Goal: Information Seeking & Learning: Check status

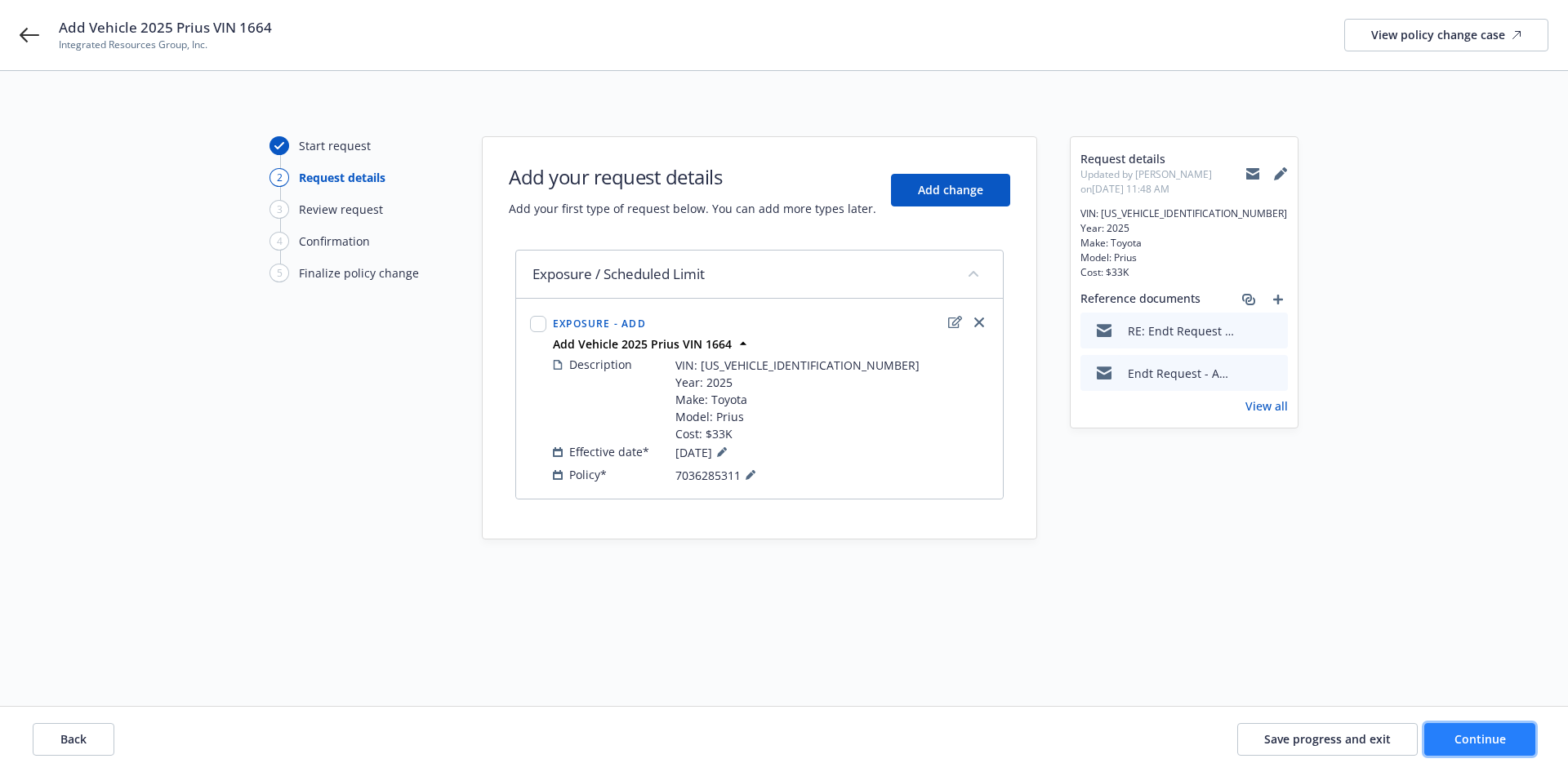
click at [1462, 733] on span "Continue" at bounding box center [1480, 739] width 52 height 16
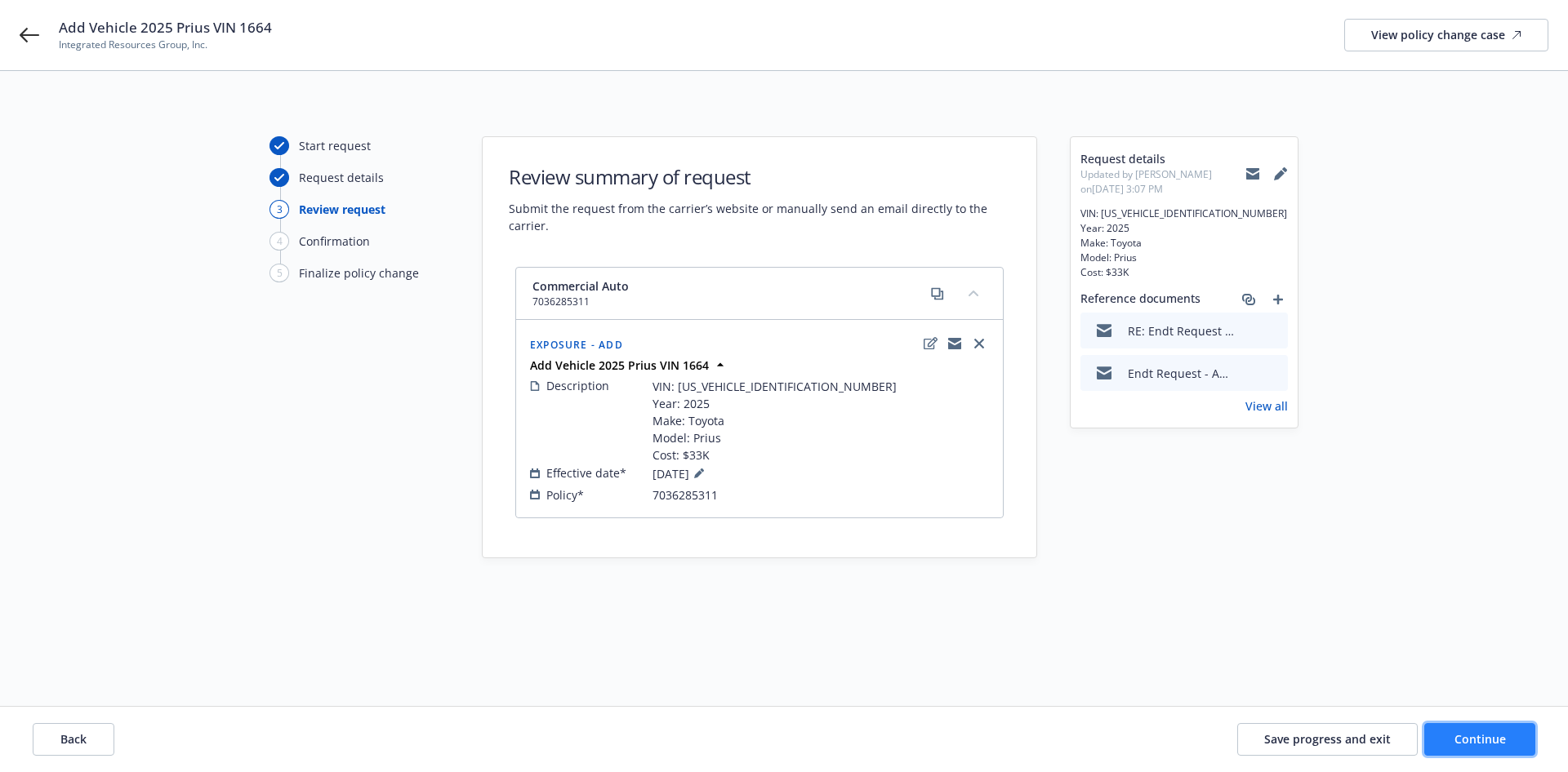
click at [1442, 733] on button "Continue" at bounding box center [1480, 739] width 111 height 33
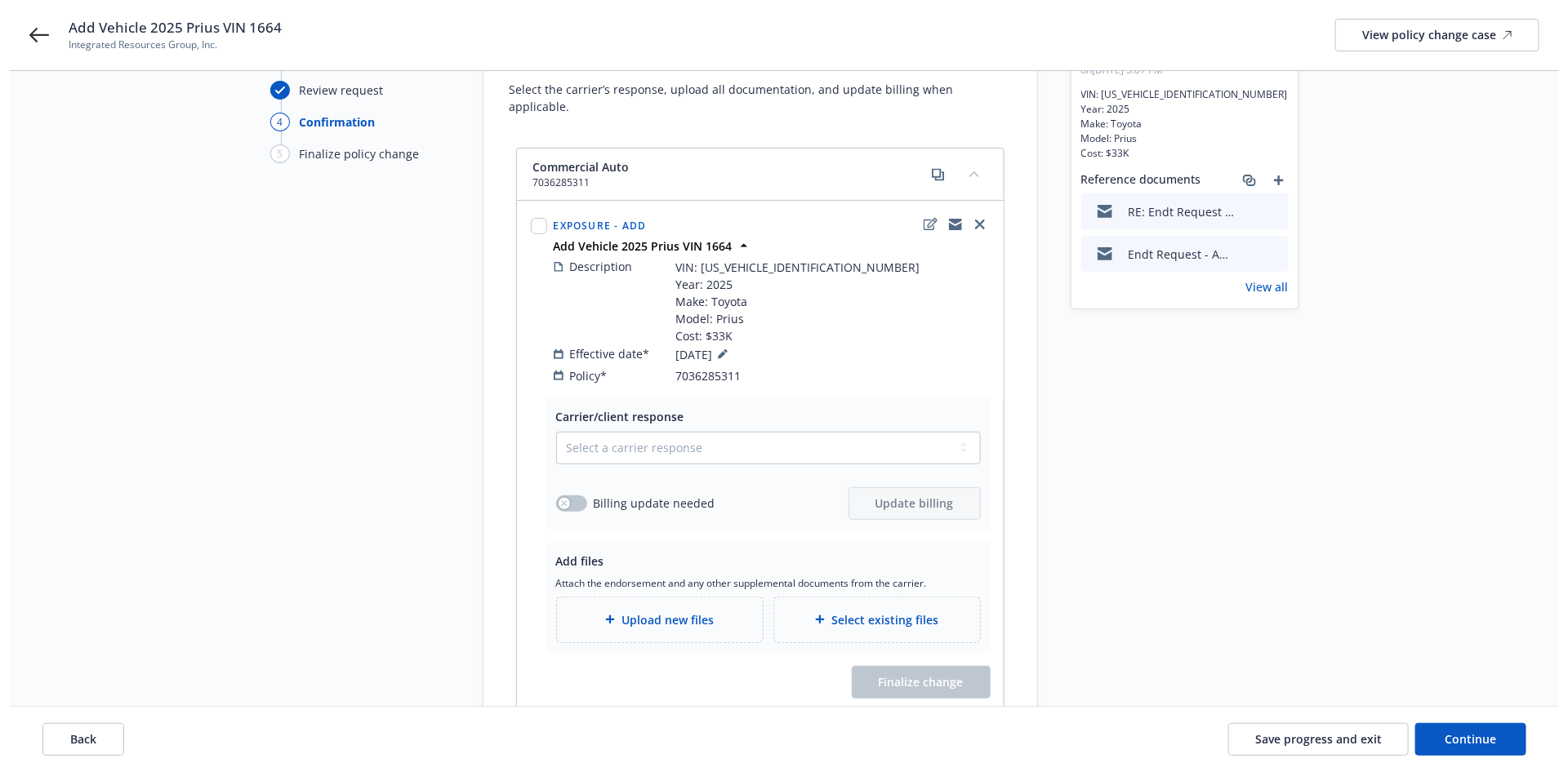
scroll to position [123, 0]
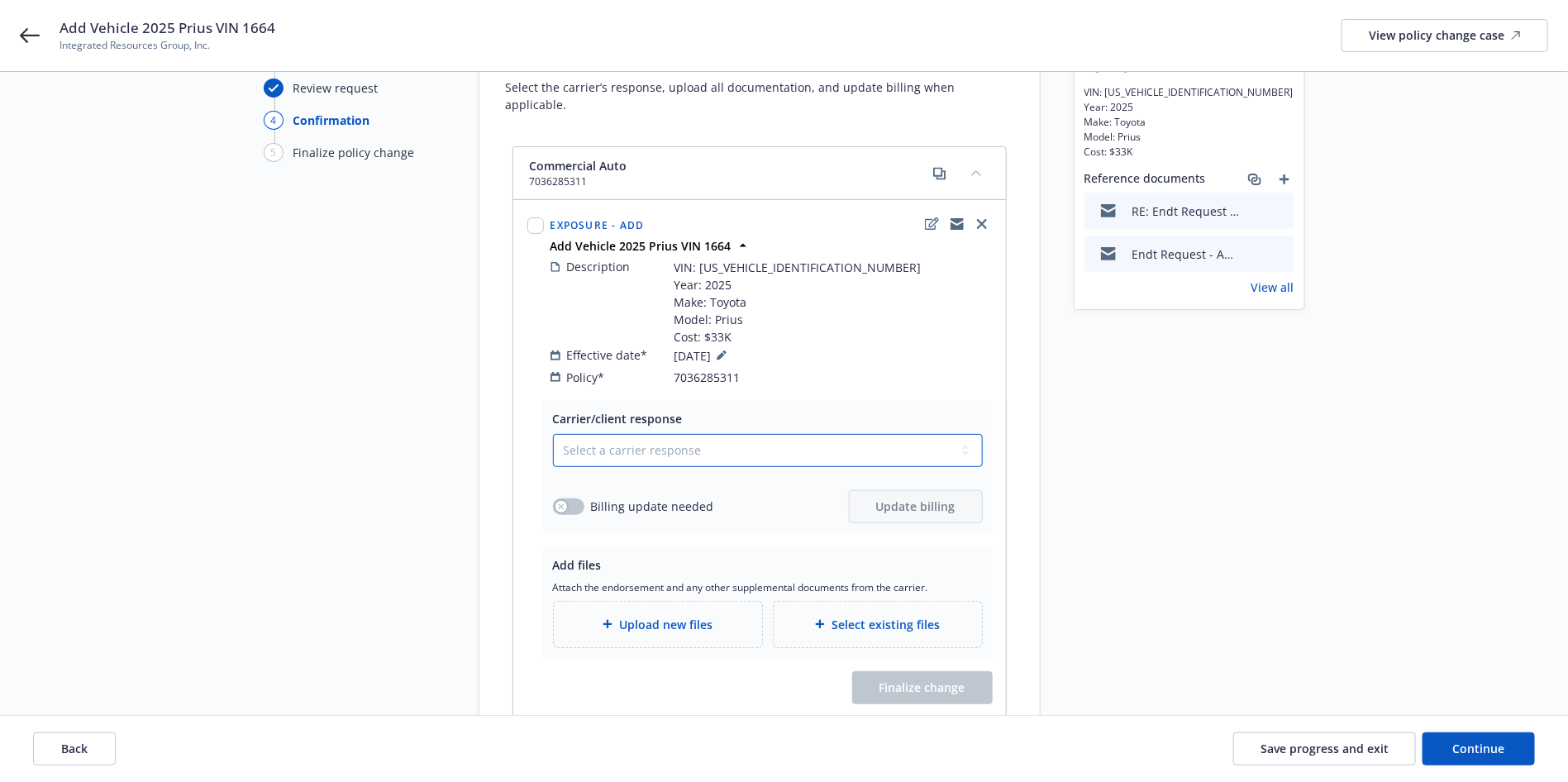
click at [658, 434] on select "Select a carrier response Accepted Accepted with revision No endorsement needed…" at bounding box center [767, 450] width 430 height 33
select select "ACCEPTED"
click at [553, 434] on select "Select a carrier response Accepted Accepted with revision No endorsement needed…" at bounding box center [767, 450] width 430 height 33
drag, startPoint x: 581, startPoint y: 488, endPoint x: 652, endPoint y: 476, distance: 72.0
click at [582, 499] on button "button" at bounding box center [568, 506] width 31 height 16
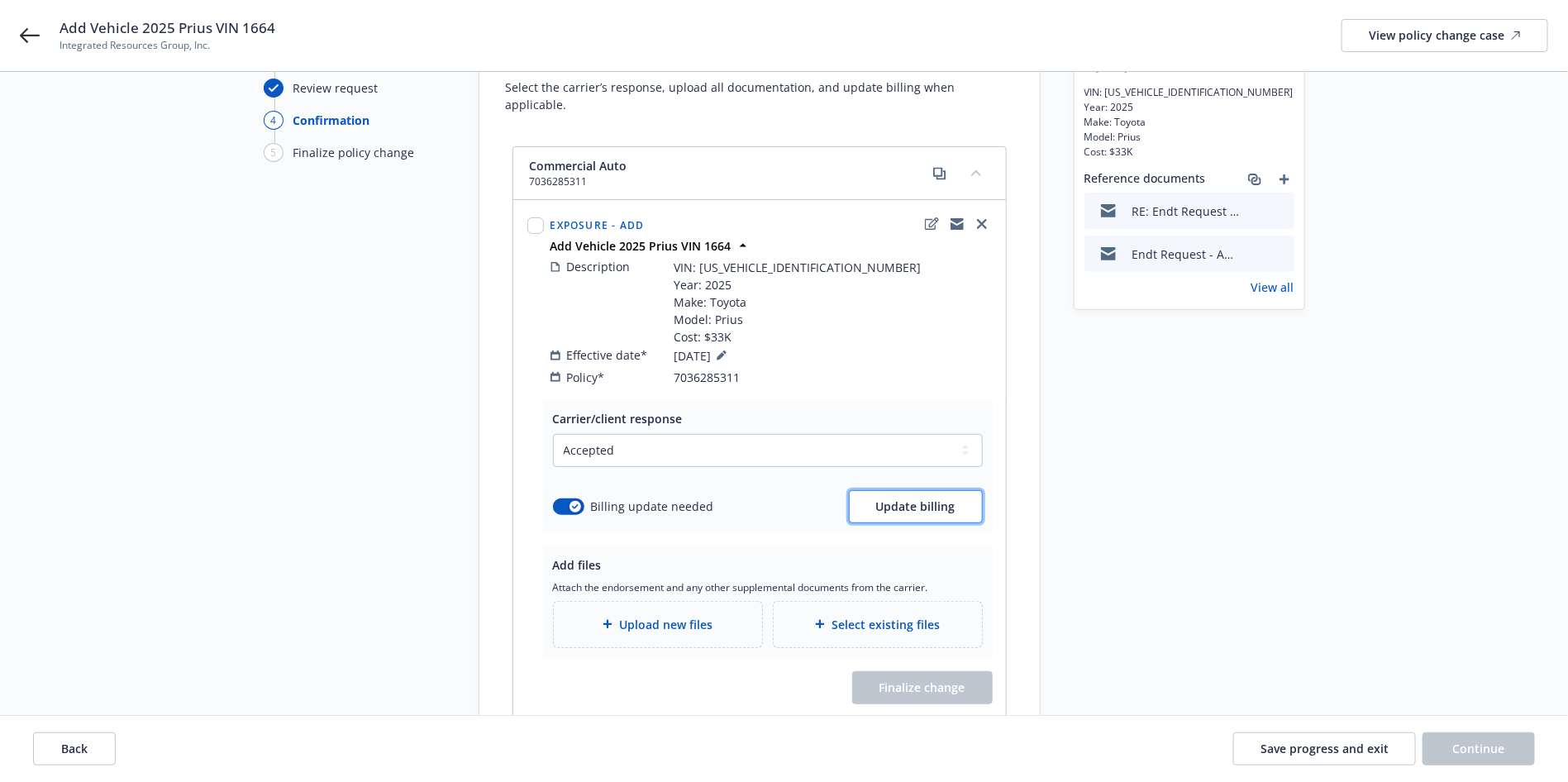
click at [912, 500] on button "Update billing" at bounding box center [916, 506] width 134 height 33
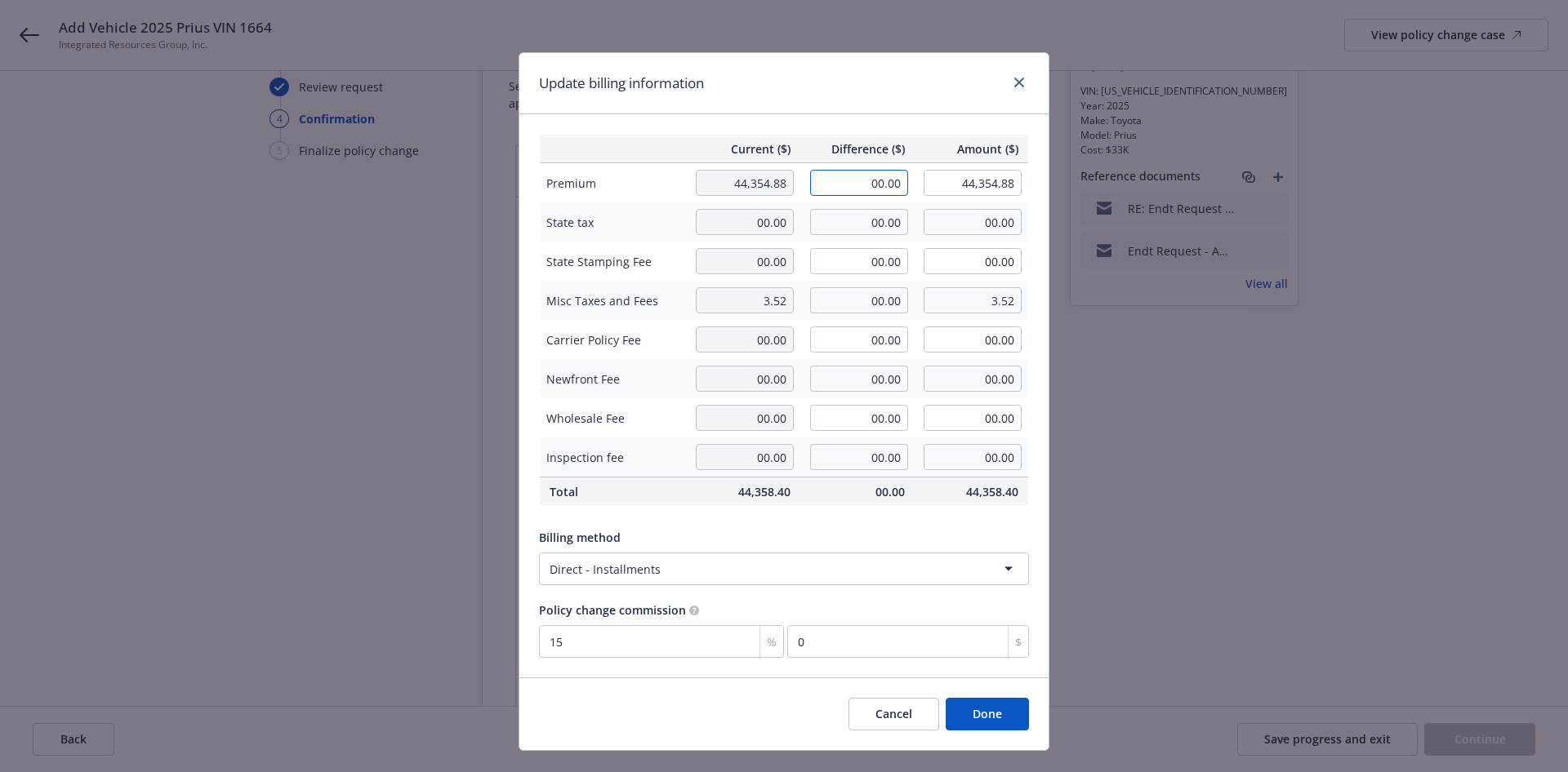
drag, startPoint x: 864, startPoint y: 186, endPoint x: 930, endPoint y: 186, distance: 66.0
click at [930, 186] on tr "Premium 44,354.88 00.00 44,354.88" at bounding box center [784, 183] width 489 height 40
paste input "1,479"
type input "1,479.00"
type input "45,833.88"
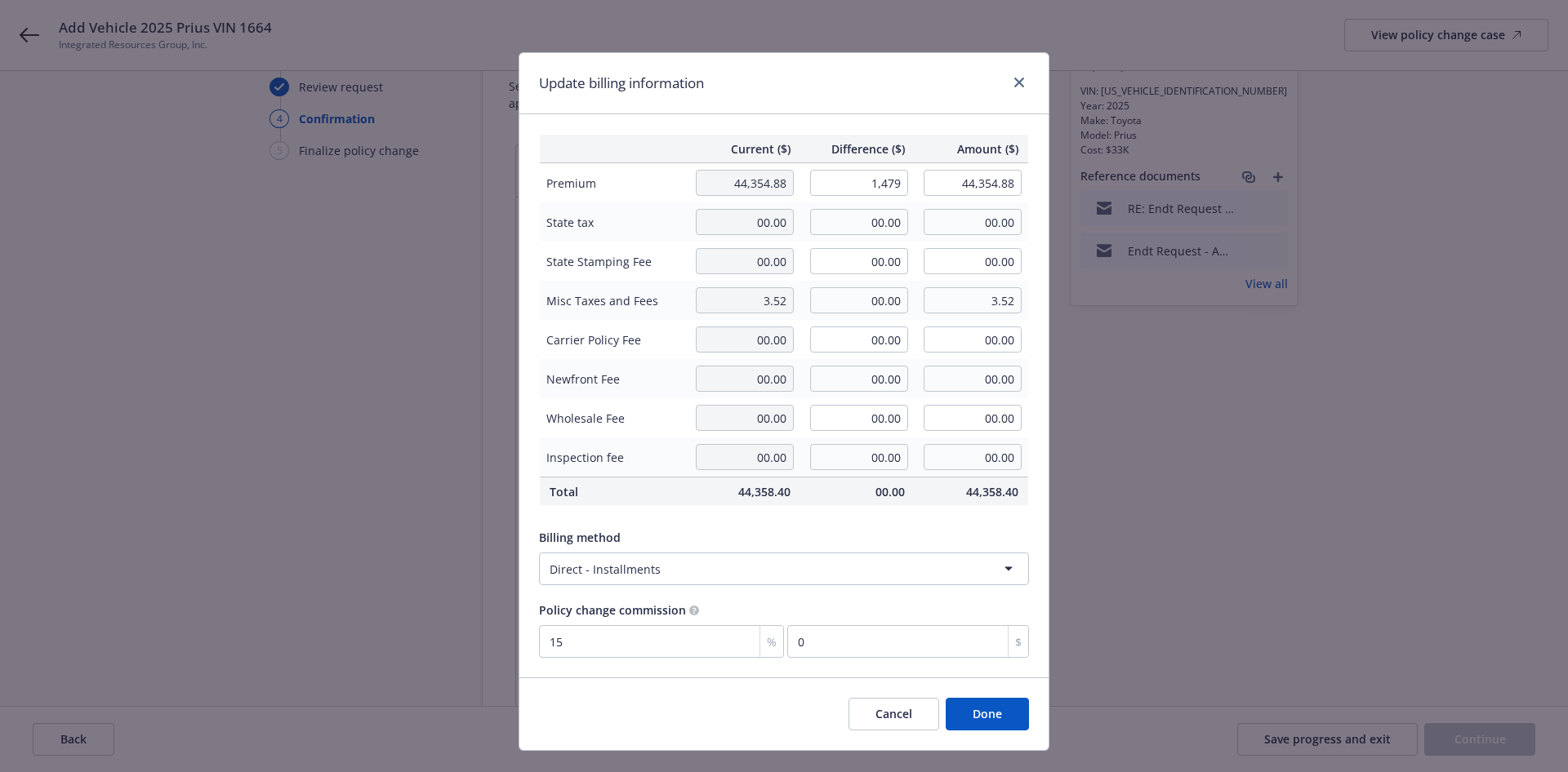
type input "221.85"
drag, startPoint x: 882, startPoint y: 301, endPoint x: 920, endPoint y: 306, distance: 38.3
click at [920, 306] on tr "Misc Taxes and Fees 3.52 00.00 3.52" at bounding box center [784, 300] width 489 height 39
paste input "1.76"
type input "1.76"
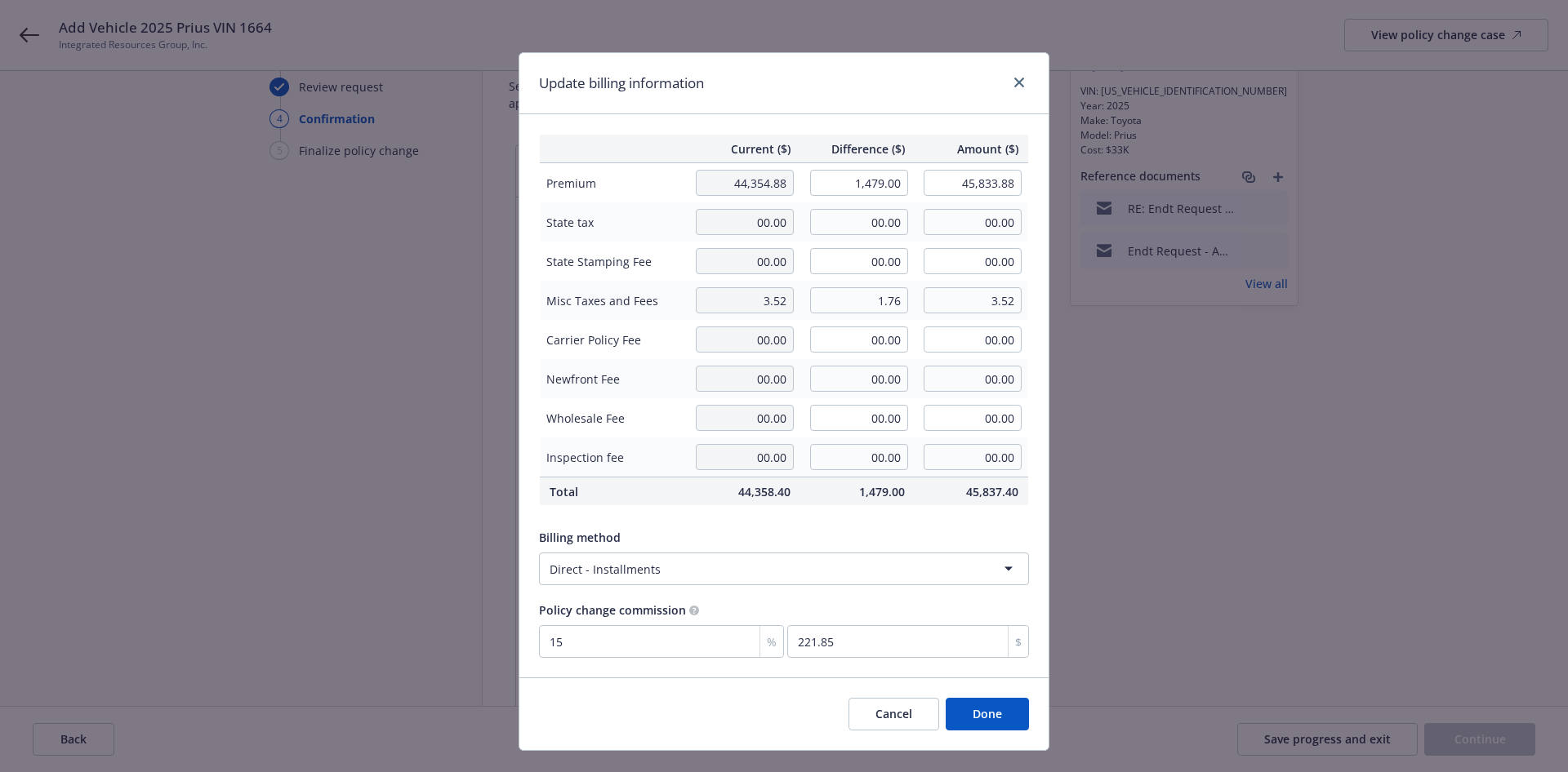
type input "5.28"
click at [918, 95] on div "Update billing information" at bounding box center [784, 83] width 529 height 61
click at [992, 718] on button "Done" at bounding box center [987, 714] width 84 height 33
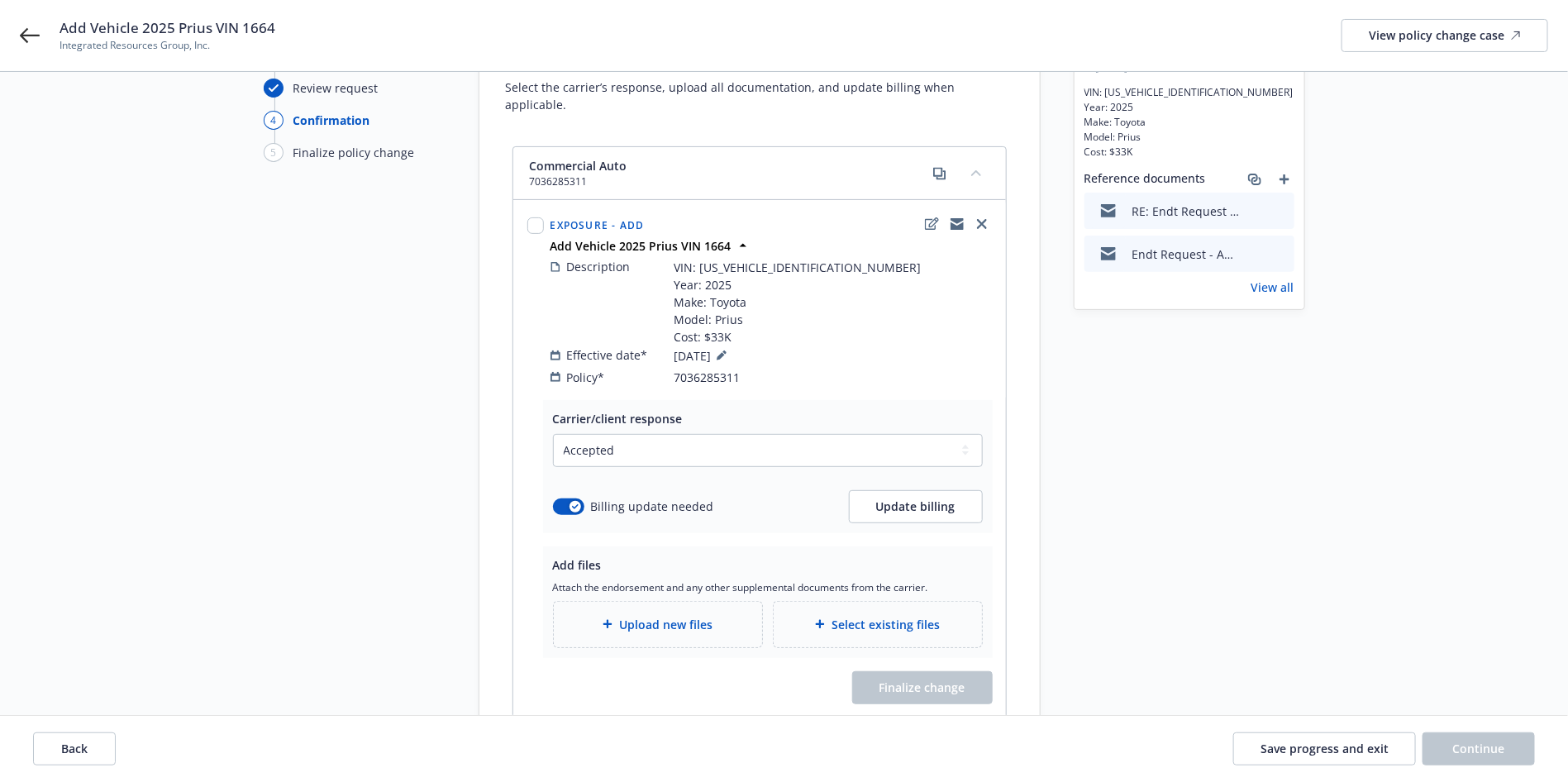
click at [602, 616] on div "Upload new files" at bounding box center [657, 625] width 181 height 19
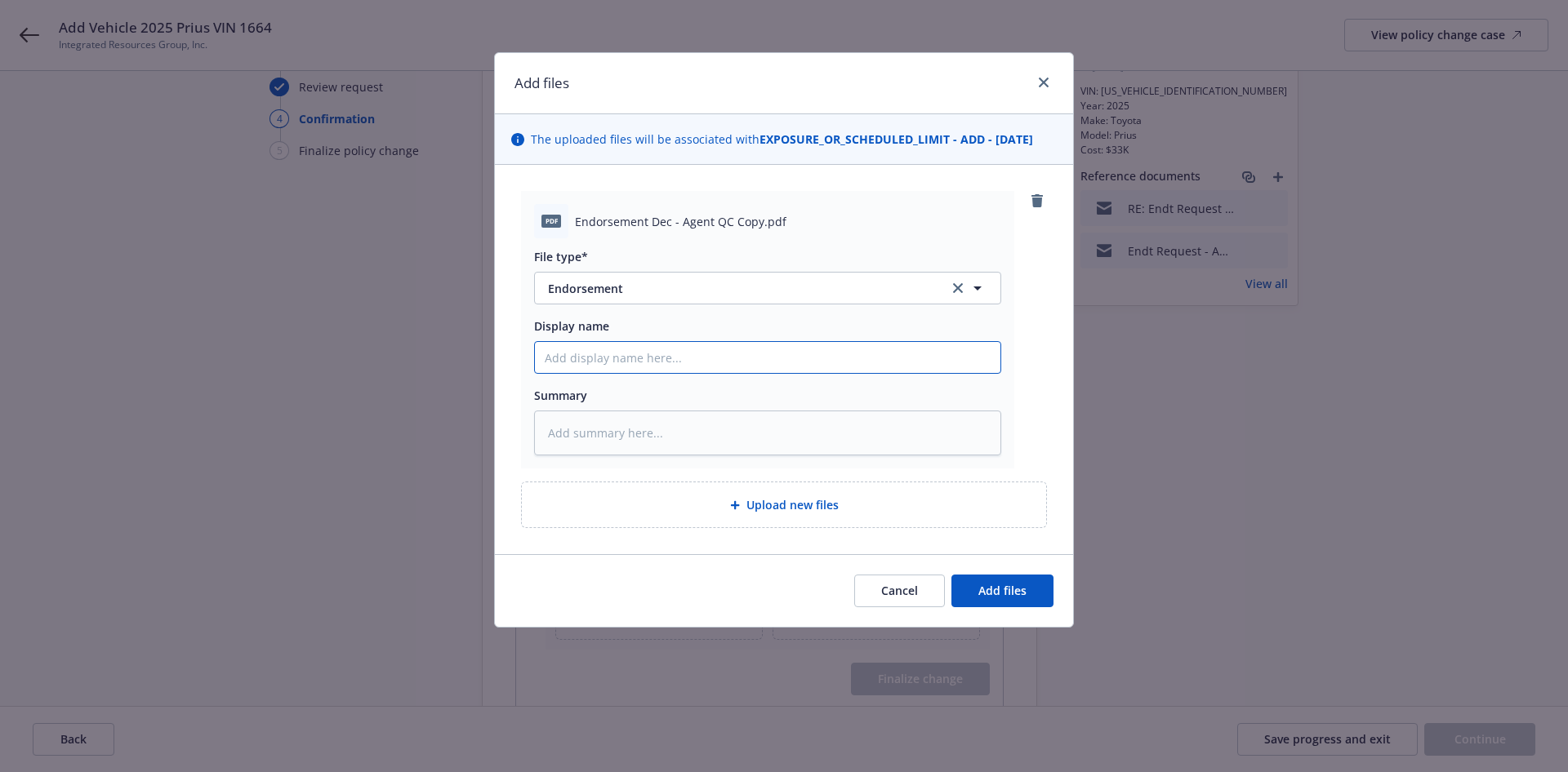
click at [747, 351] on input "Display name" at bounding box center [768, 357] width 465 height 31
type textarea "x"
type input "A"
type textarea "x"
type input "AP"
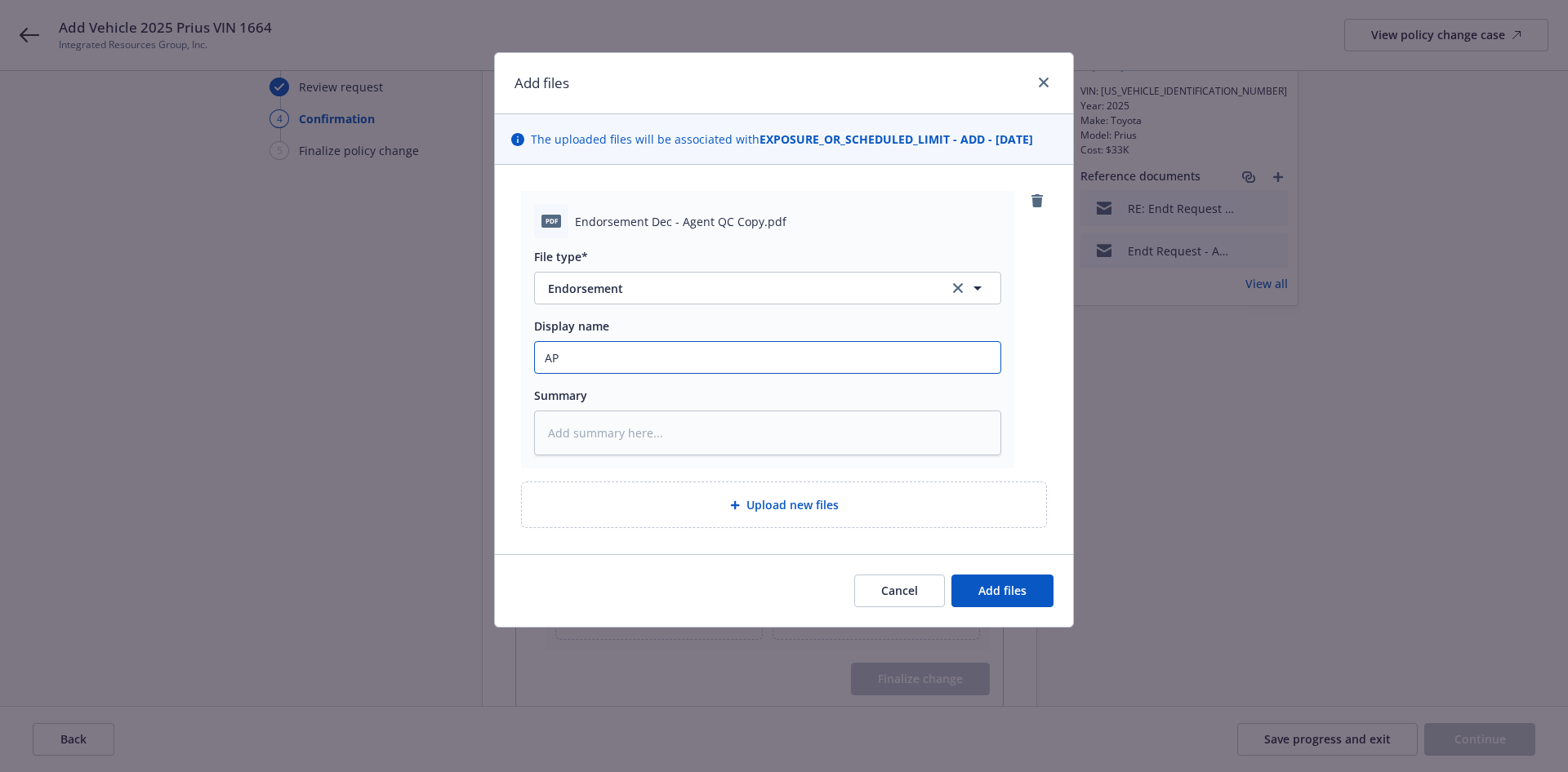
type textarea "x"
type input "AP"
type textarea "x"
type input "AP $"
paste input "1,480.76"
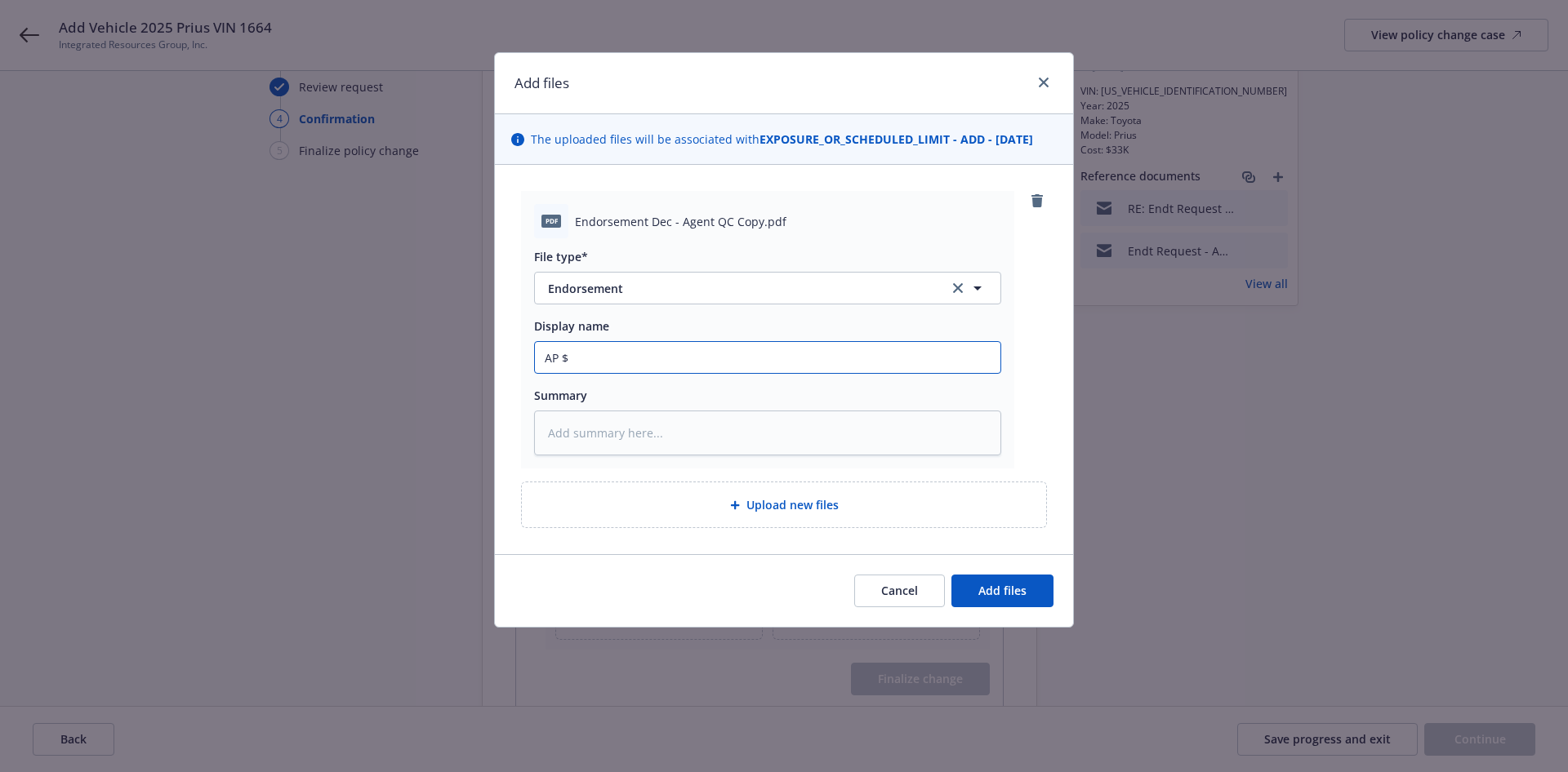
type textarea "x"
type input "AP $1,480.76"
drag, startPoint x: 545, startPoint y: 362, endPoint x: 703, endPoint y: 349, distance: 158.5
click at [545, 362] on input "AP $1,480.76" at bounding box center [768, 357] width 465 height 31
type textarea "x"
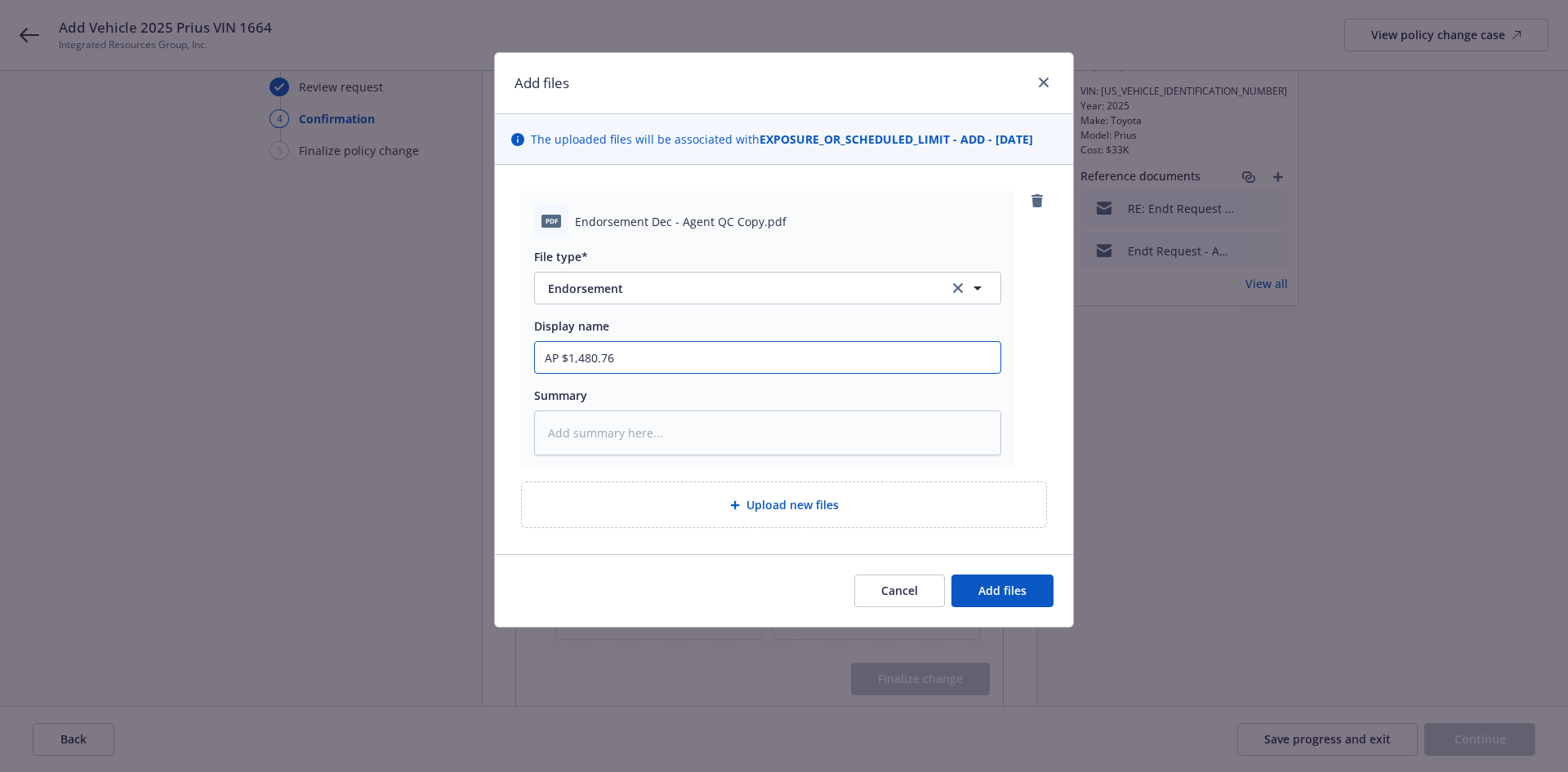
type input "CAP $1,480.76"
type textarea "x"
type input "CNAP $1,480.76"
type textarea "x"
type input "CNAAP $1,480.76"
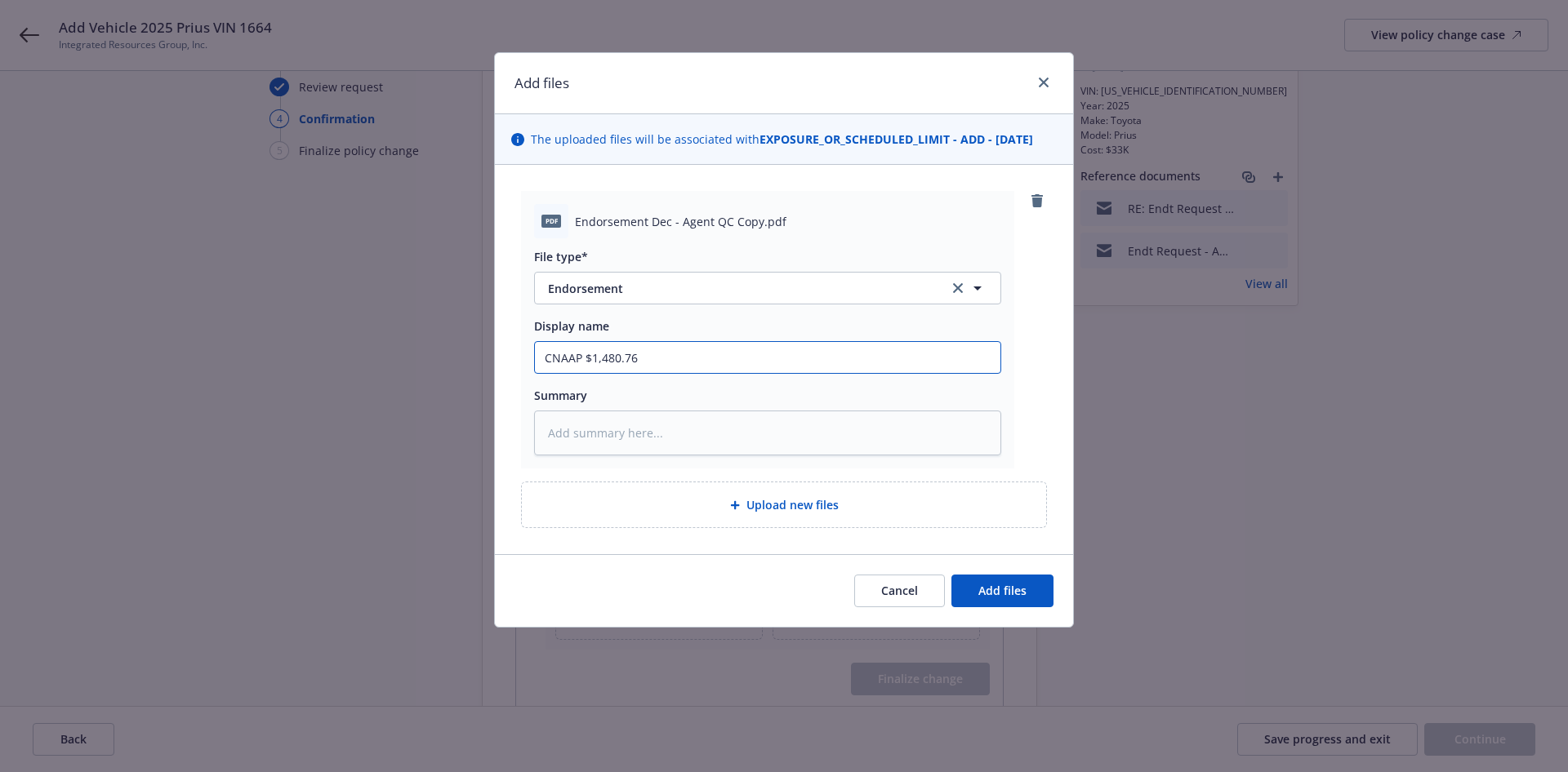
type textarea "x"
type input "CNA AP $1,480.76"
type textarea "x"
type input "CNA -AP $1,480.76"
type textarea "x"
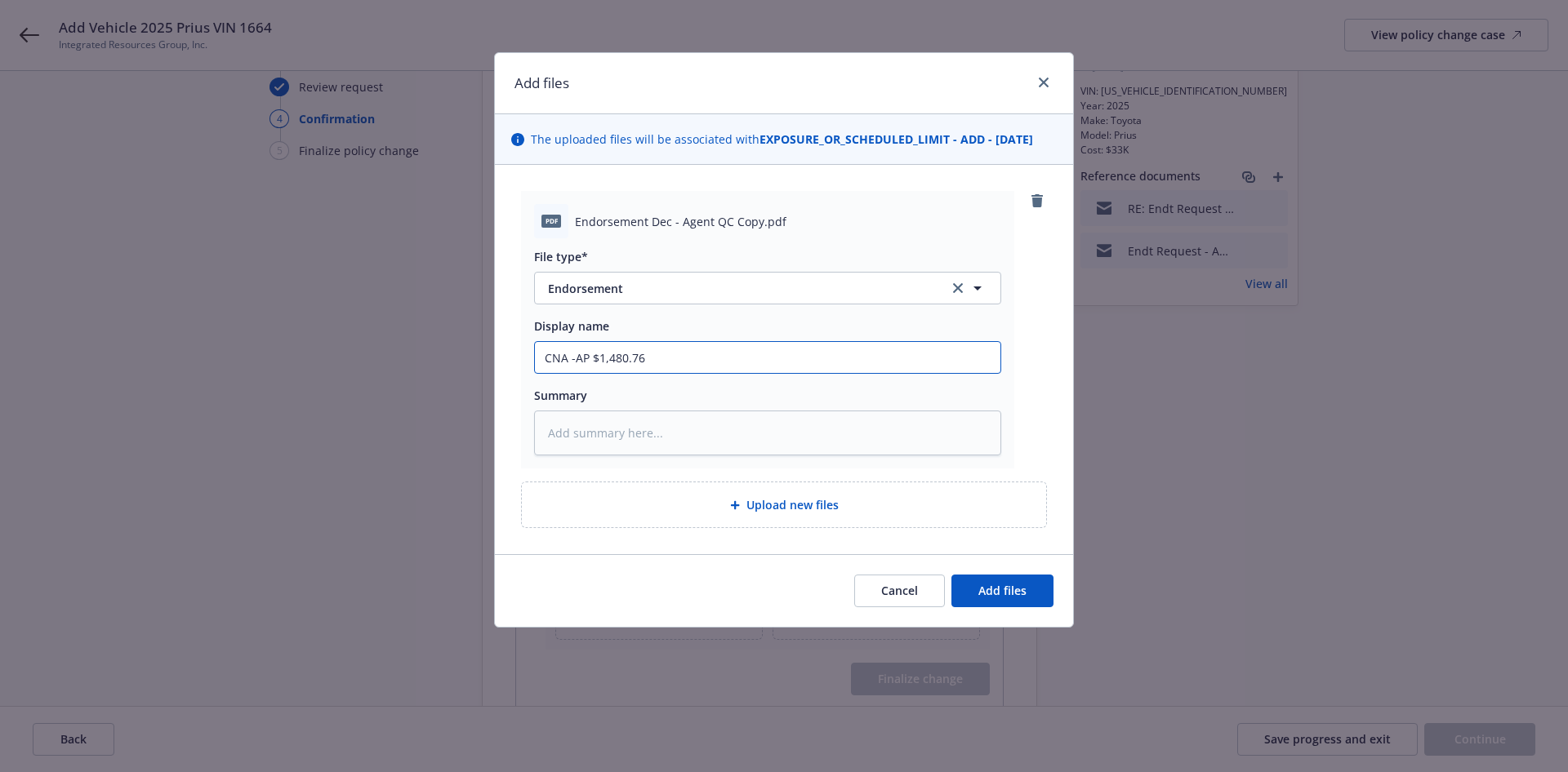
type input "CNA - AP $1,480.76"
type textarea "x"
type input "CNA - AAP $1,480.76"
type textarea "x"
type input "CNA - AdAP $1,480.76"
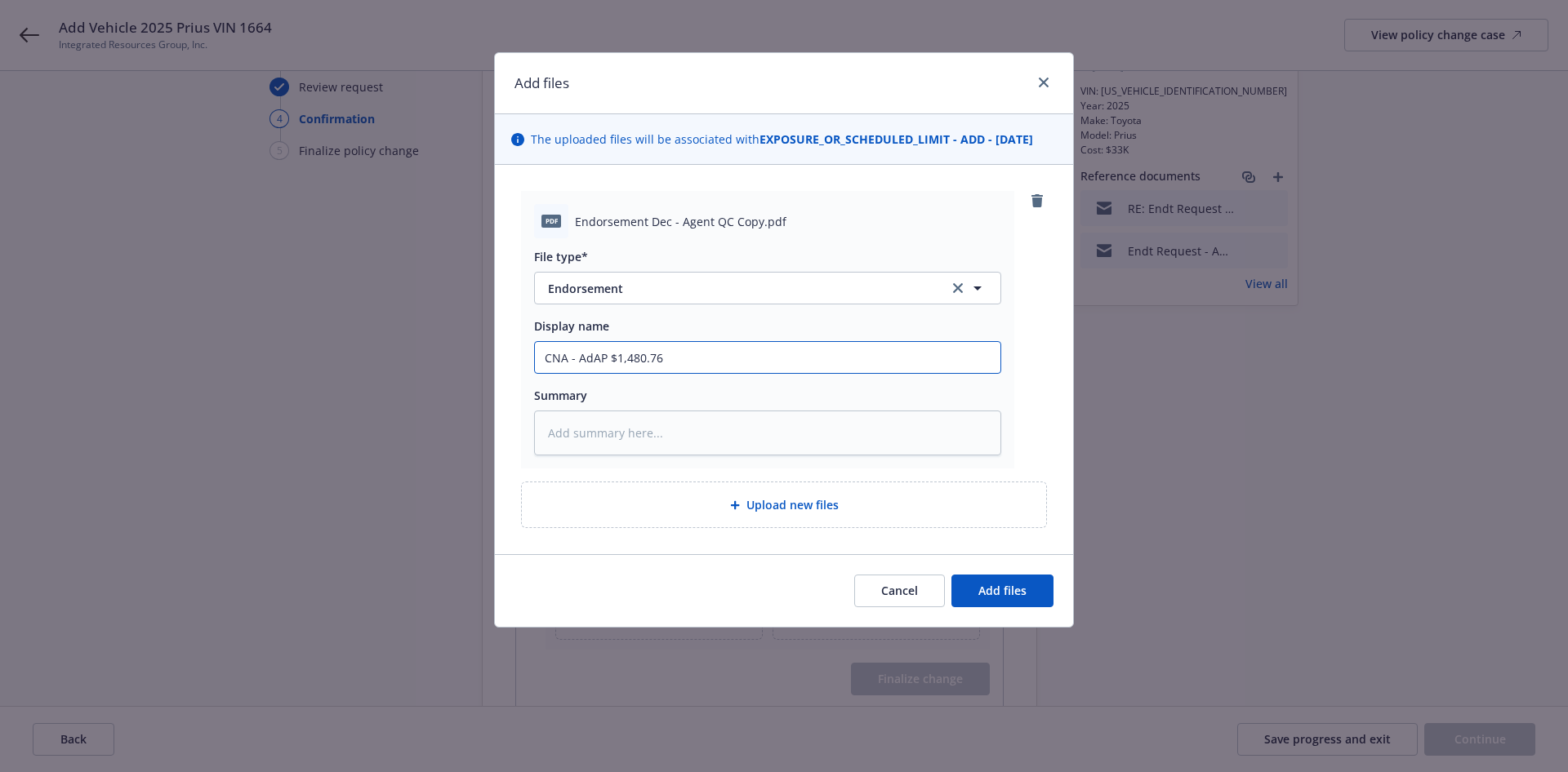
type textarea "x"
type input "CNA - AddAP $1,480.76"
type textarea "x"
type input "CNA - Add AP $1,480.76"
type textarea "x"
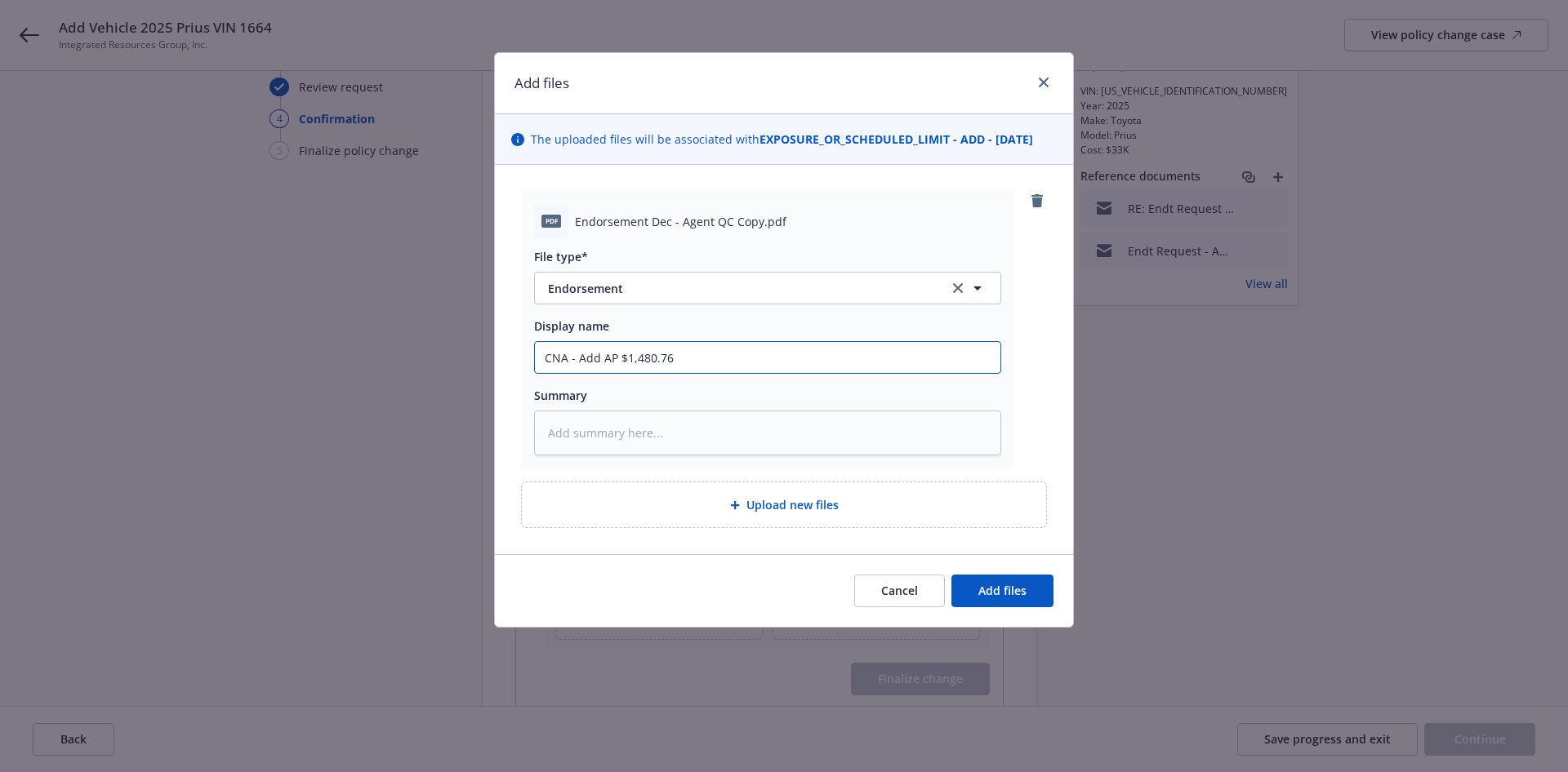
type input "CNA - Add VAP $1,480.76"
type textarea "x"
type input "CNA - Add ViAP $1,480.76"
type textarea "x"
type input "CNA - Add VinAP $1,480.76"
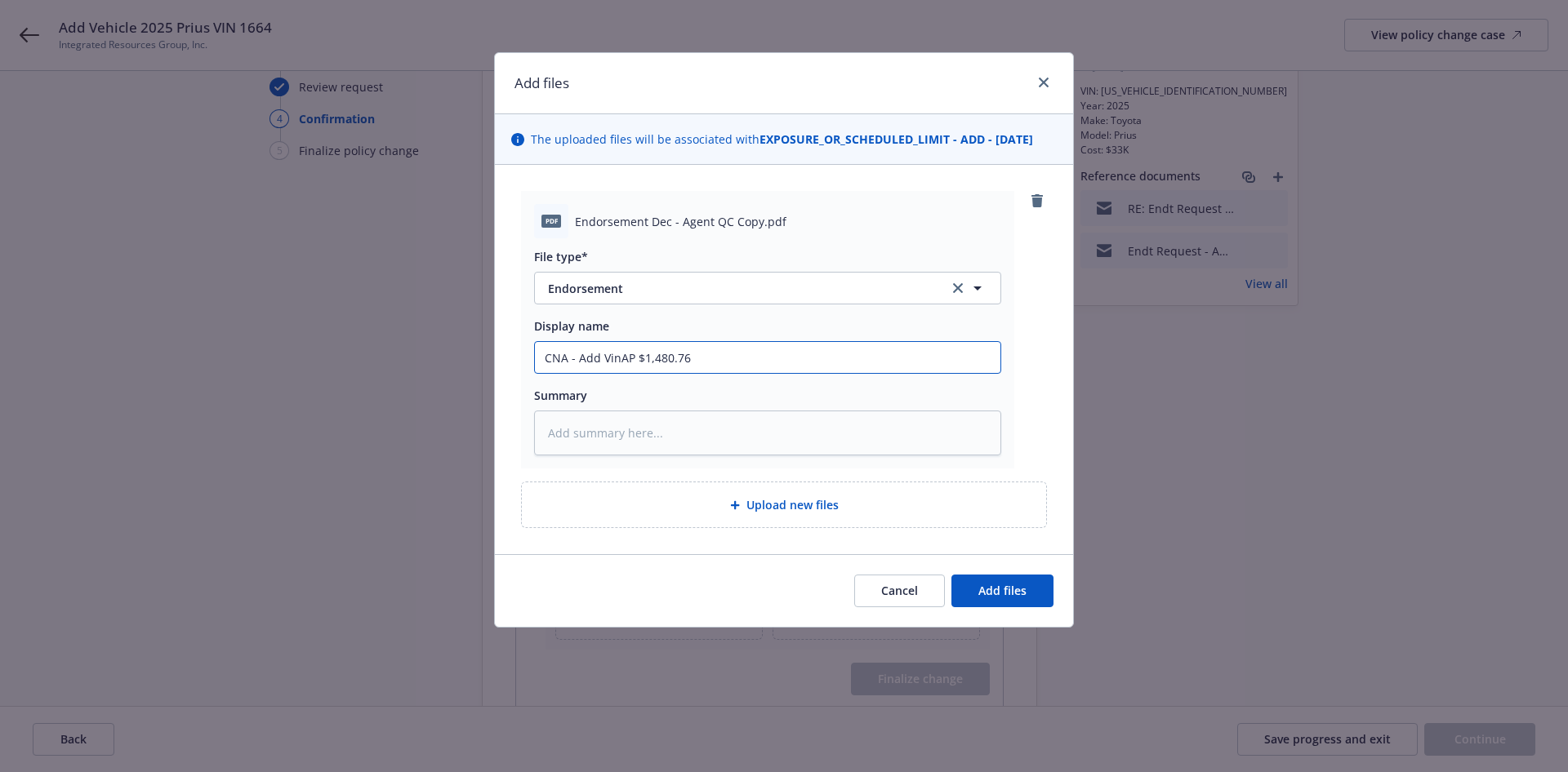
type textarea "x"
type input "CNA - Add Vin AP $1,480.76"
drag, startPoint x: 617, startPoint y: 360, endPoint x: 791, endPoint y: 356, distance: 174.0
click at [616, 360] on input "CNA - Add Vin AP $1,480.76" at bounding box center [768, 357] width 465 height 31
paste input "1664"
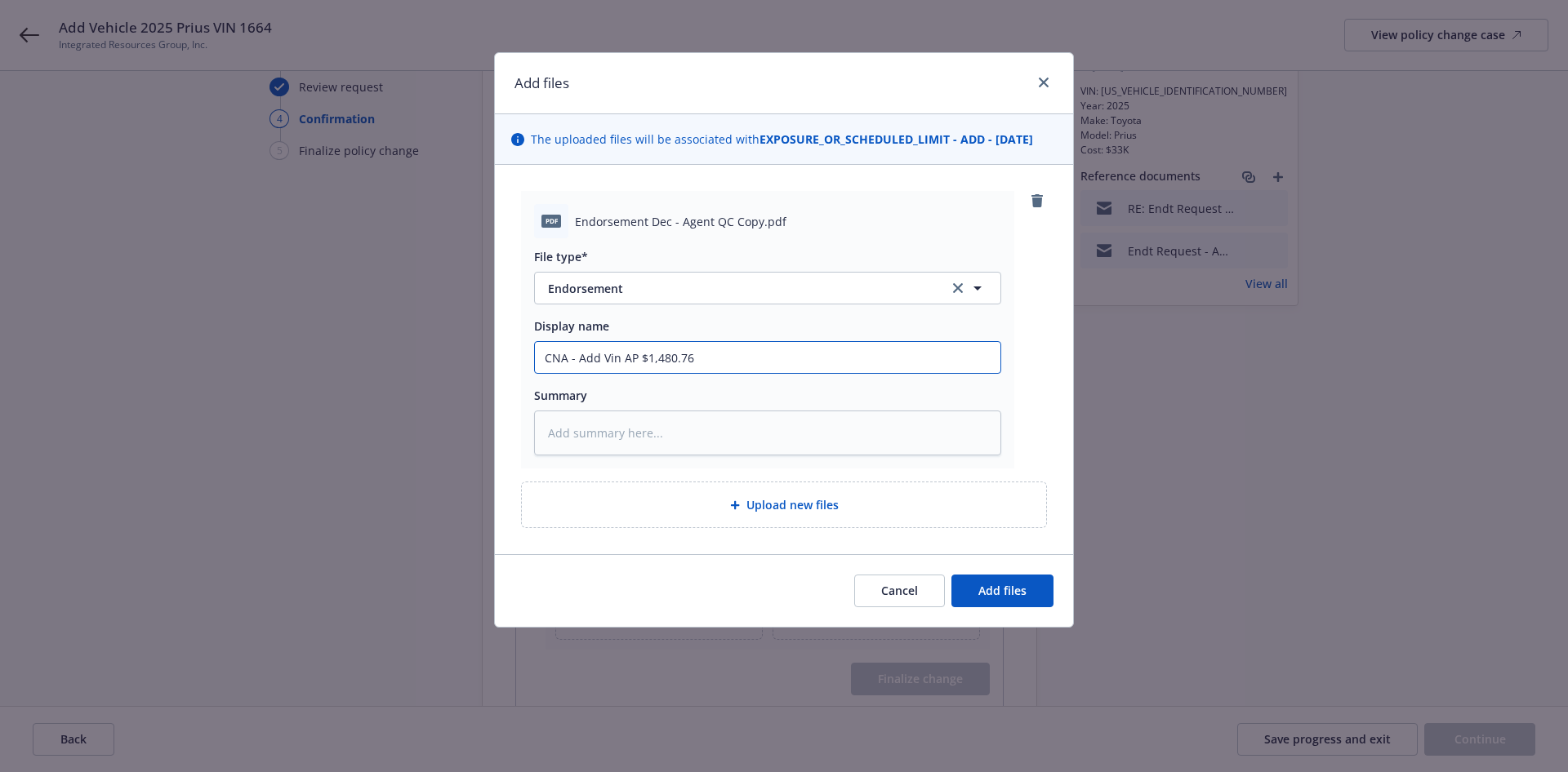
type textarea "x"
type input "CNA - Add Vin1664 AP $1,480.76"
type textarea "x"
type input "CNA - Add Vin1664 AP $1,480.76"
type textarea "x"
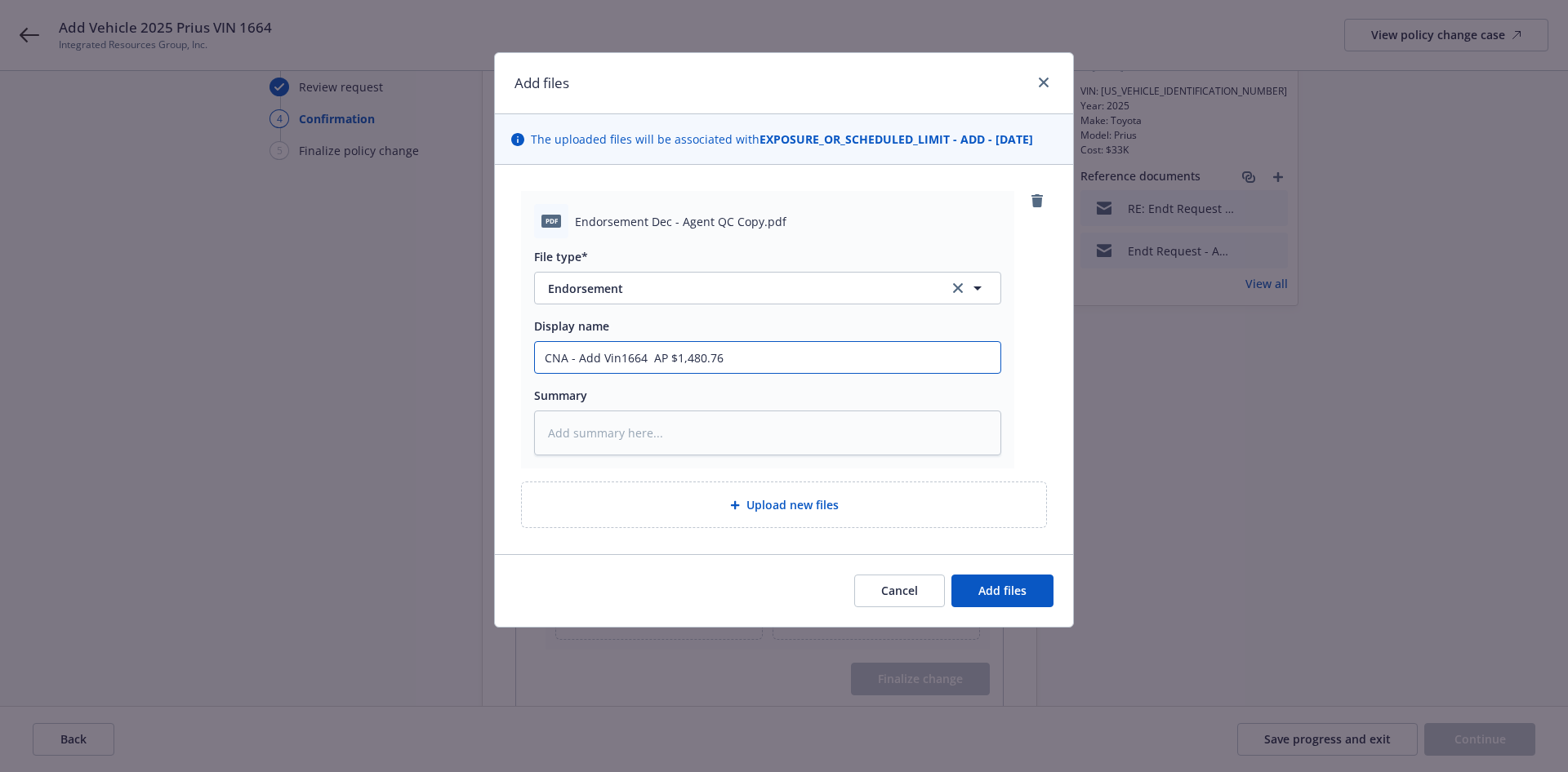
type input "CNA - Add Vin1664 - AP $1,480.76"
type textarea "x"
type input "CNA - Add Vin1664 - AP $1,480.76"
drag, startPoint x: 544, startPoint y: 361, endPoint x: 818, endPoint y: 364, distance: 274.0
click at [545, 361] on input "CNA - Add Vin1664 - AP $1,480.76" at bounding box center [768, 357] width 465 height 31
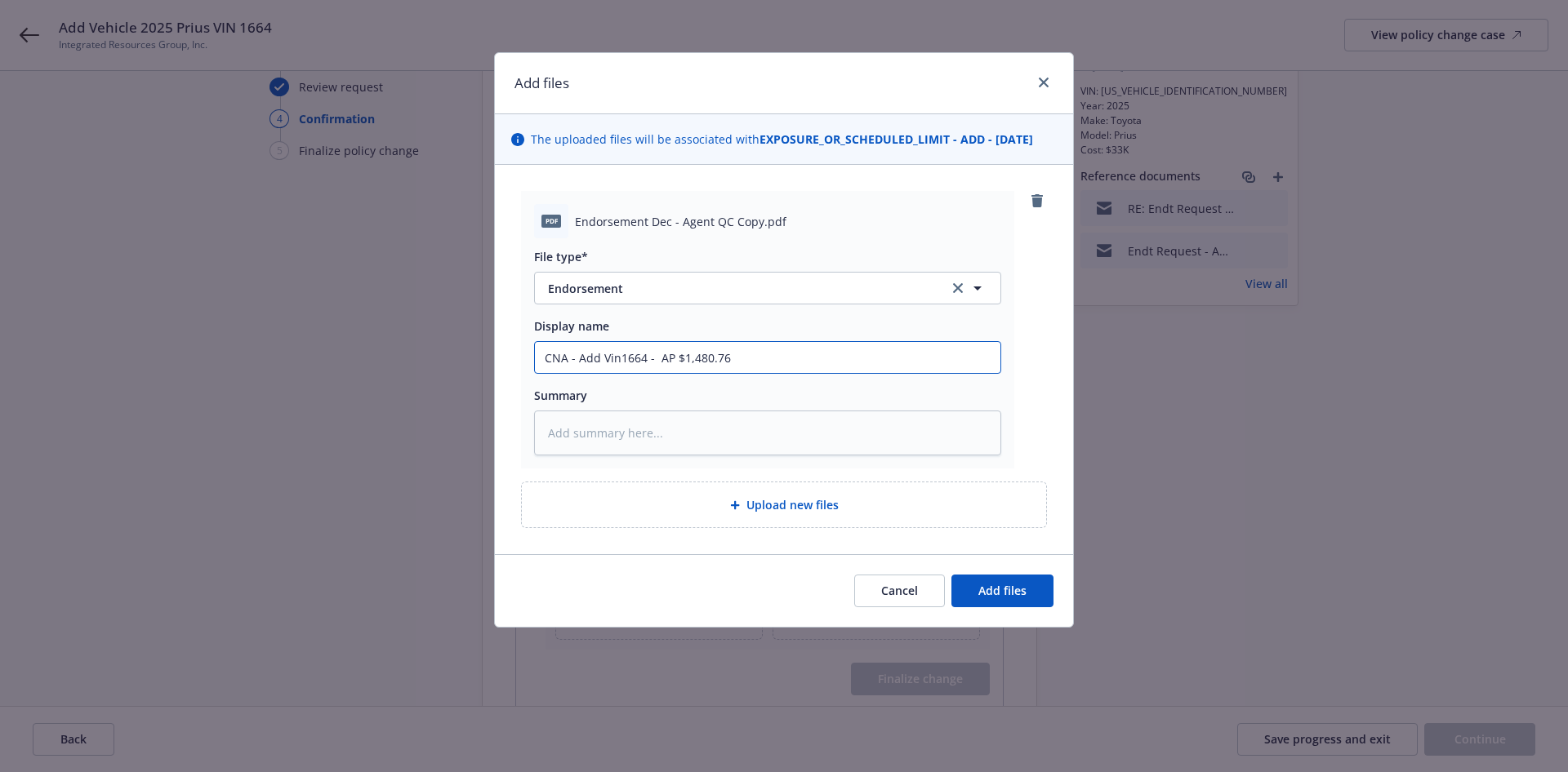
type textarea "x"
type input "ECNA - Add Vin1664 - AP $1,480.76"
type textarea "x"
type input "EfCNA - Add Vin1664 - AP $1,480.76"
type textarea "x"
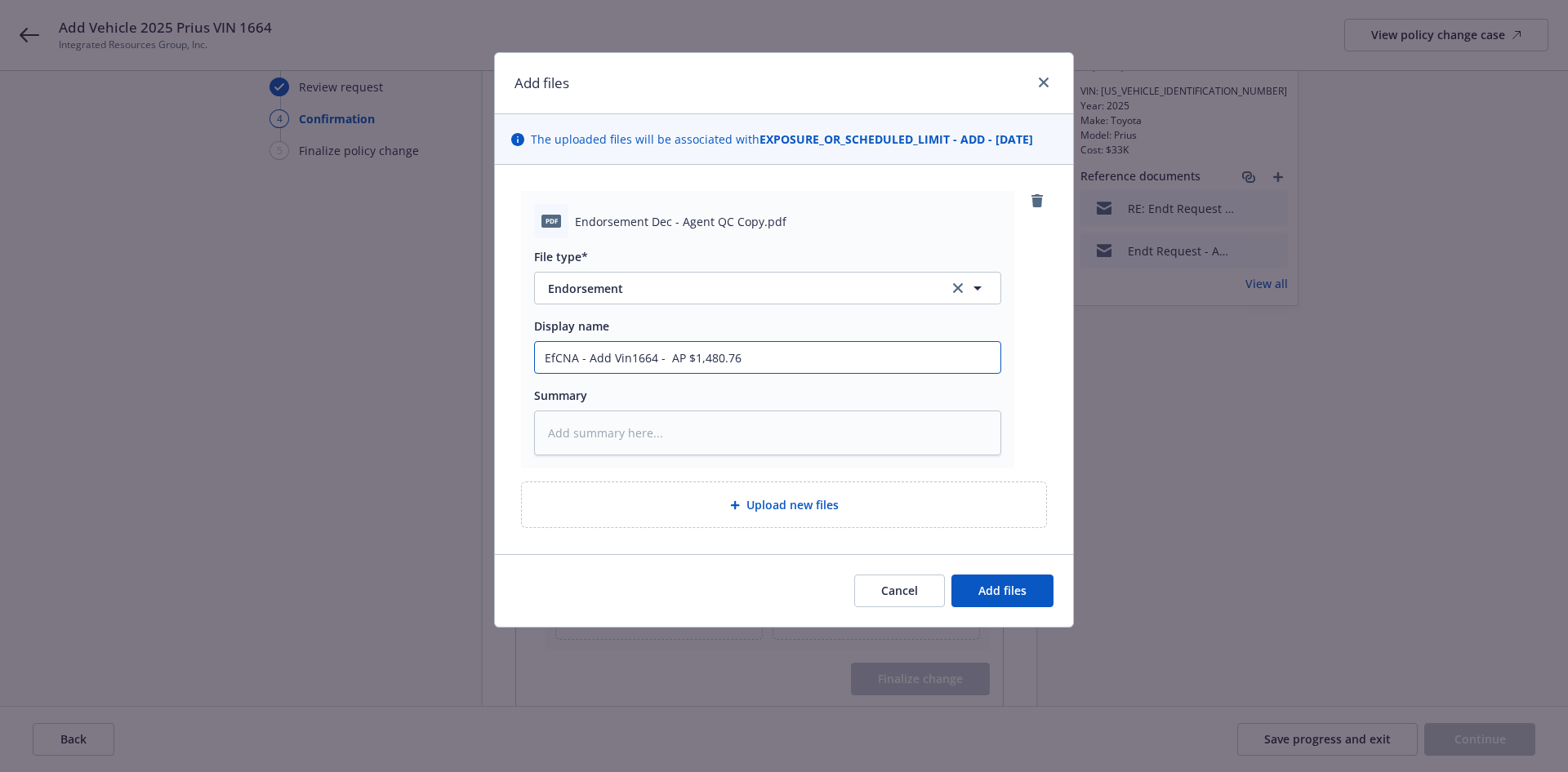
type input "EffCNA - Add Vin1664 - AP $1,480.76"
drag, startPoint x: 557, startPoint y: 358, endPoint x: 382, endPoint y: 347, distance: 175.3
click at [383, 356] on div "Add files The uploaded files will be associated with EXPOSURE_OR_SCHEDULED_LIMI…" at bounding box center [784, 386] width 1568 height 772
type textarea "x"
type input "2CNA - Add Vin1664 - AP $1,480.76"
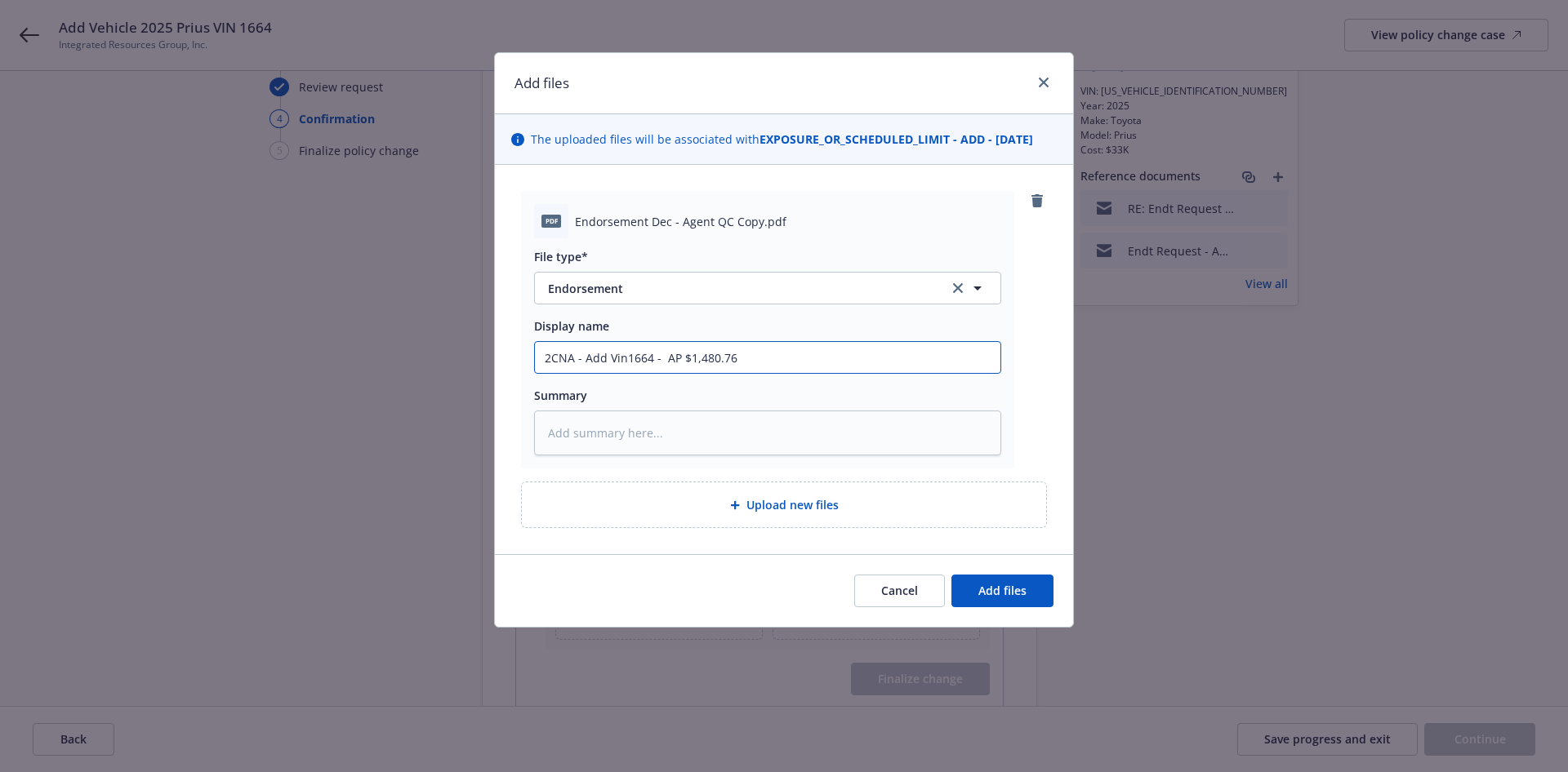
type textarea "x"
type input "24CNA - Add Vin1664 - AP $1,480.76"
type textarea "x"
type input "24-CNA - Add Vin1664 - AP $1,480.76"
type textarea "x"
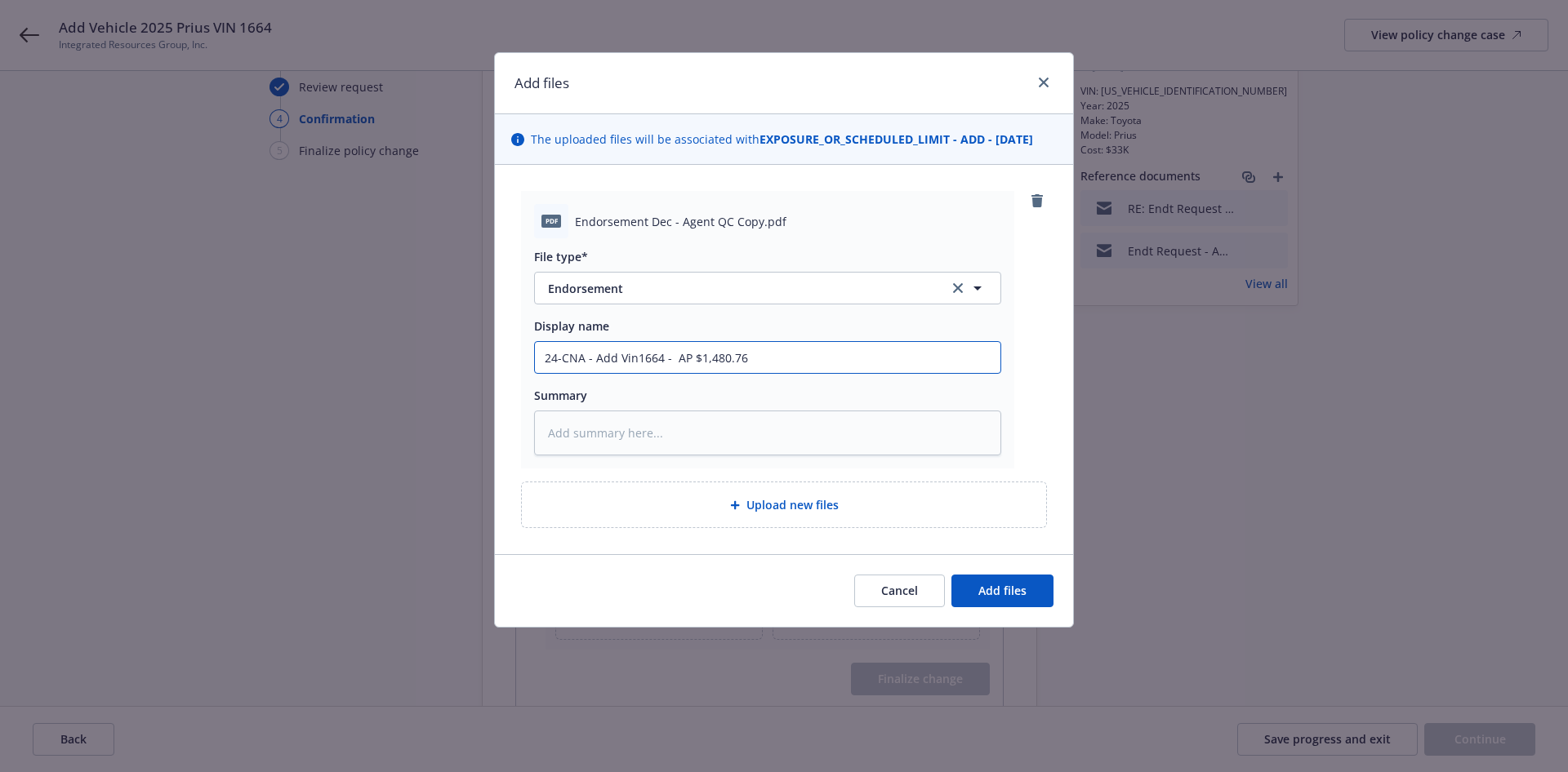
type input "24-2CNA - Add Vin1664 - AP $1,480.76"
type textarea "x"
type input "24-25CNA - Add Vin1664 - AP $1,480.76"
type textarea "x"
type input "24-25 CNA - Add Vin1664 - AP $1,480.76"
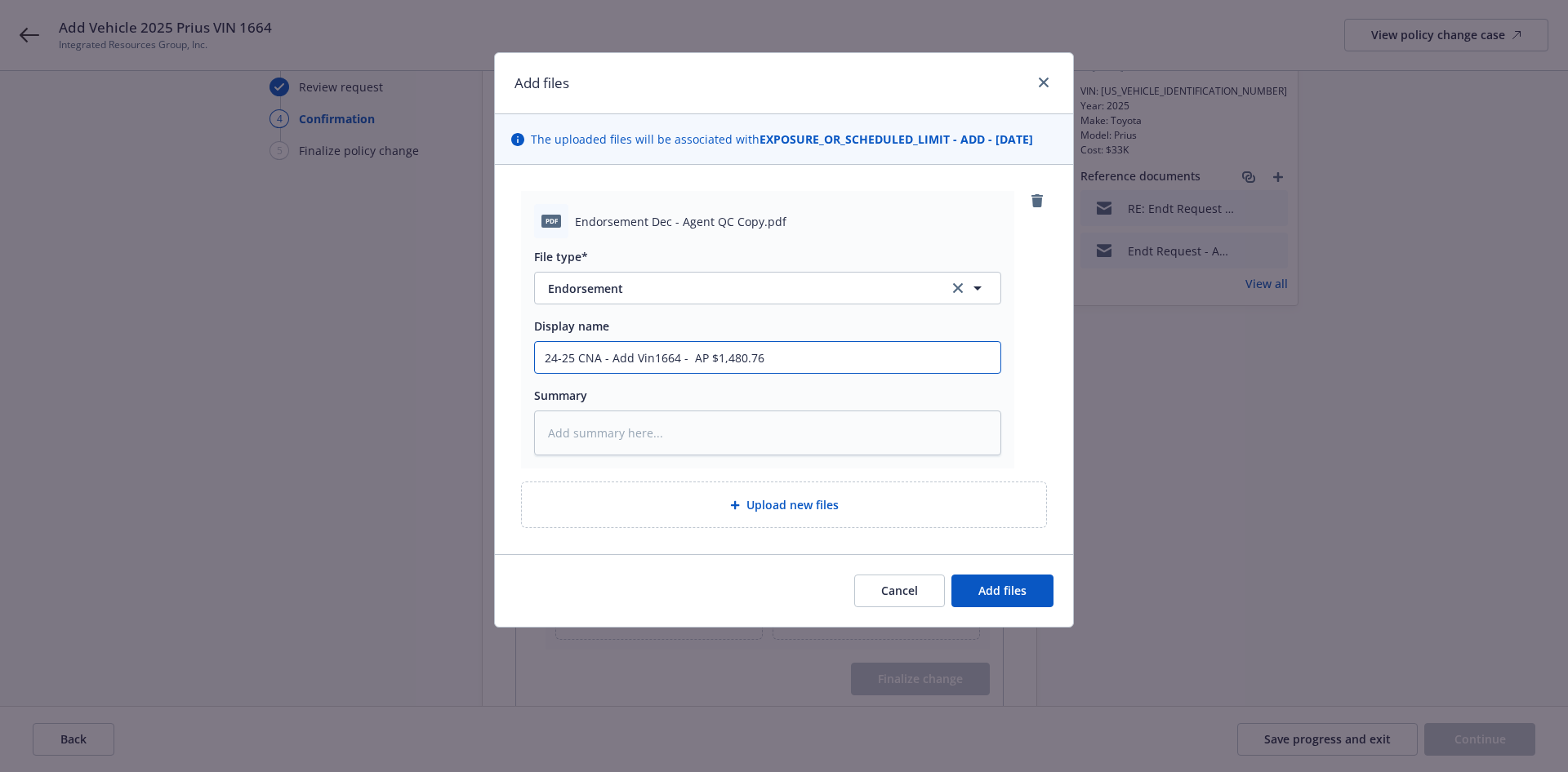
type textarea "x"
type input "24-25 ACNA - Add Vin1664 - AP $1,480.76"
type textarea "x"
type input "24-25 AuCNA - Add Vin1664 - AP $1,480.76"
type textarea "x"
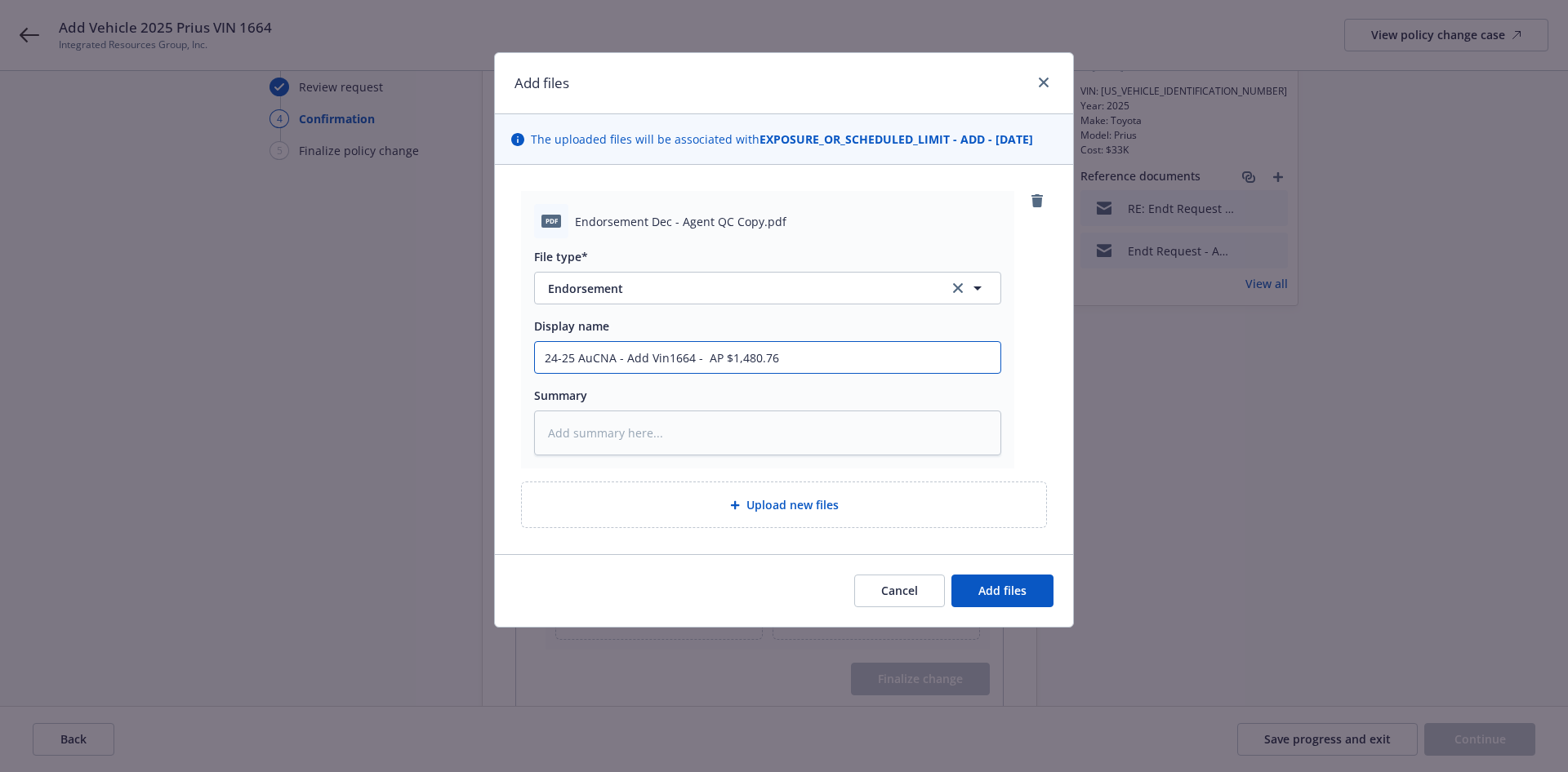
type input "24-25 AutCNA - Add Vin1664 - AP $1,480.76"
type textarea "x"
type input "24-25 AutoCNA - Add Vin1664 - AP $1,480.76"
type textarea "x"
type input "24-25 Auto CNA - Add Vin1664 - AP $1,480.76"
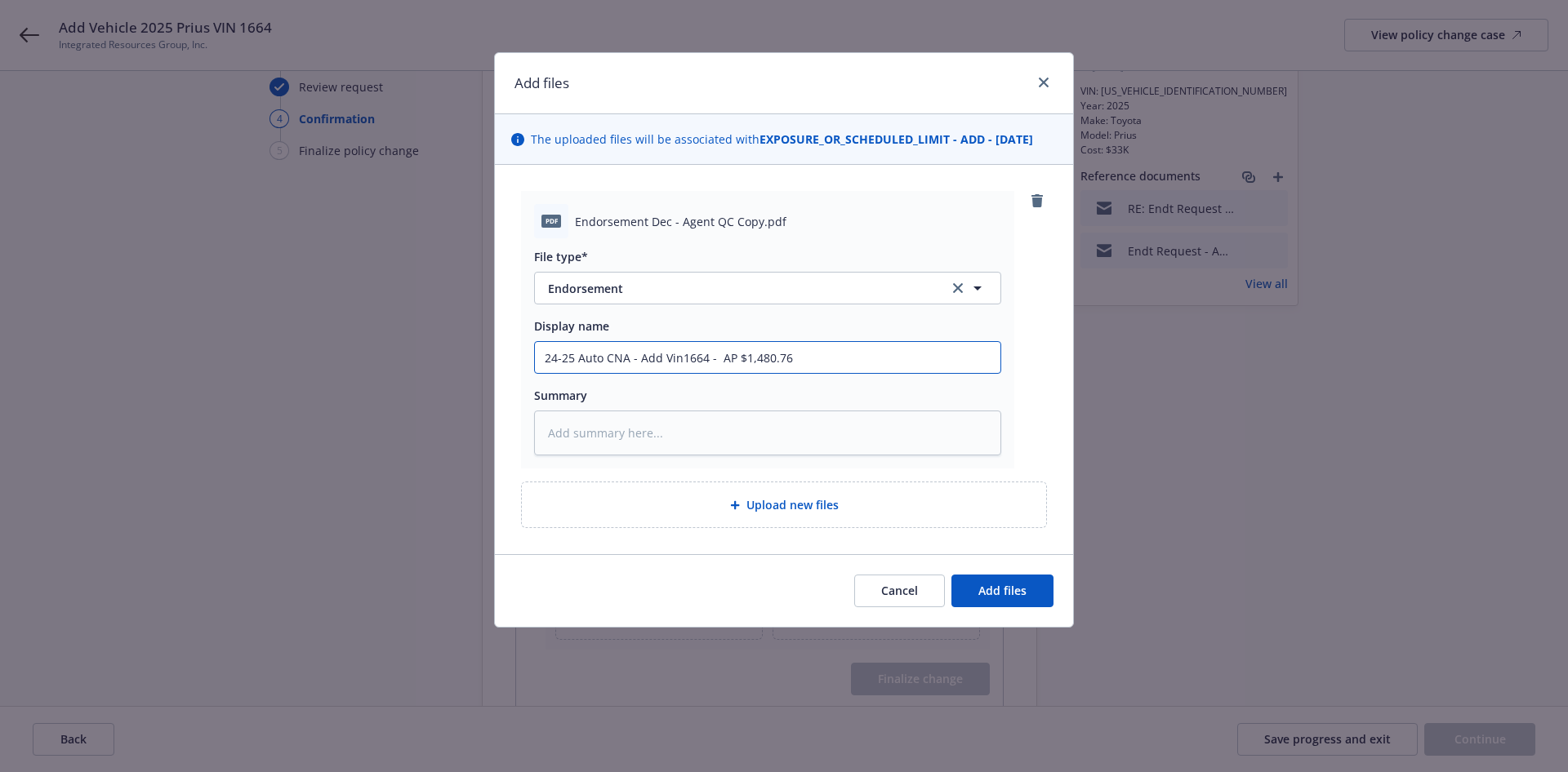
click at [579, 357] on input "24-25 Auto CNA - Add Vin1664 - AP $1,480.76" at bounding box center [768, 357] width 465 height 31
type textarea "x"
type input "24-25 EAuto CNA - Add Vin1664 - AP $1,480.76"
type textarea "x"
type input "24-25 EnAuto CNA - Add Vin1664 - AP $1,480.76"
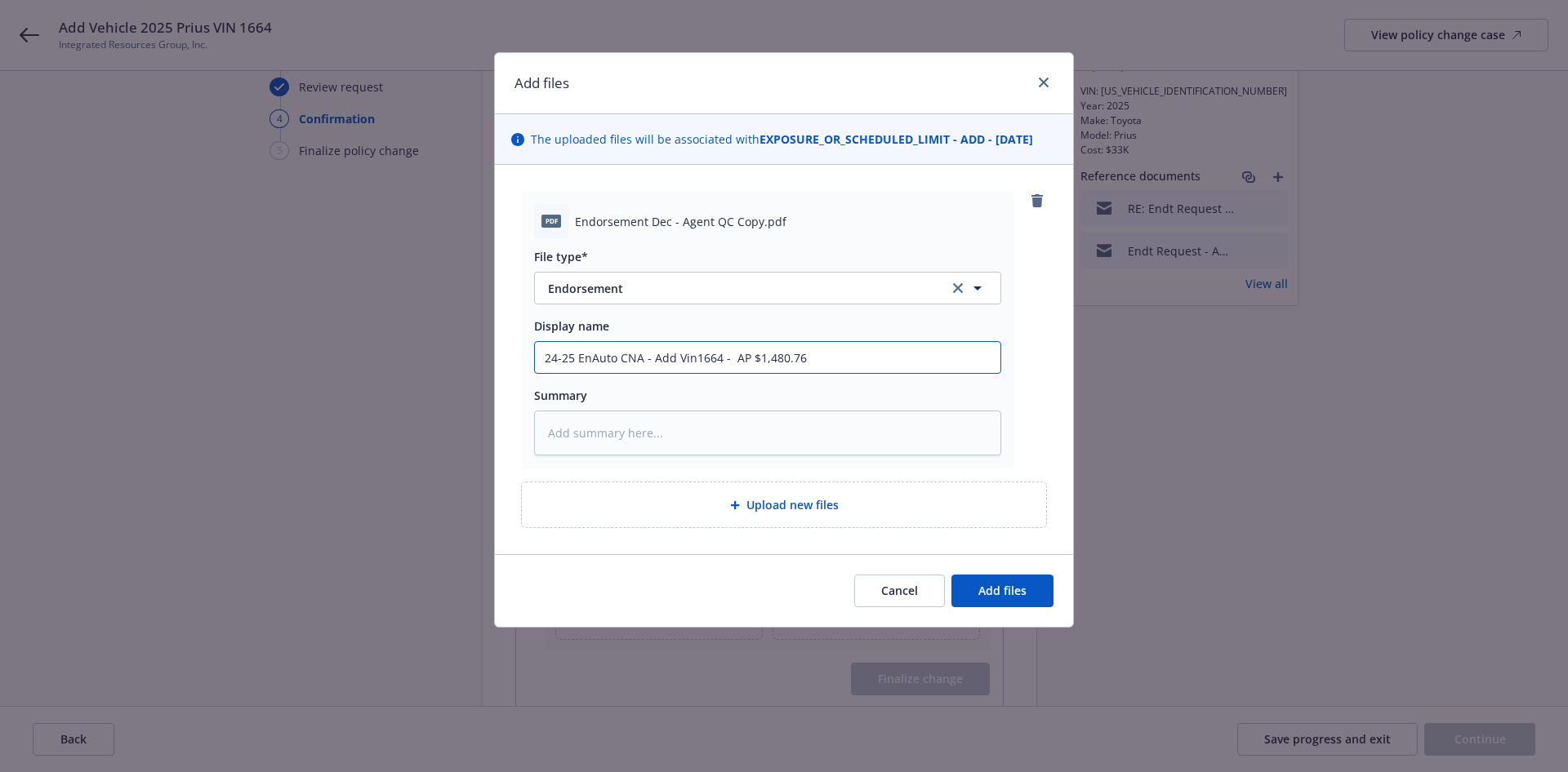
type textarea "x"
type input "24-25 EndAuto CNA - Add Vin1664 - AP $1,480.76"
type textarea "x"
type input "24-25 EndtAuto CNA - Add Vin1664 - AP $1,480.76"
type textarea "x"
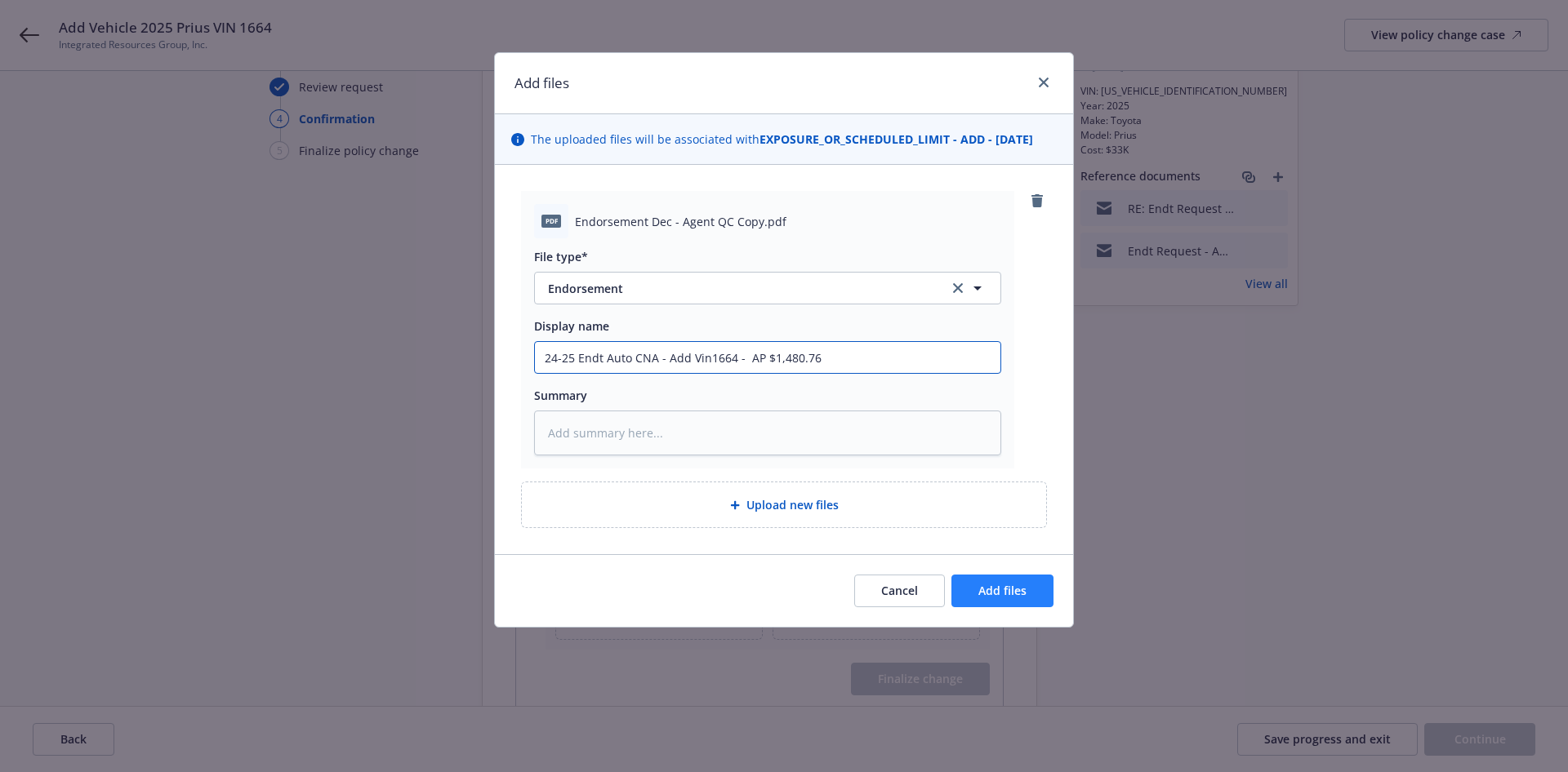
type input "24-25 Endt Auto CNA - Add Vin1664 - AP $1,480.76"
click at [995, 583] on span "Add files" at bounding box center [1002, 590] width 48 height 16
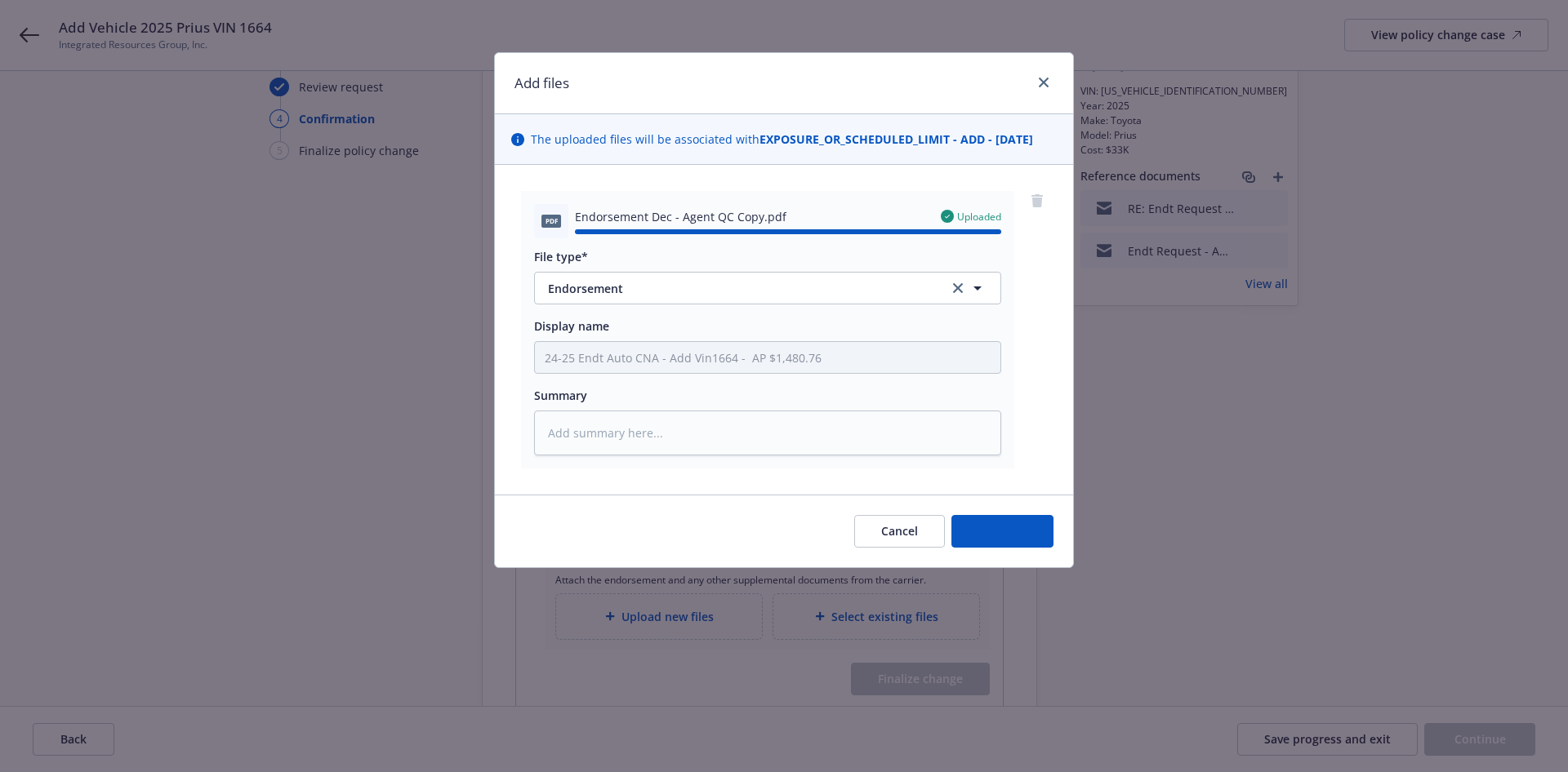
type textarea "x"
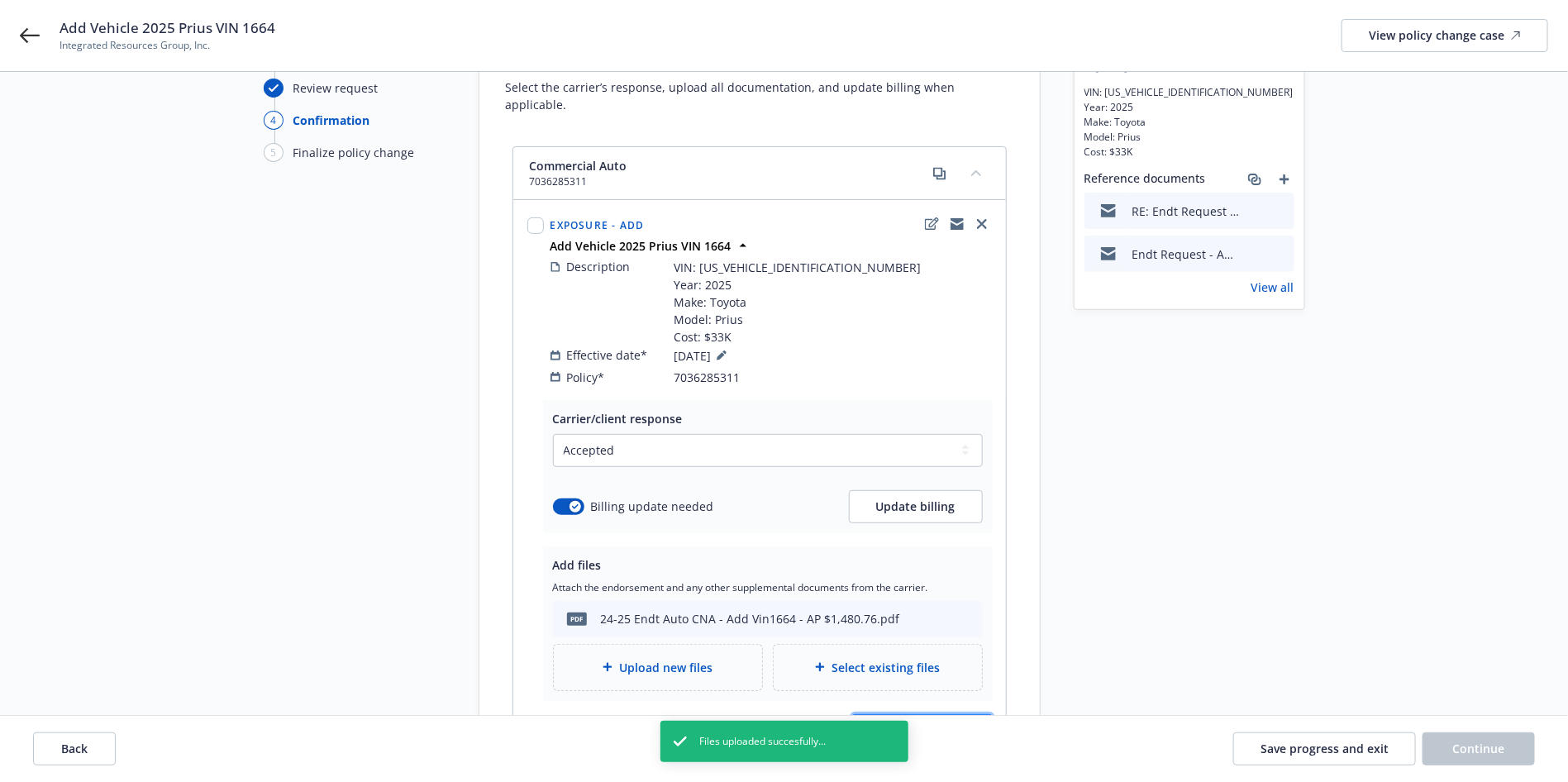
click at [929, 723] on span "Finalize change" at bounding box center [922, 731] width 86 height 16
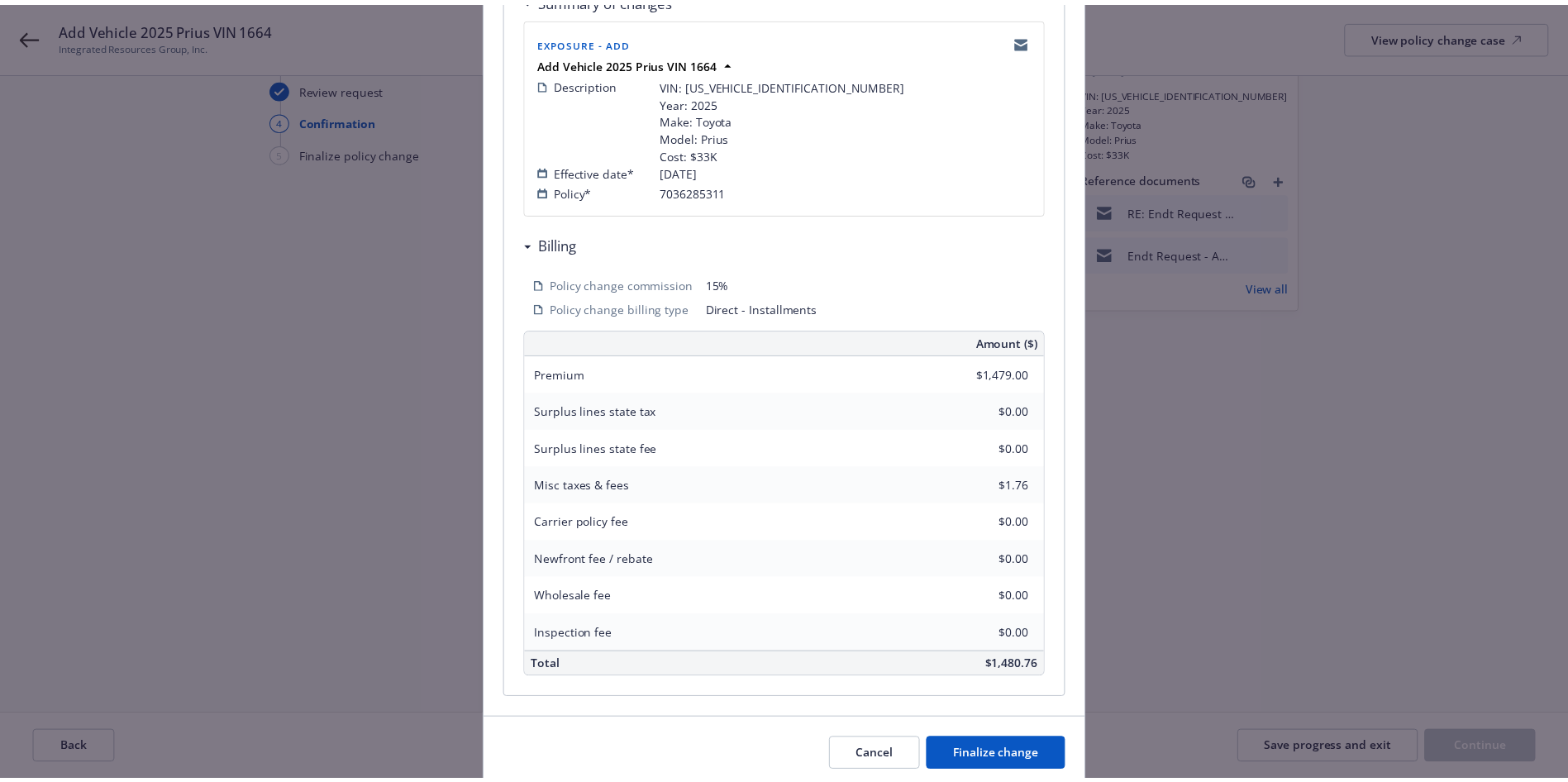
scroll to position [406, 0]
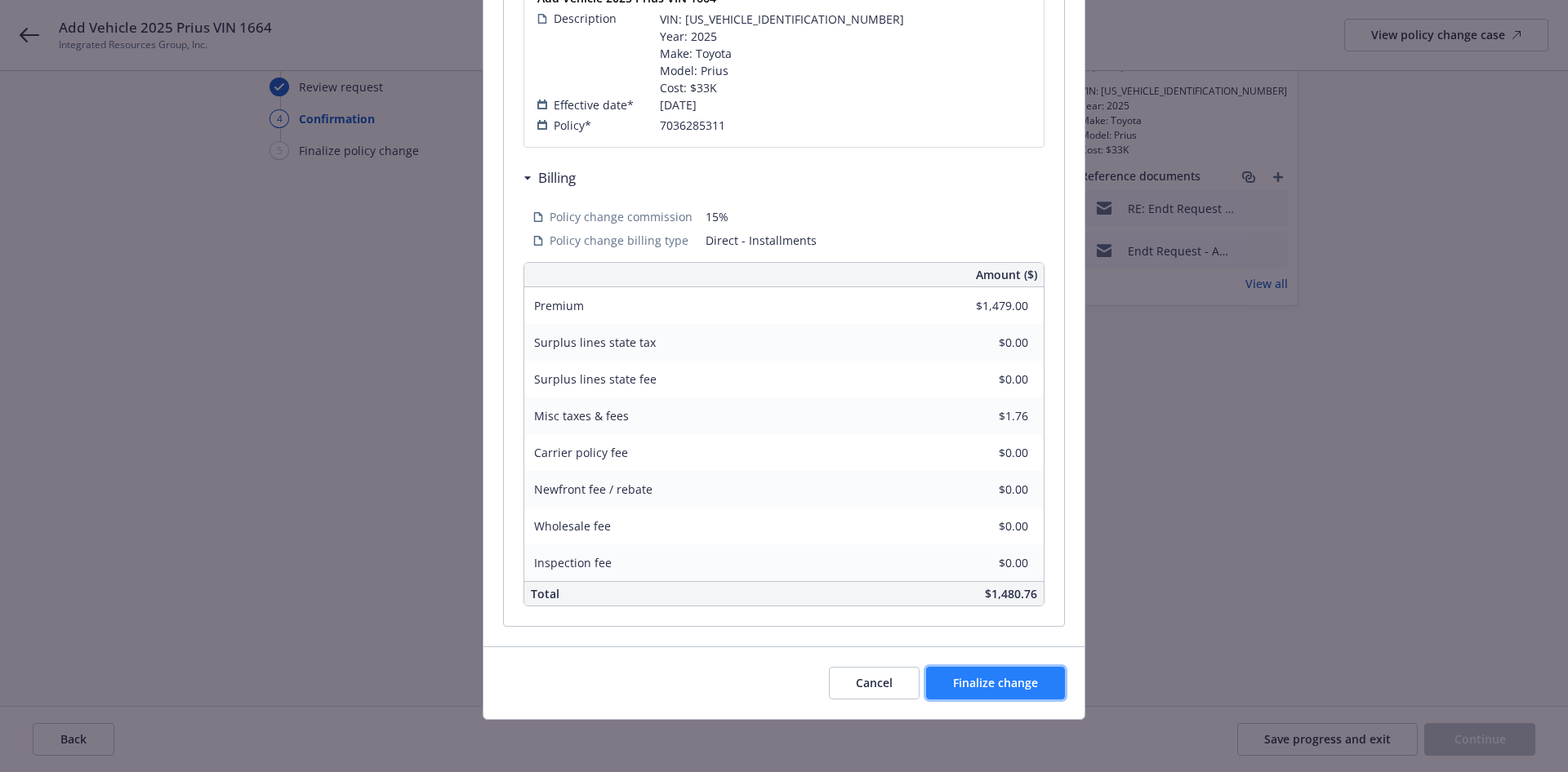
click at [991, 677] on span "Finalize change" at bounding box center [996, 683] width 85 height 16
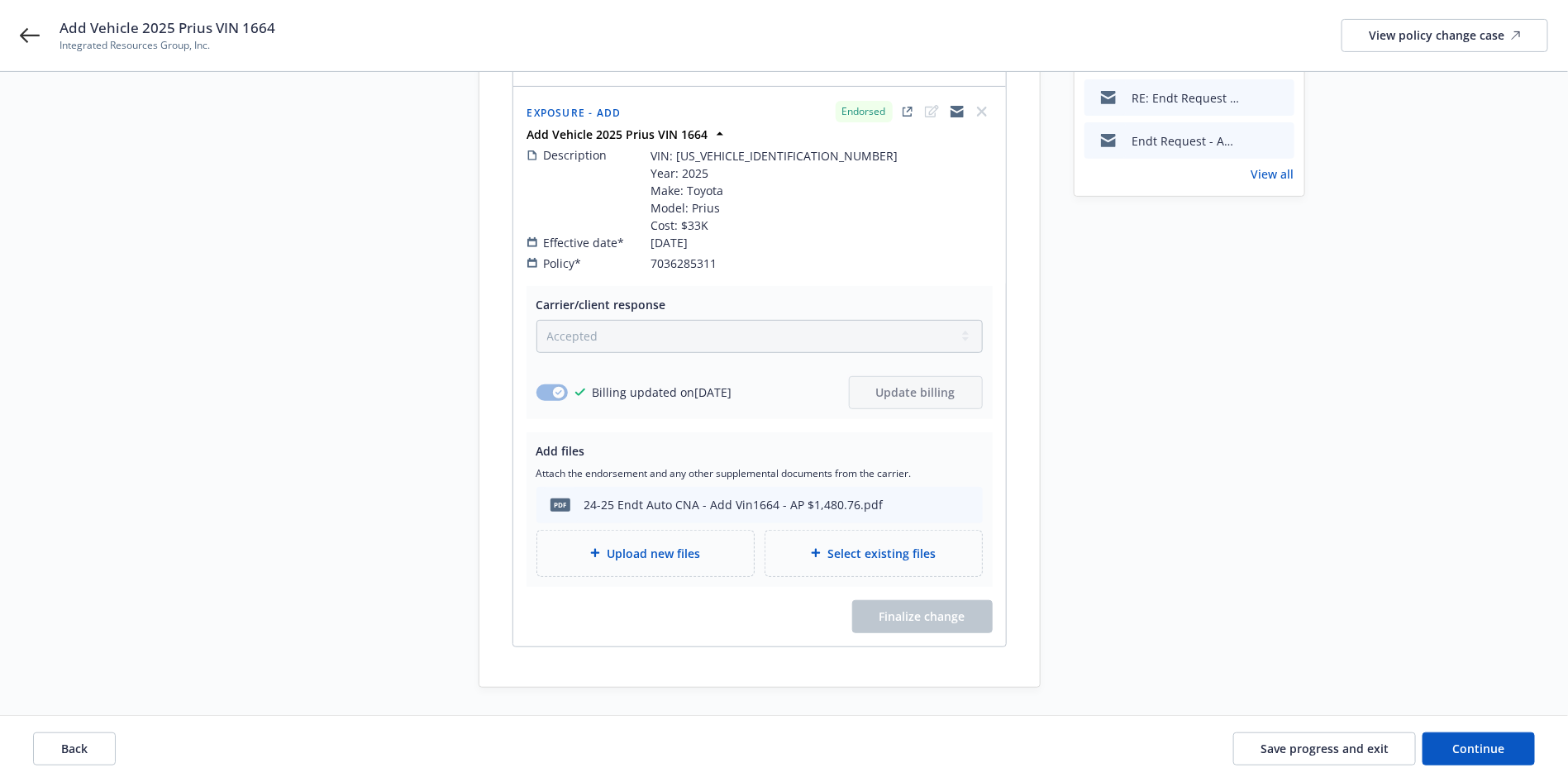
scroll to position [248, 0]
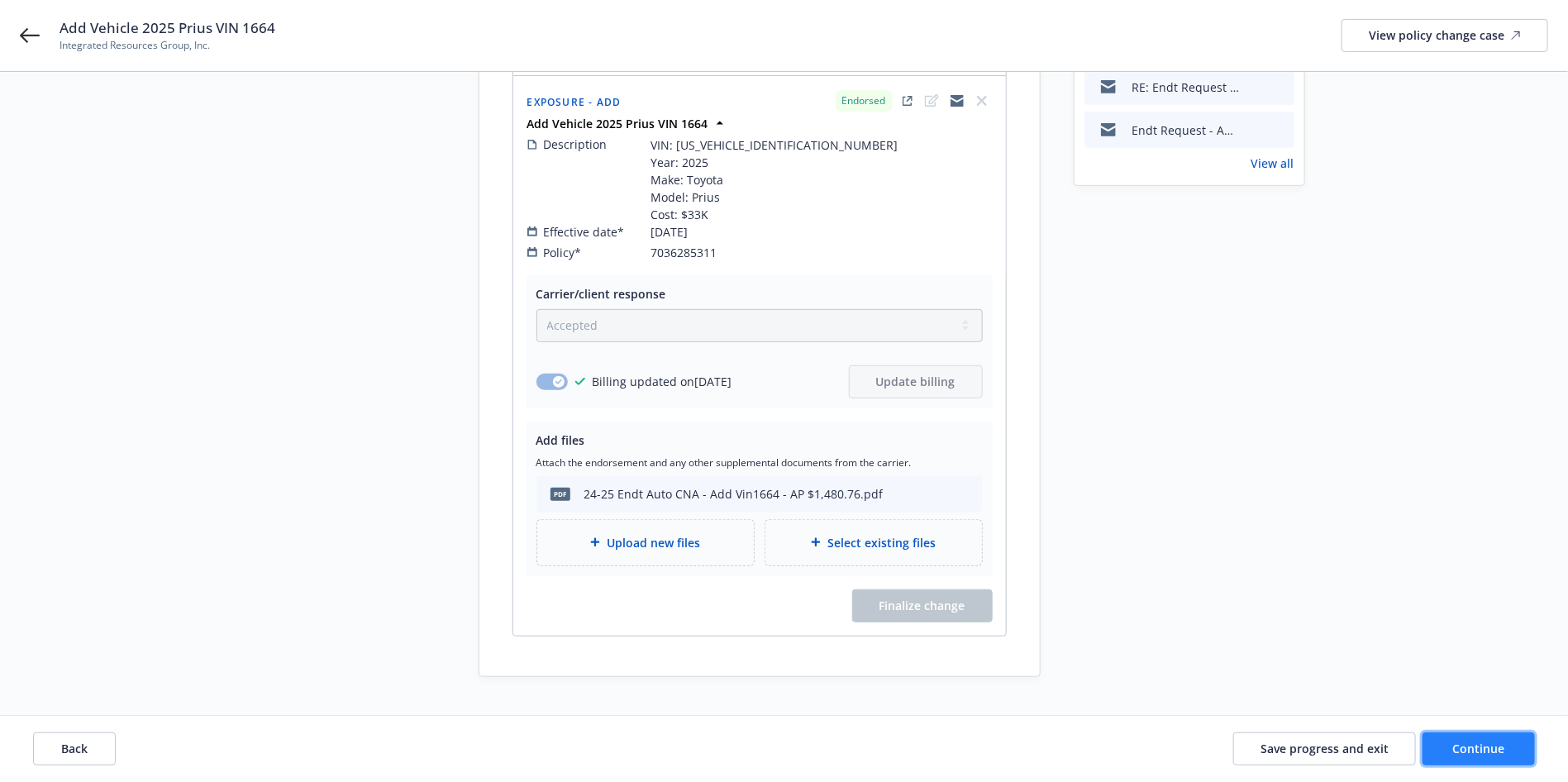
click at [1457, 750] on span "Continue" at bounding box center [1479, 749] width 52 height 16
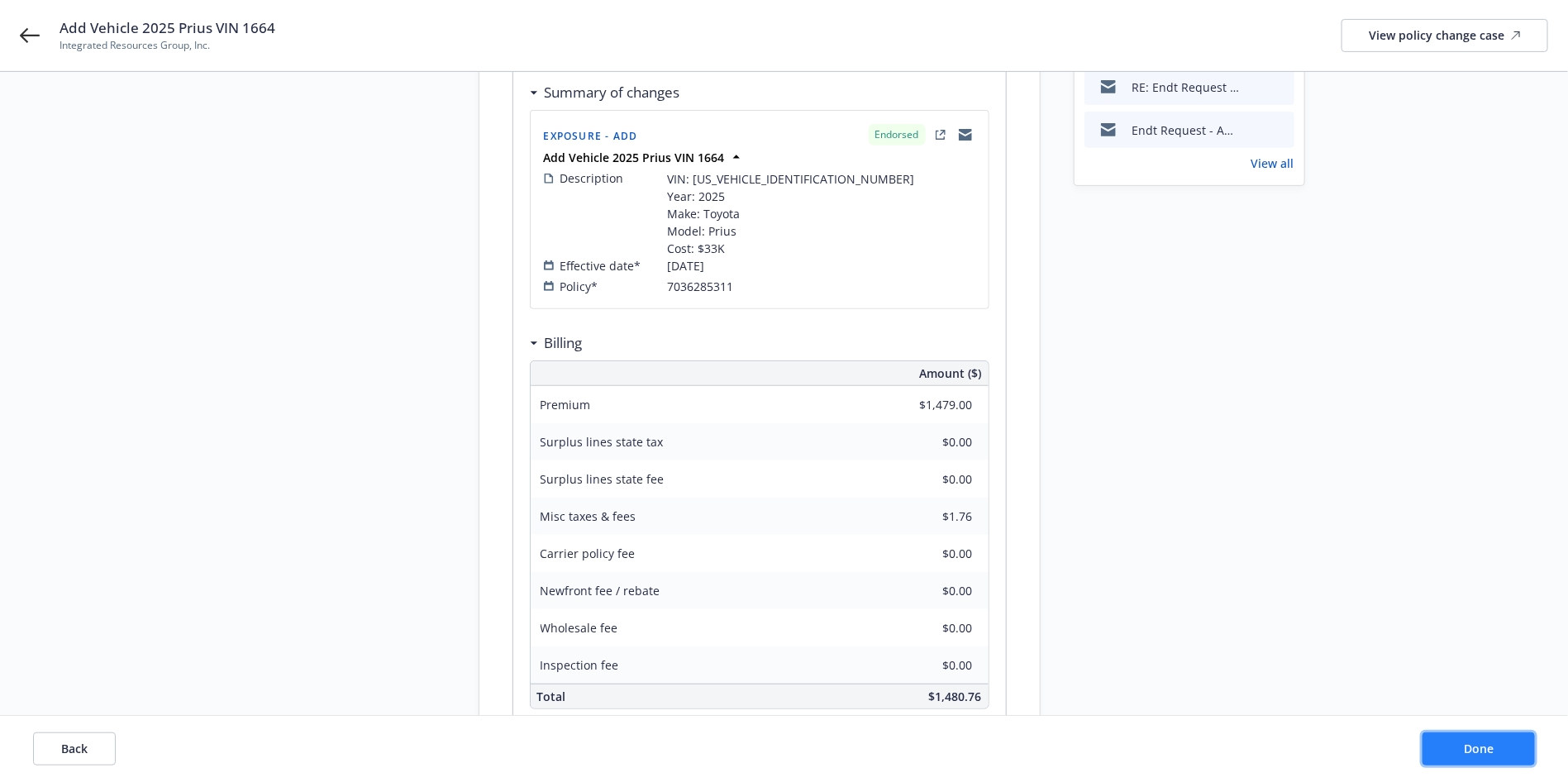
click at [1479, 740] on button "Done" at bounding box center [1479, 749] width 112 height 33
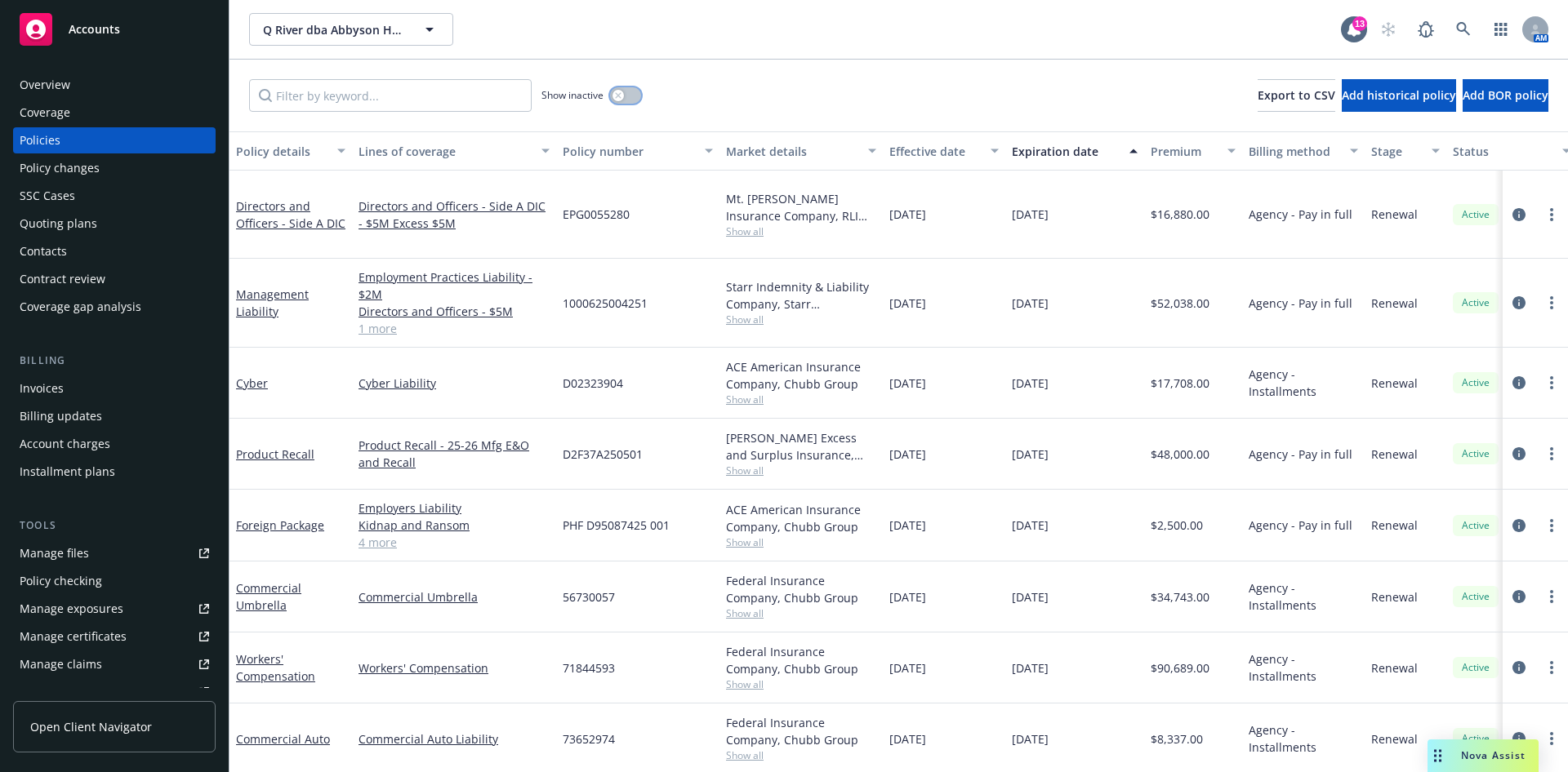
click at [640, 97] on button "button" at bounding box center [625, 95] width 31 height 16
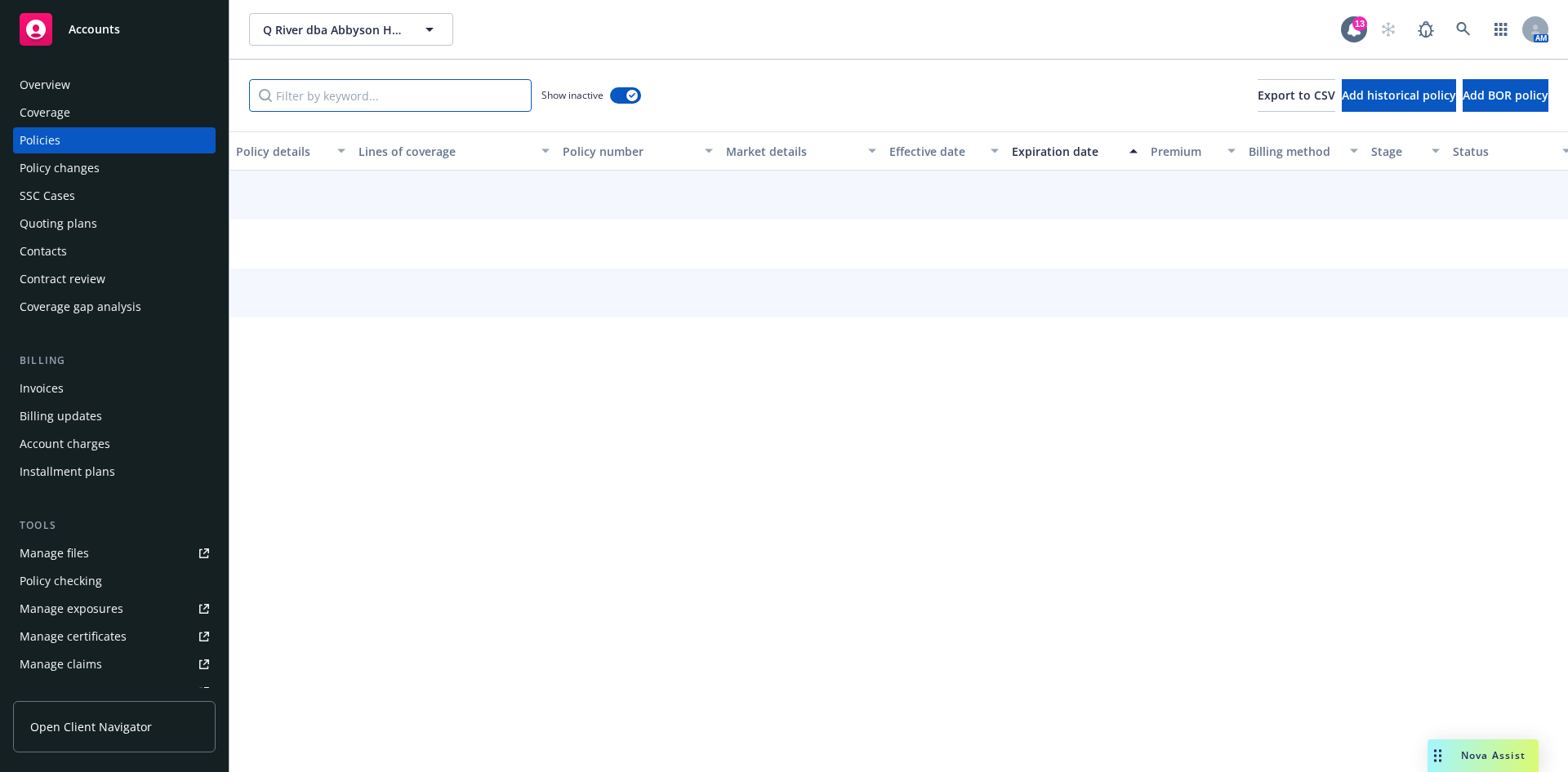
click at [376, 92] on input "Filter by keyword..." at bounding box center [389, 95] width 282 height 33
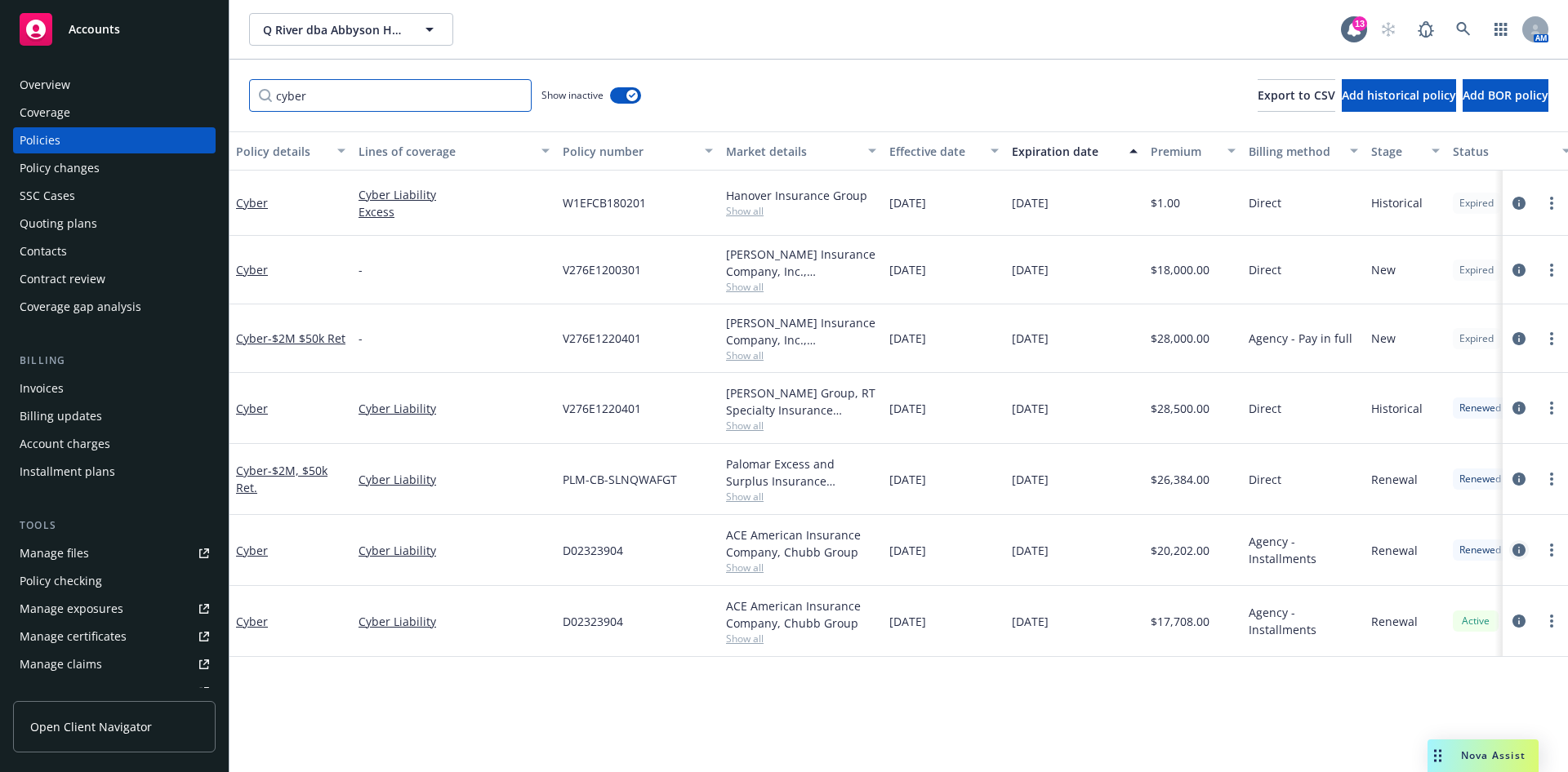
type input "cyber"
click at [1513, 552] on icon "circleInformation" at bounding box center [1519, 551] width 13 height 13
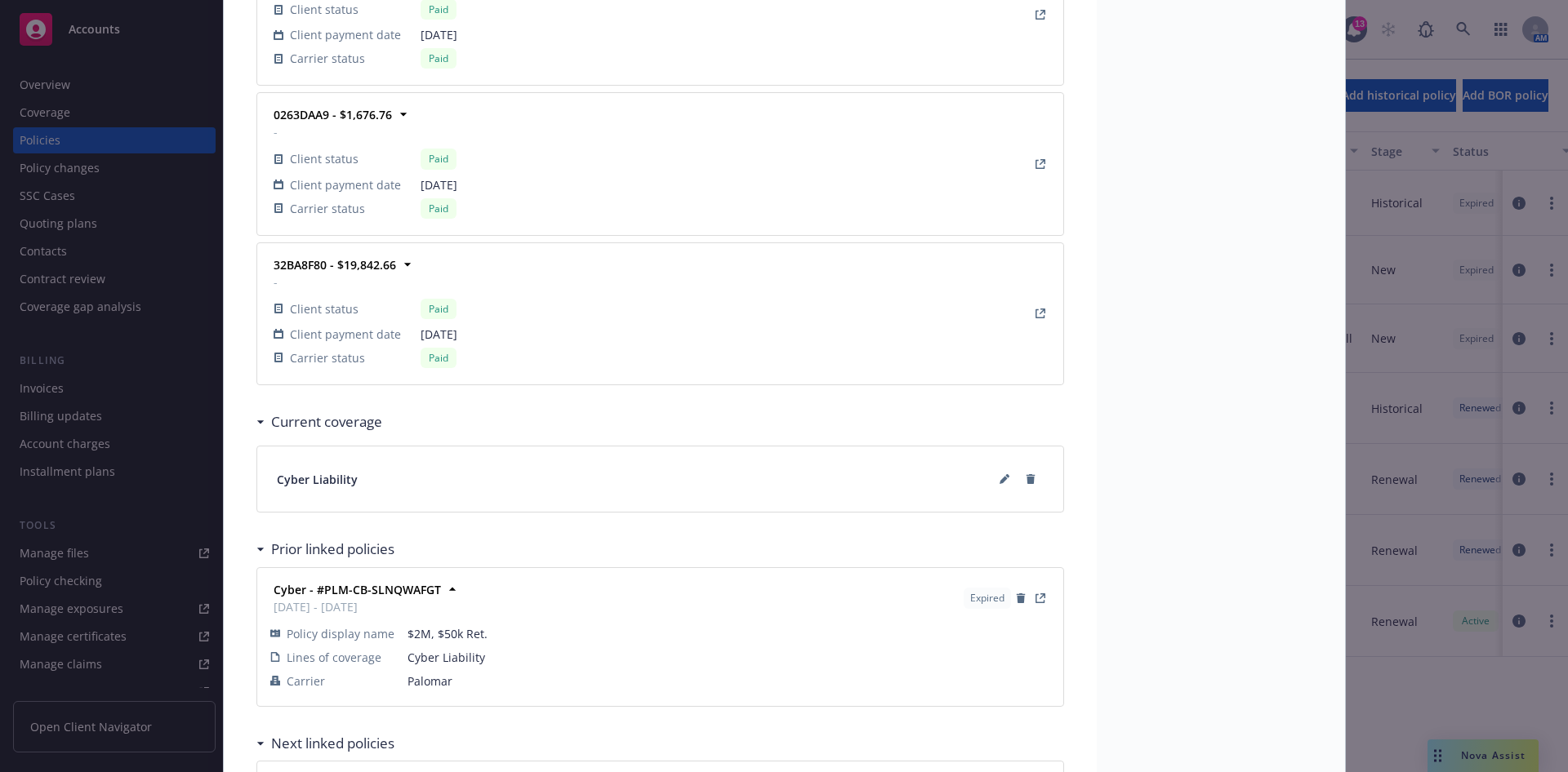
scroll to position [3185, 0]
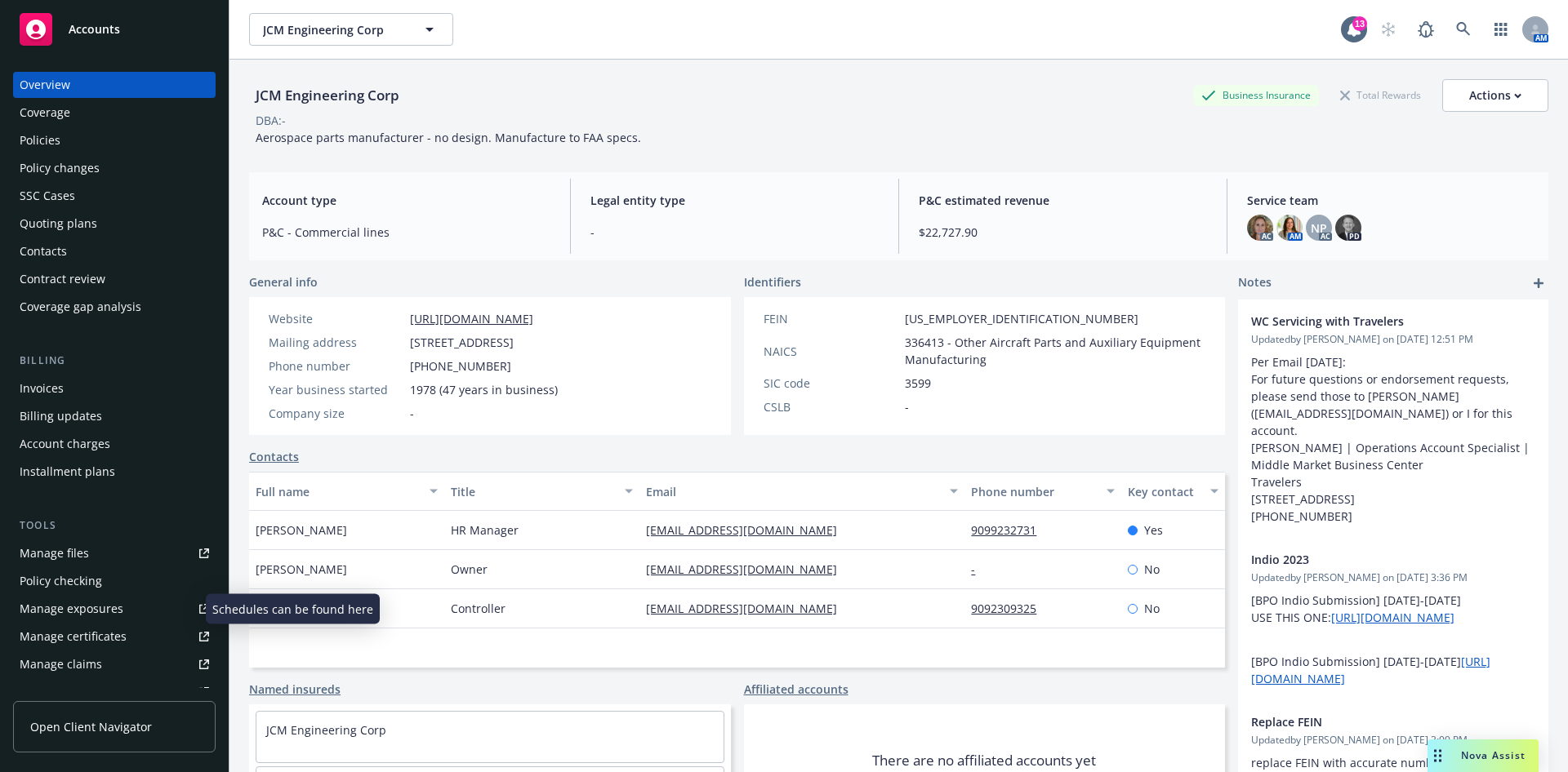
click at [104, 614] on div "Manage exposures" at bounding box center [71, 609] width 104 height 26
click at [54, 134] on div "Policies" at bounding box center [40, 141] width 41 height 26
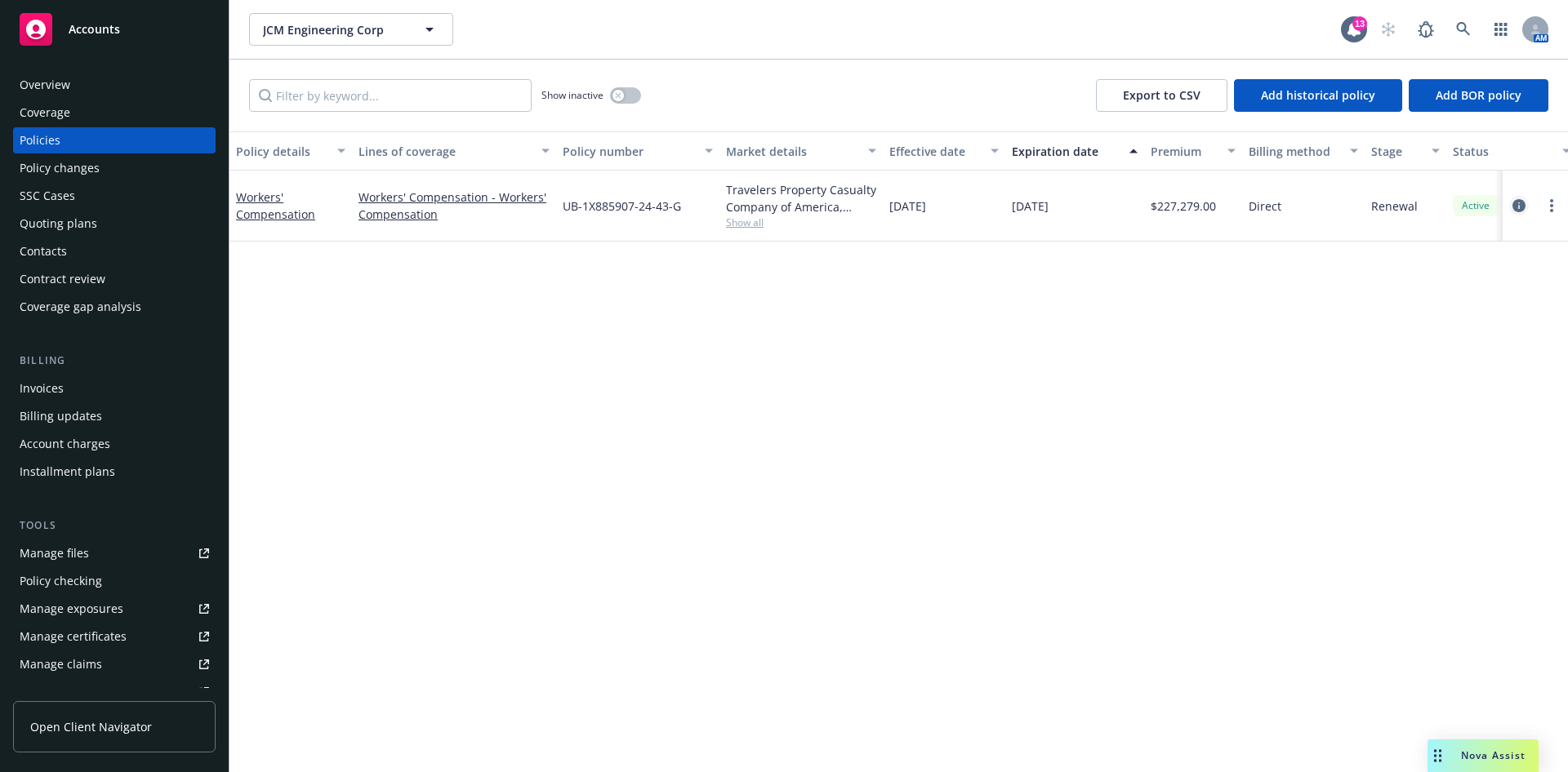
click at [1513, 204] on icon "circleInformation" at bounding box center [1519, 205] width 13 height 13
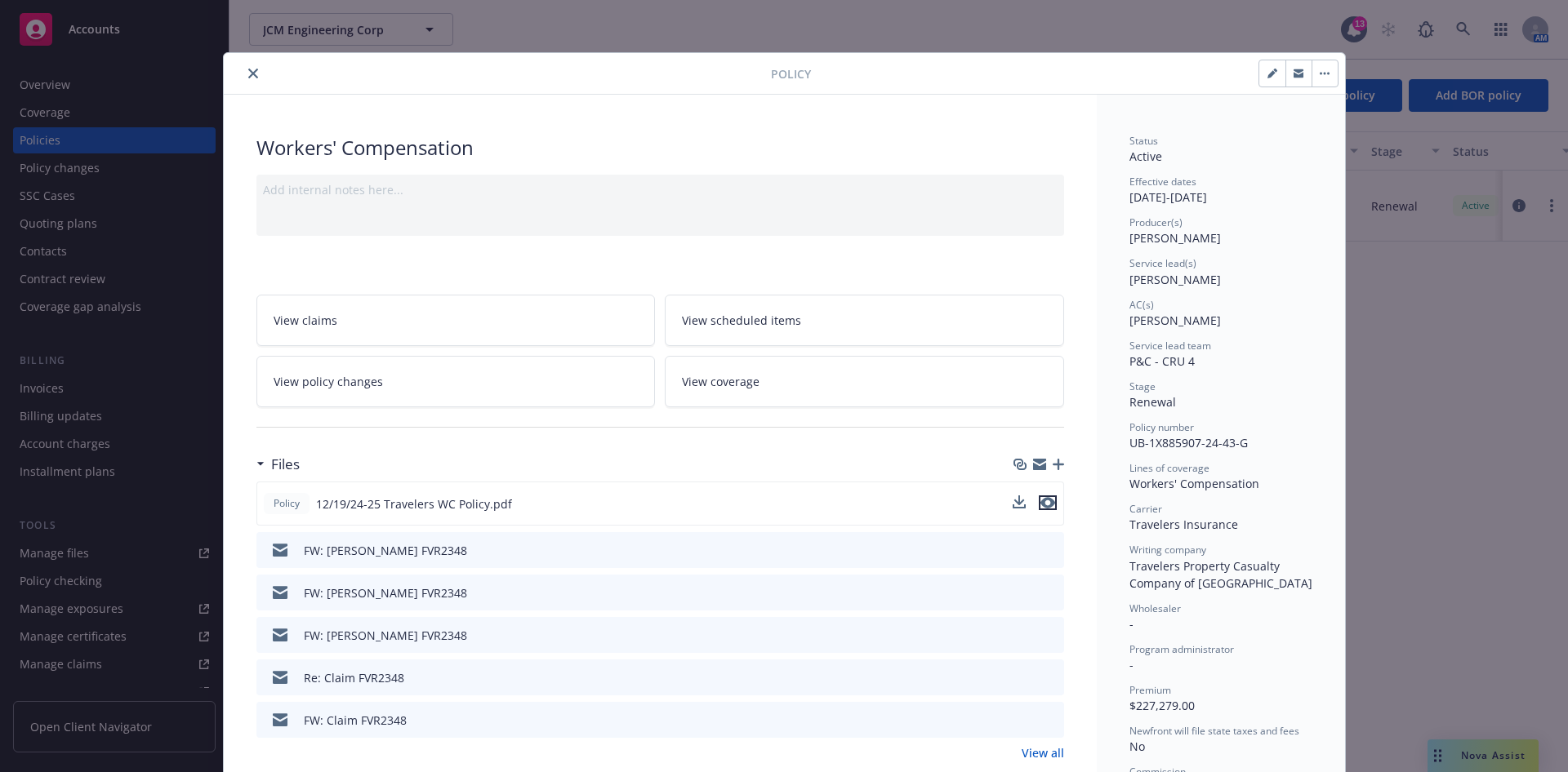
click at [1041, 501] on icon "preview file" at bounding box center [1048, 503] width 15 height 11
click at [249, 71] on icon "close" at bounding box center [253, 73] width 9 height 9
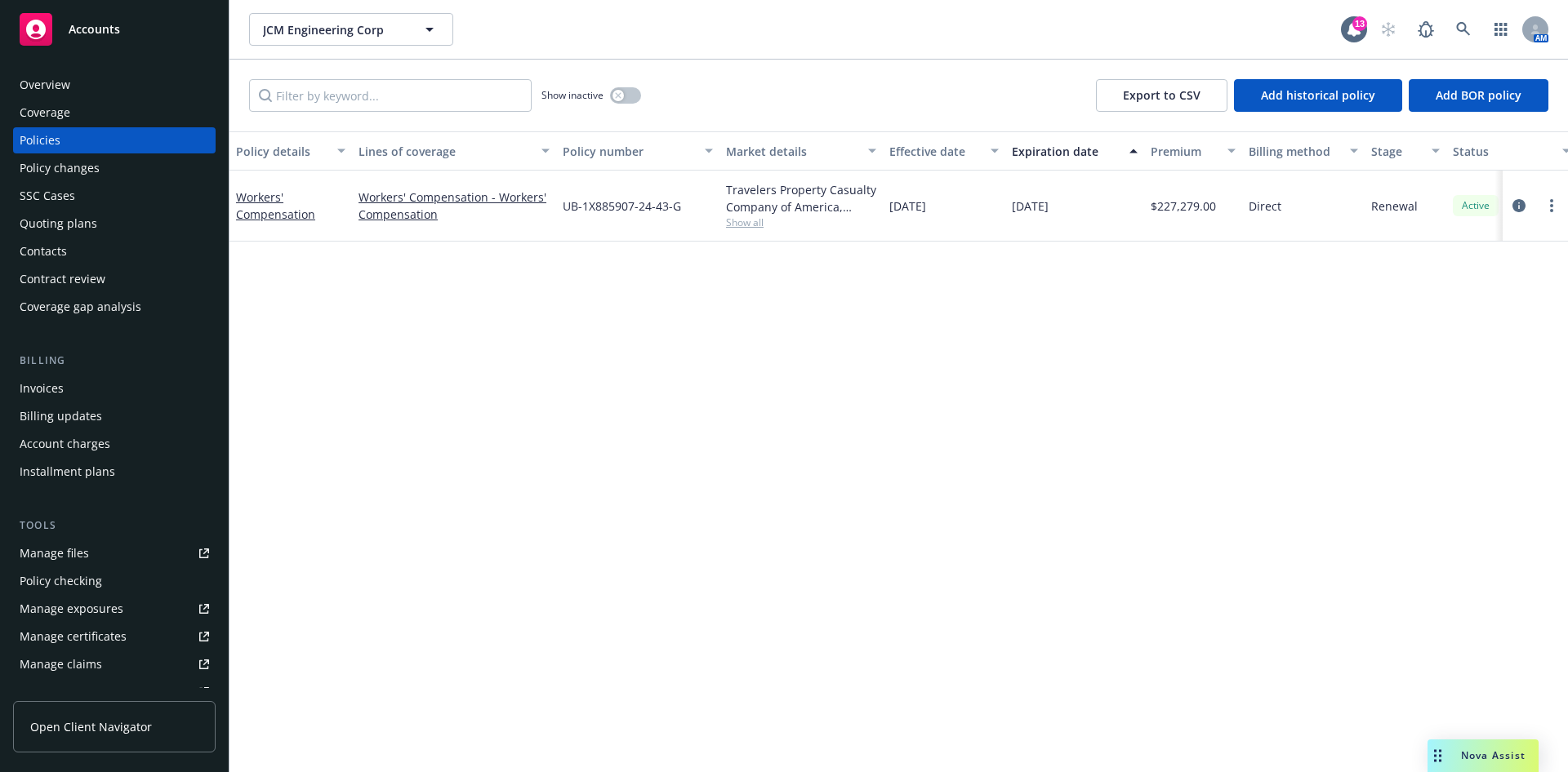
click at [70, 230] on div "Quoting plans" at bounding box center [58, 224] width 78 height 26
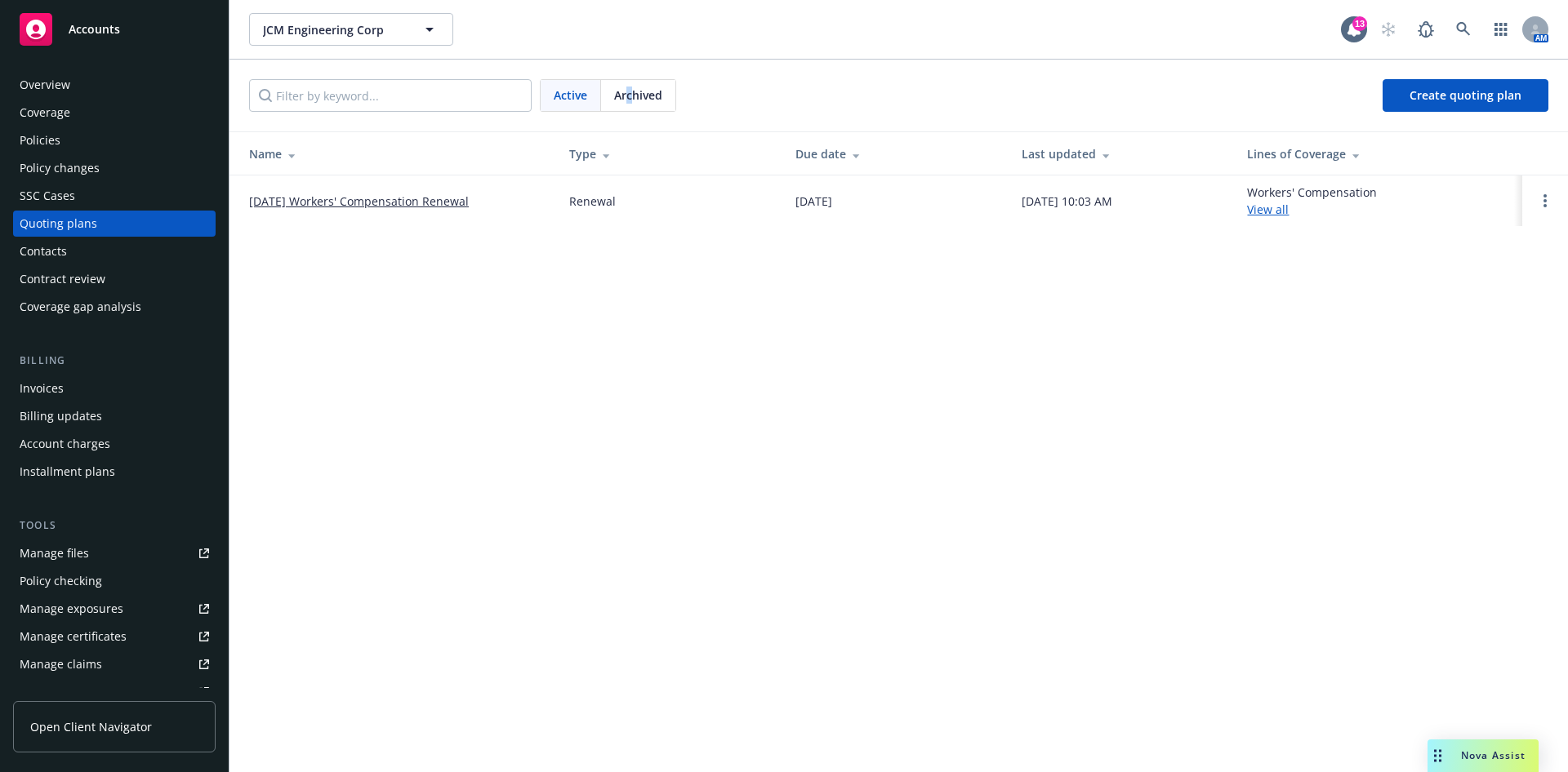
click at [630, 88] on span "Archived" at bounding box center [638, 95] width 48 height 17
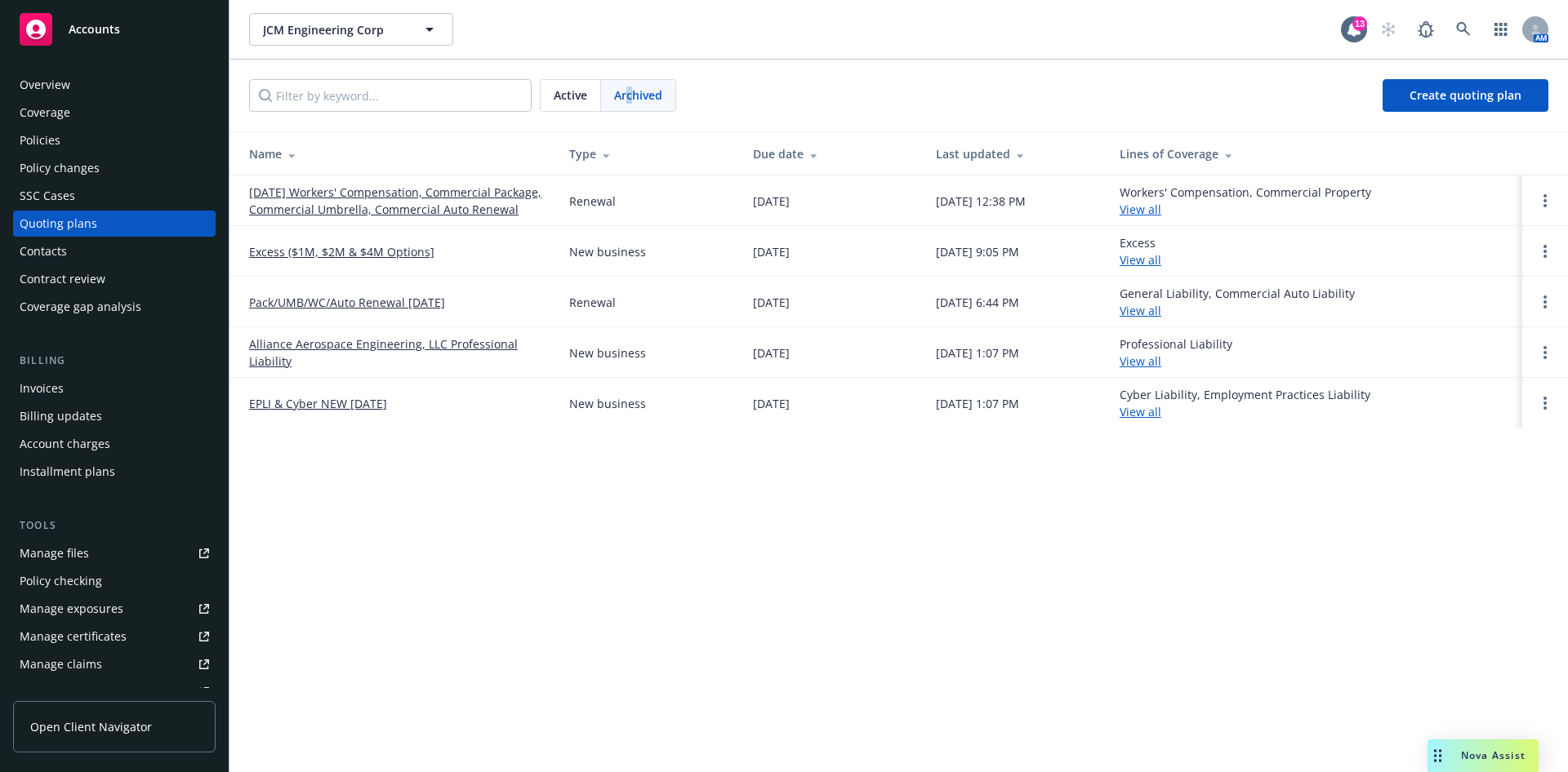
click at [361, 196] on link "12/19/24 Workers' Compensation, Commercial Package, Commercial Umbrella, Commer…" at bounding box center [395, 201] width 294 height 35
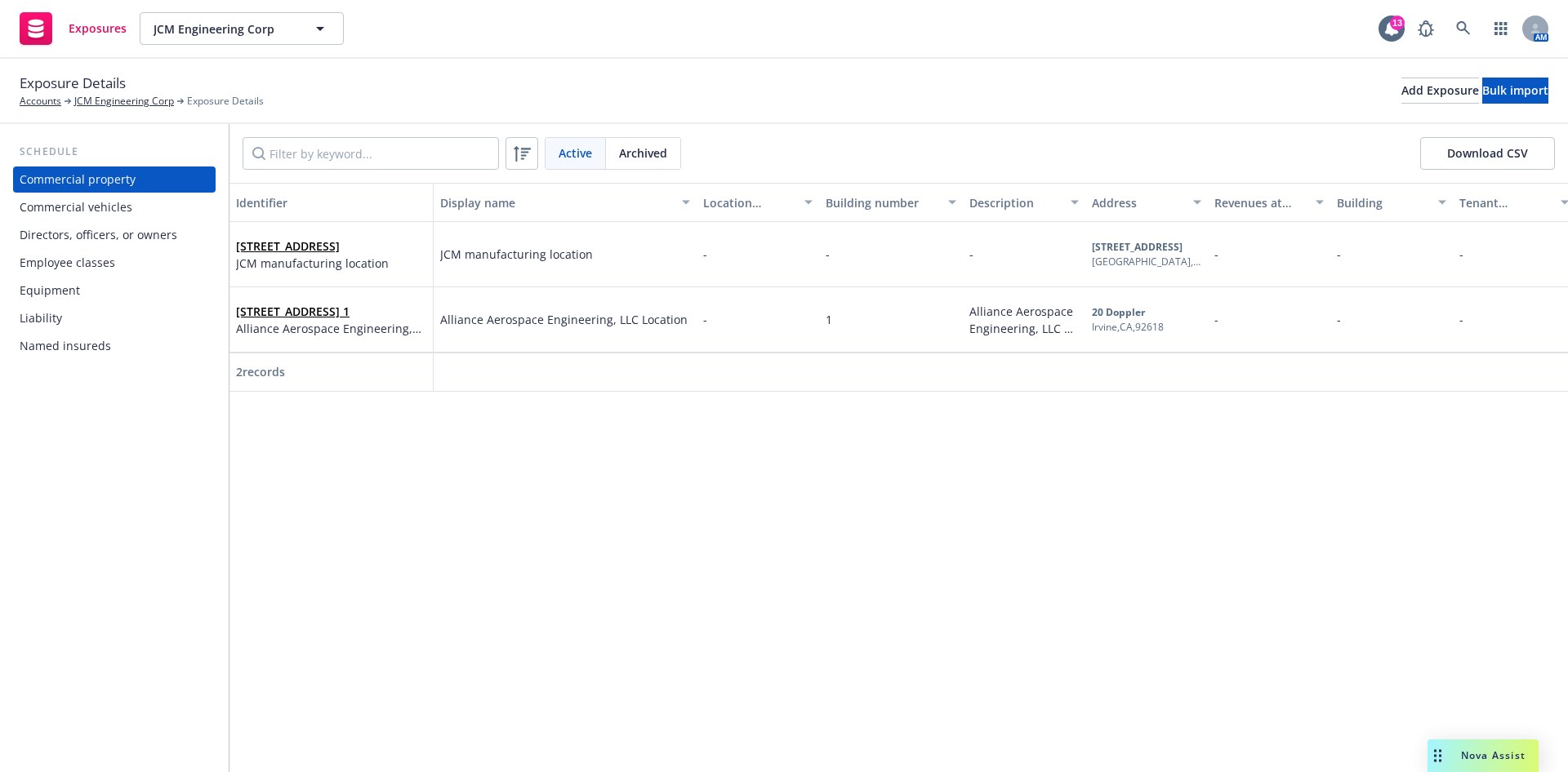
click at [94, 341] on div "Named insureds" at bounding box center [65, 346] width 91 height 26
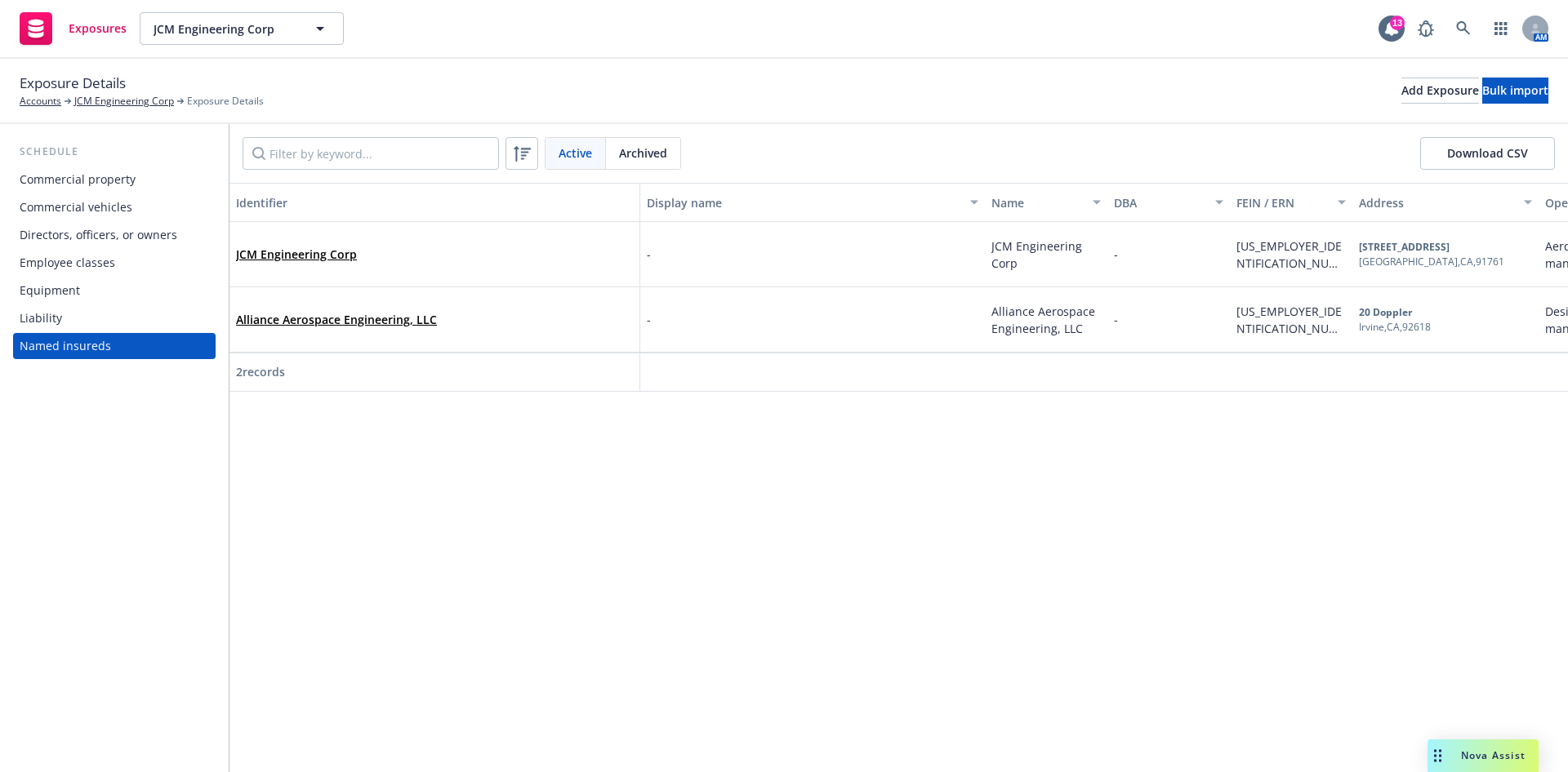
click at [106, 256] on div "Employee classes" at bounding box center [68, 263] width 96 height 26
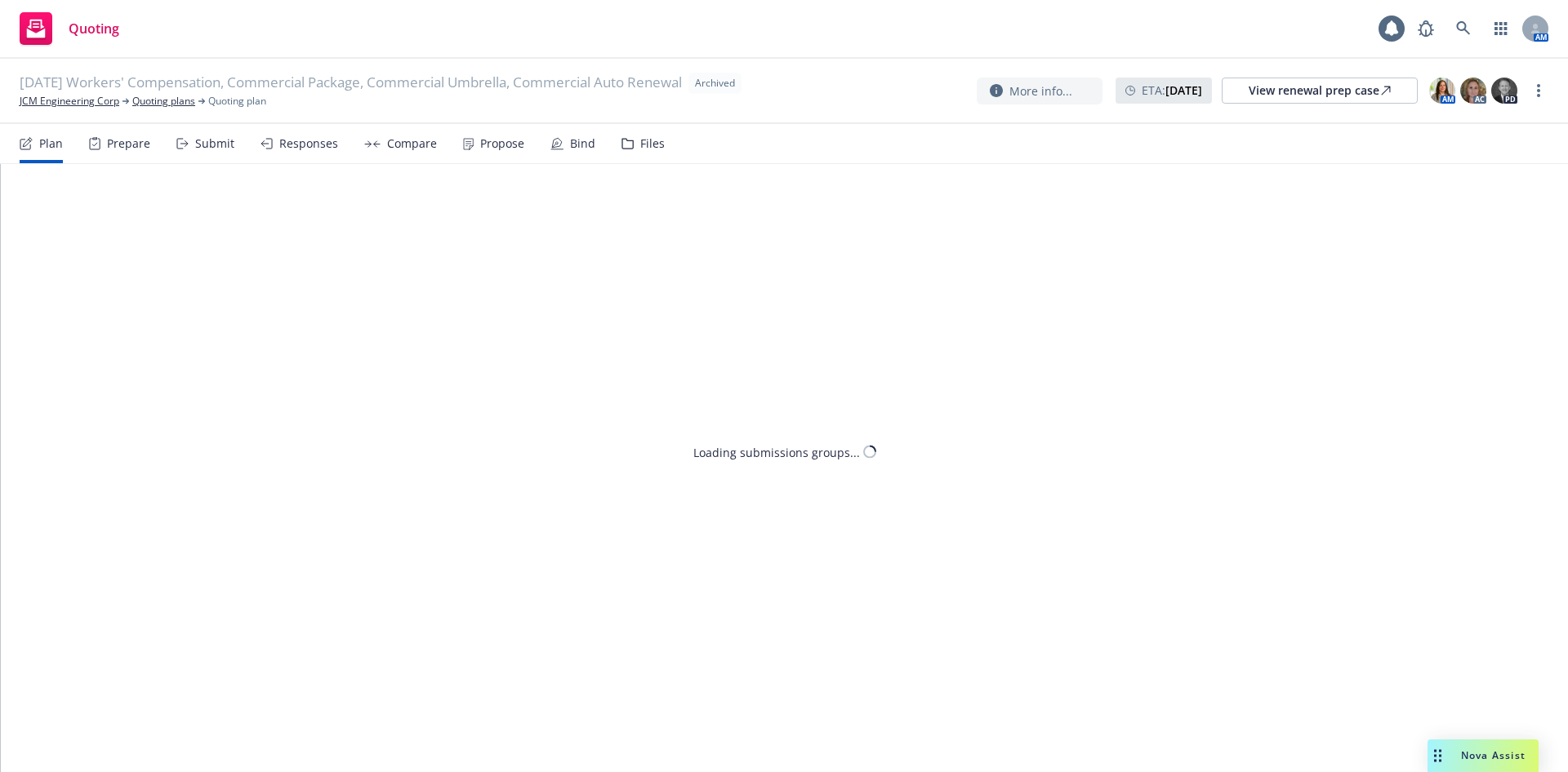
click at [646, 152] on div "Files" at bounding box center [643, 144] width 43 height 39
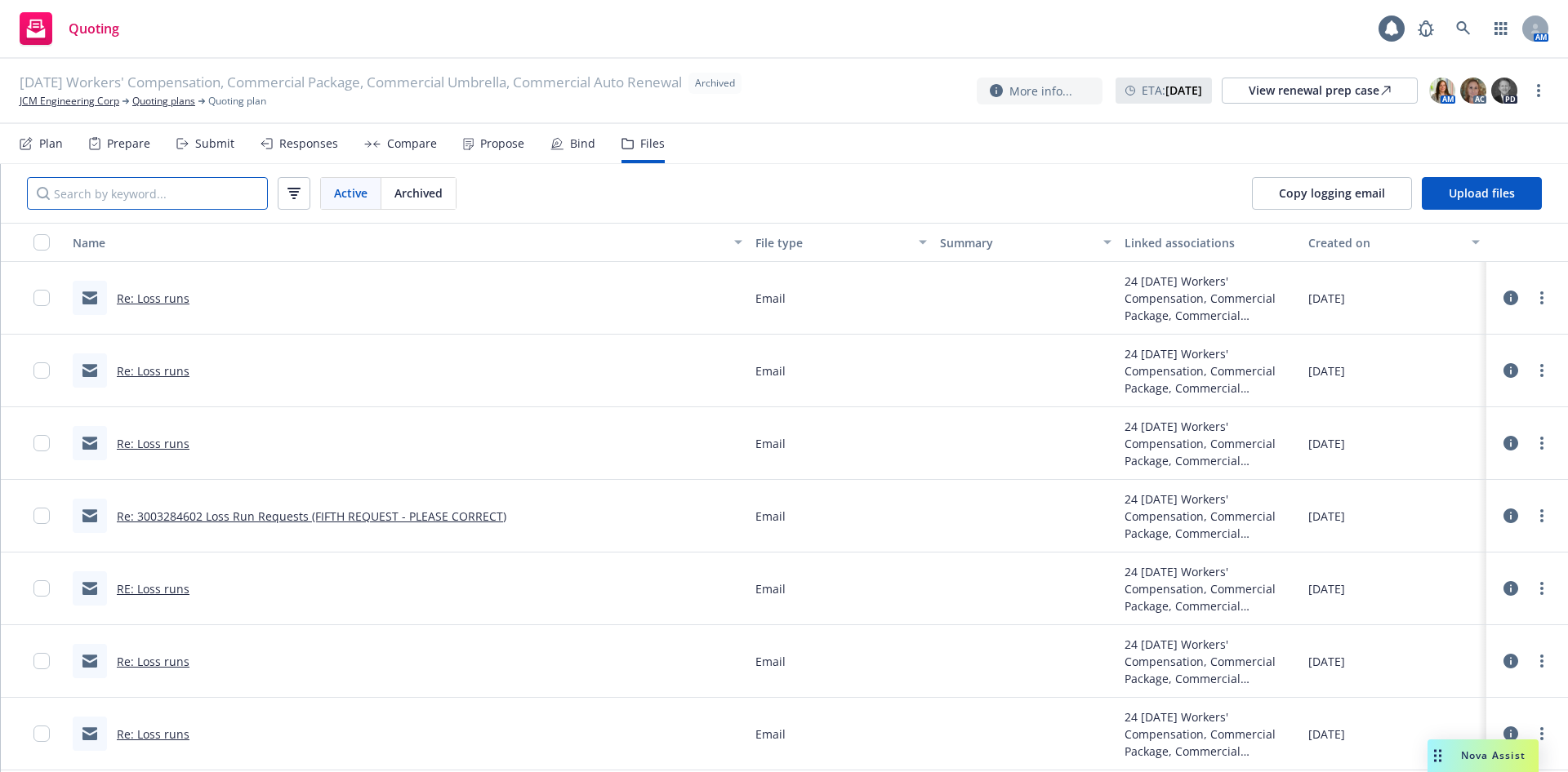
click at [192, 201] on input "Search by keyword..." at bounding box center [147, 193] width 241 height 33
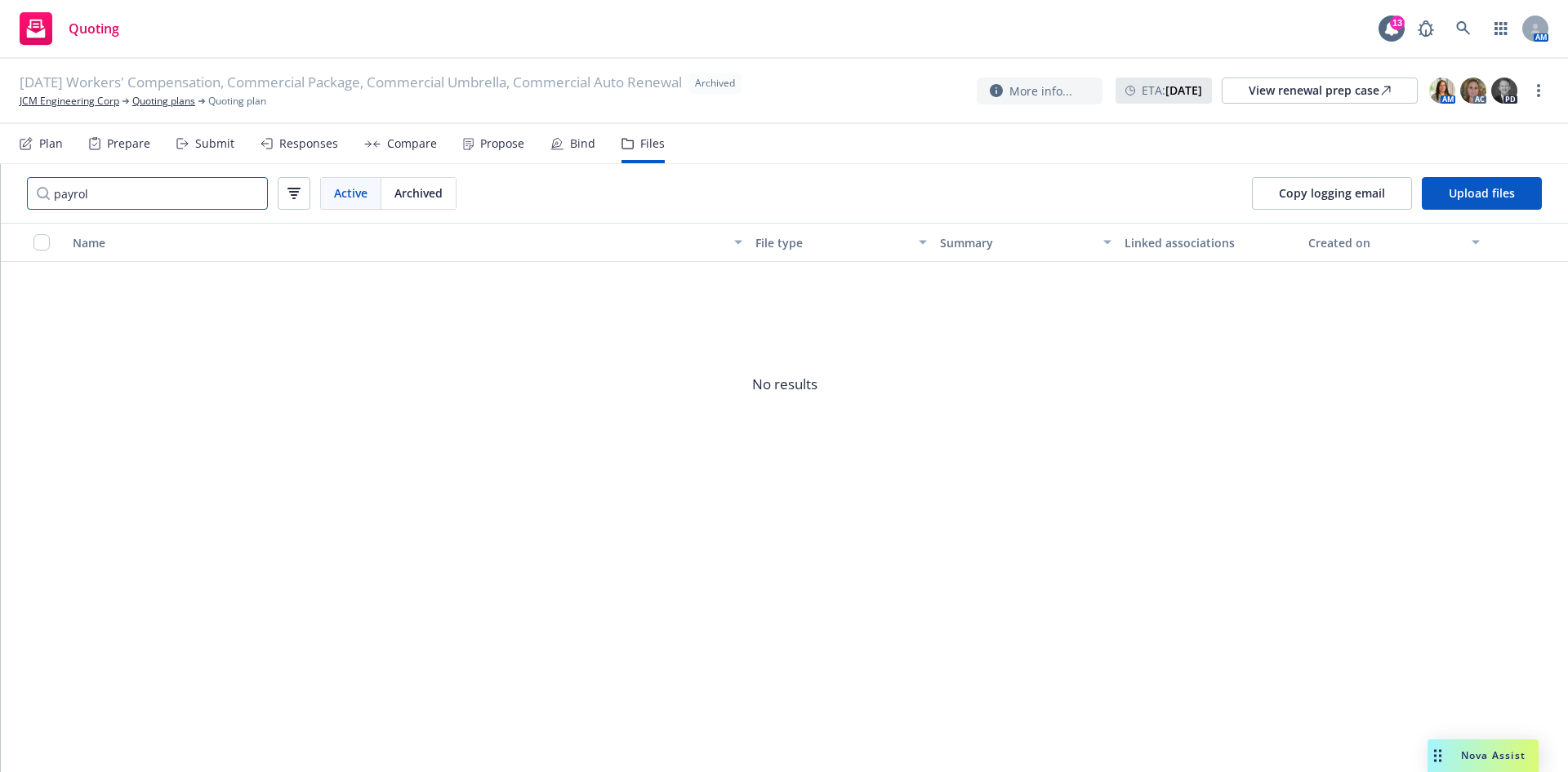
type input "payroll"
drag, startPoint x: 153, startPoint y: 195, endPoint x: -136, endPoint y: 181, distance: 289.3
click at [0, 181] on html "Quoting 13 AM 12/19/24 Workers' Compensation, Commercial Package, Commercial Um…" at bounding box center [784, 386] width 1568 height 772
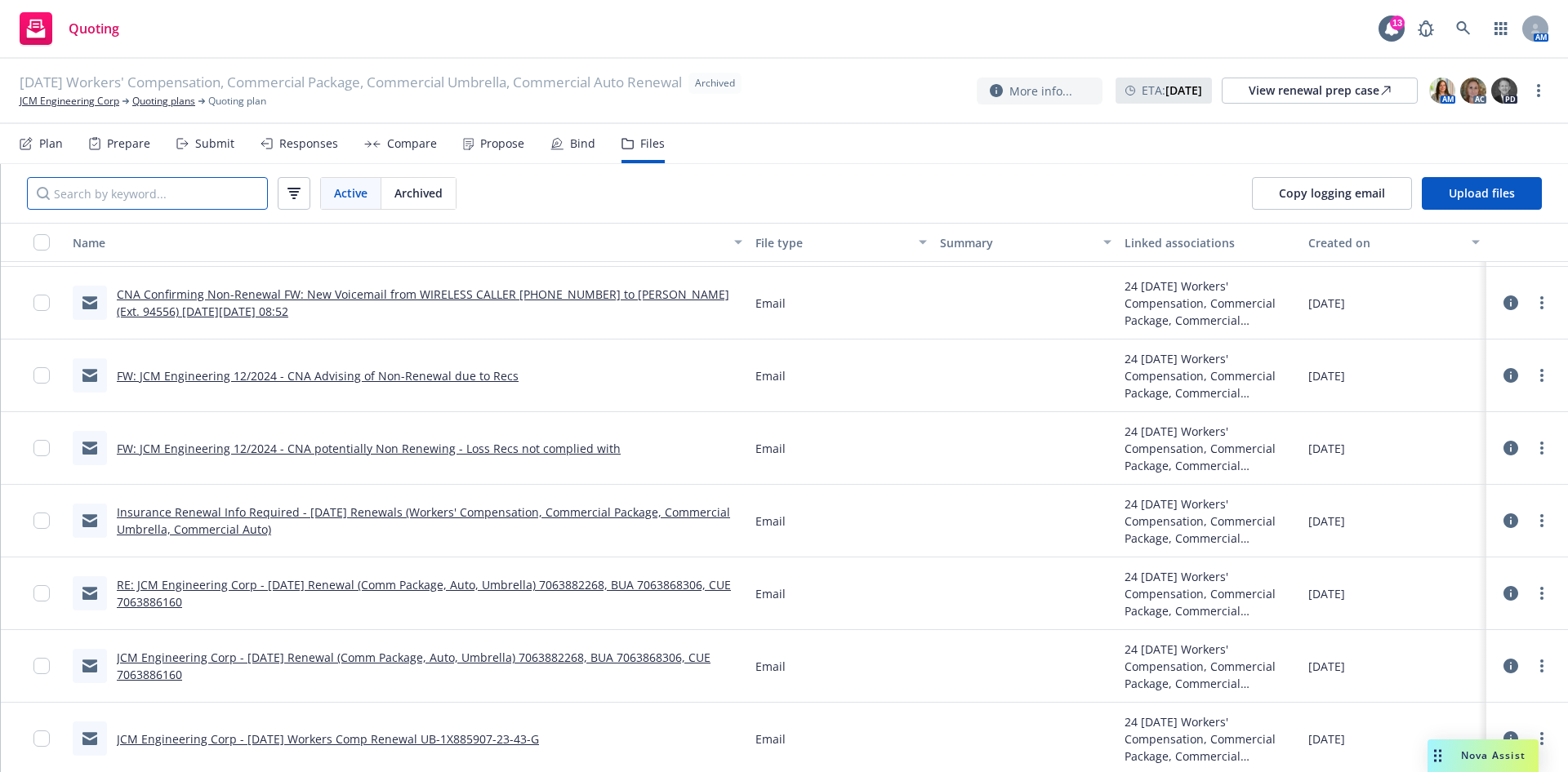
scroll to position [9627, 0]
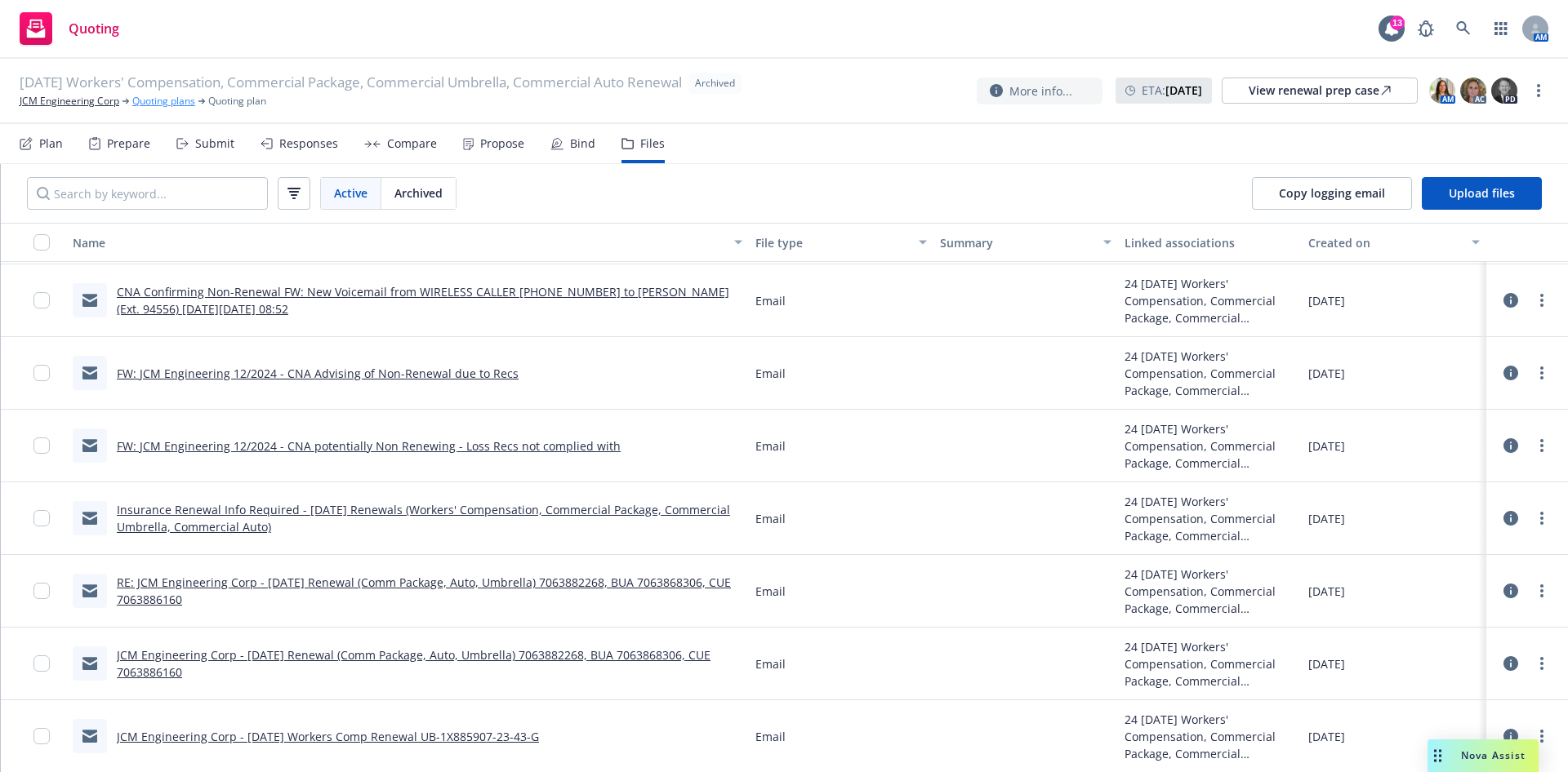
click at [151, 105] on link "Quoting plans" at bounding box center [163, 101] width 63 height 15
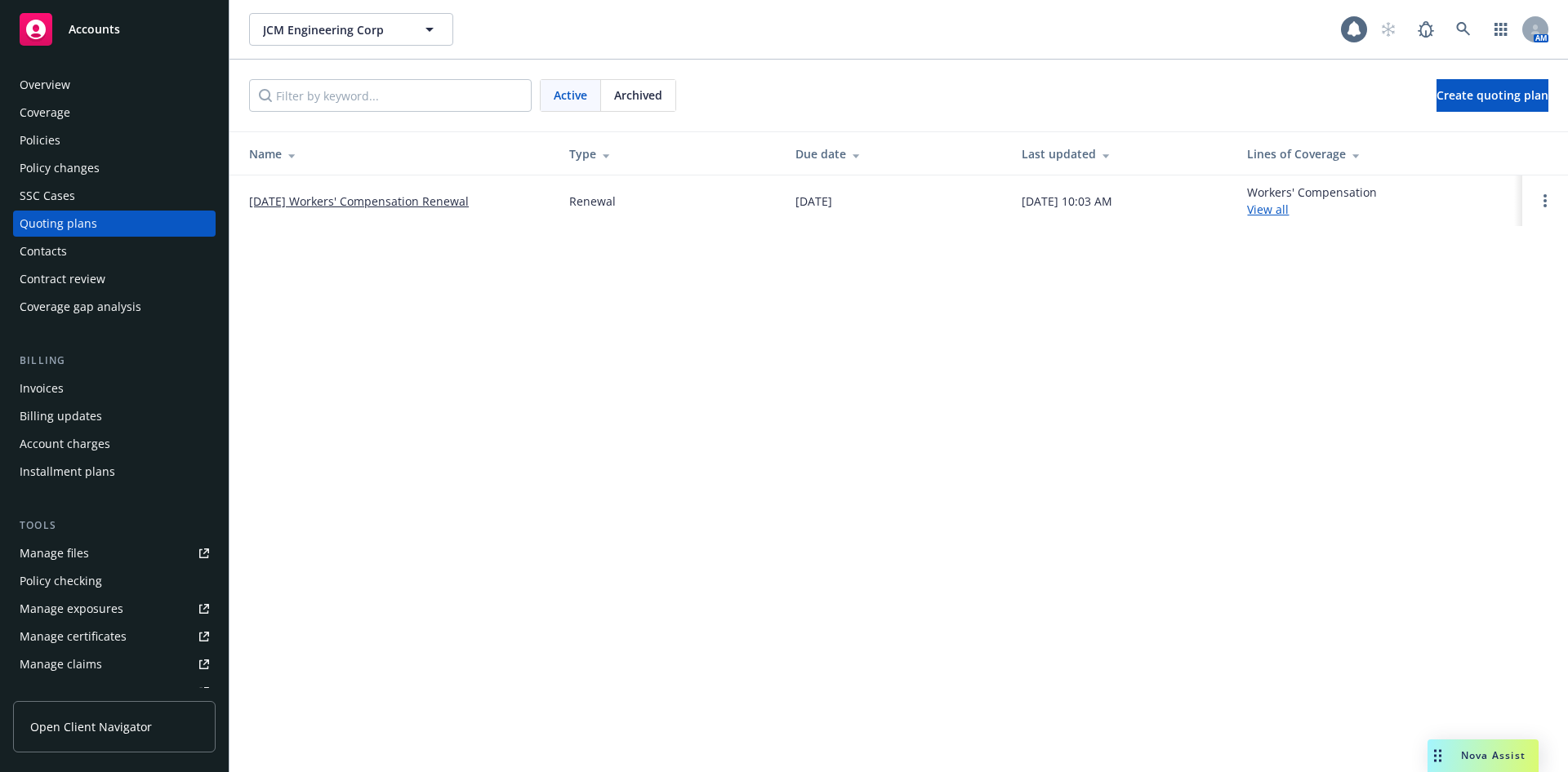
click at [322, 192] on link "[DATE] Workers' Compensation Renewal" at bounding box center [358, 201] width 220 height 17
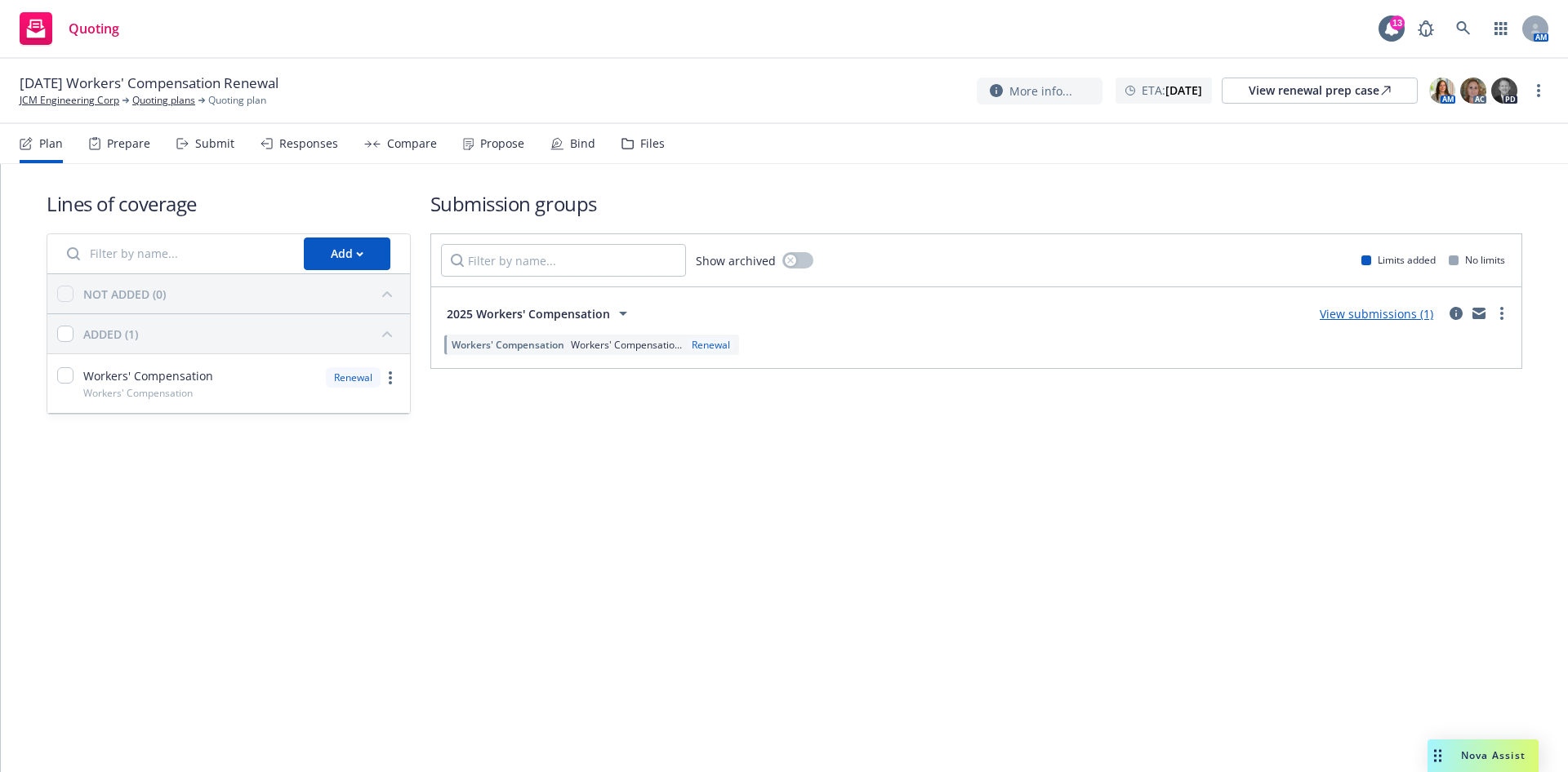
click at [625, 143] on icon at bounding box center [627, 144] width 12 height 11
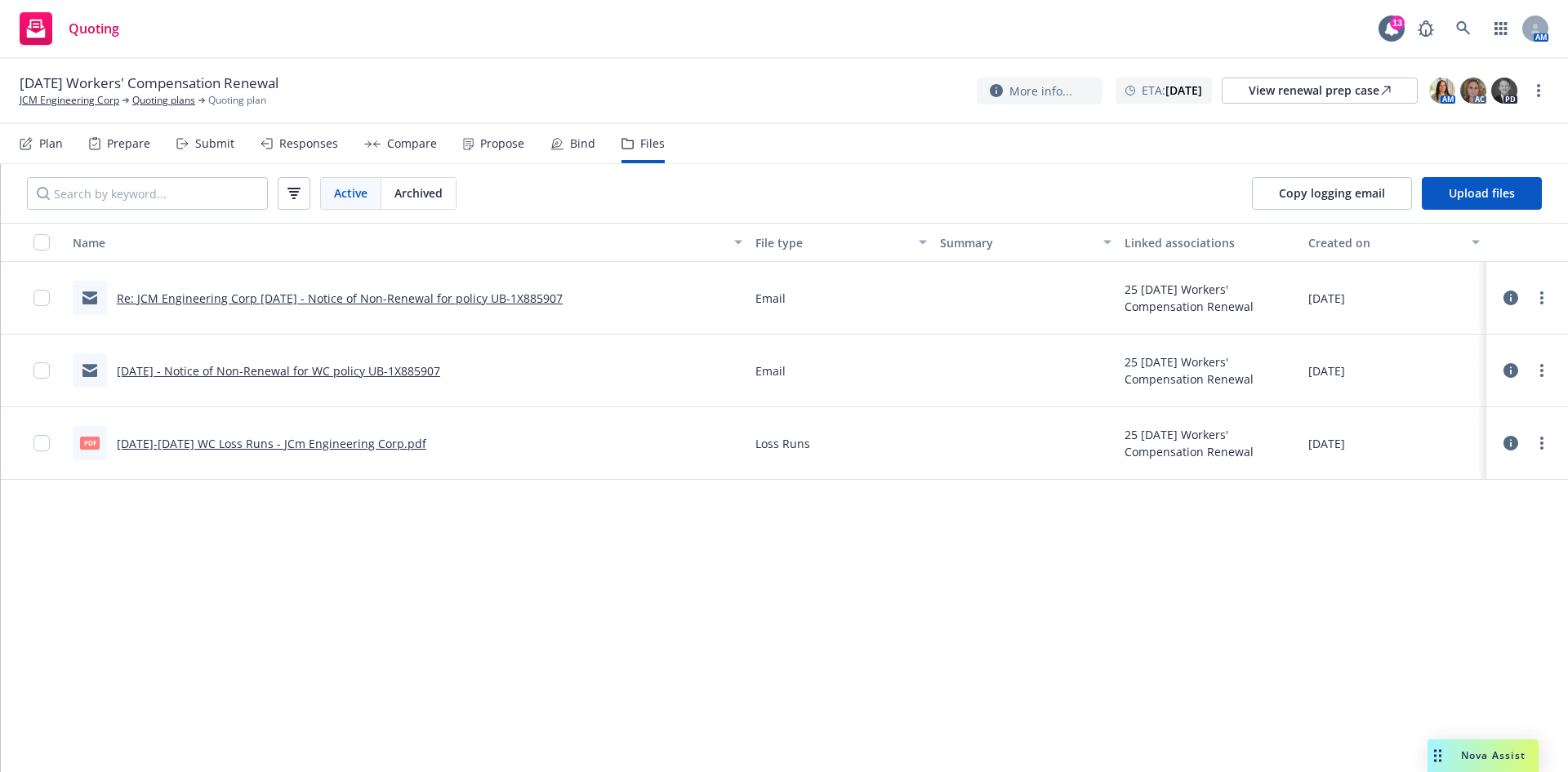
click at [330, 293] on link "Re: JCM Engineering Corp [DATE] - Notice of Non-Renewal for policy UB-1X885907" at bounding box center [339, 298] width 446 height 16
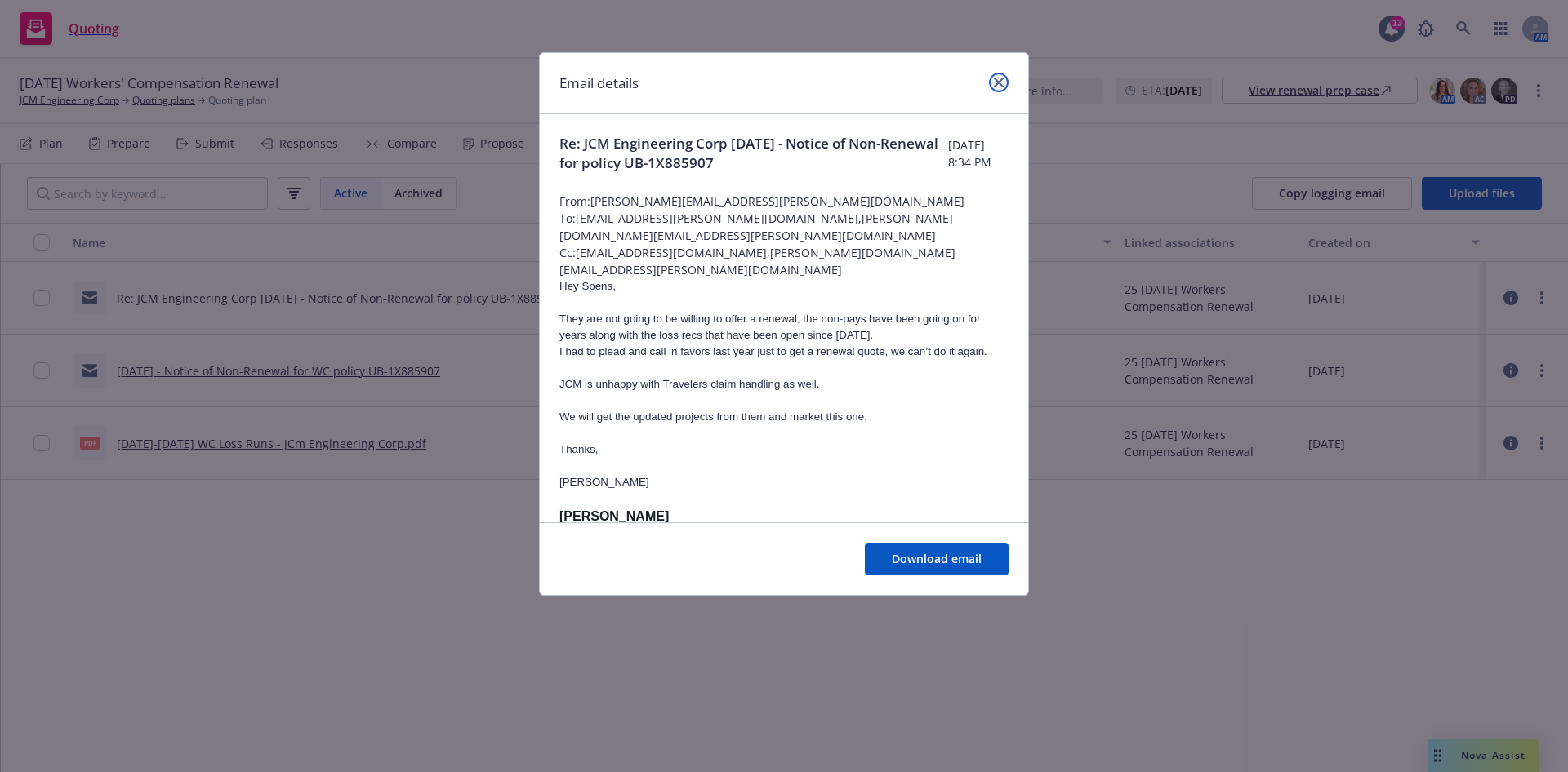
click at [1005, 76] on link "close" at bounding box center [998, 82] width 20 height 20
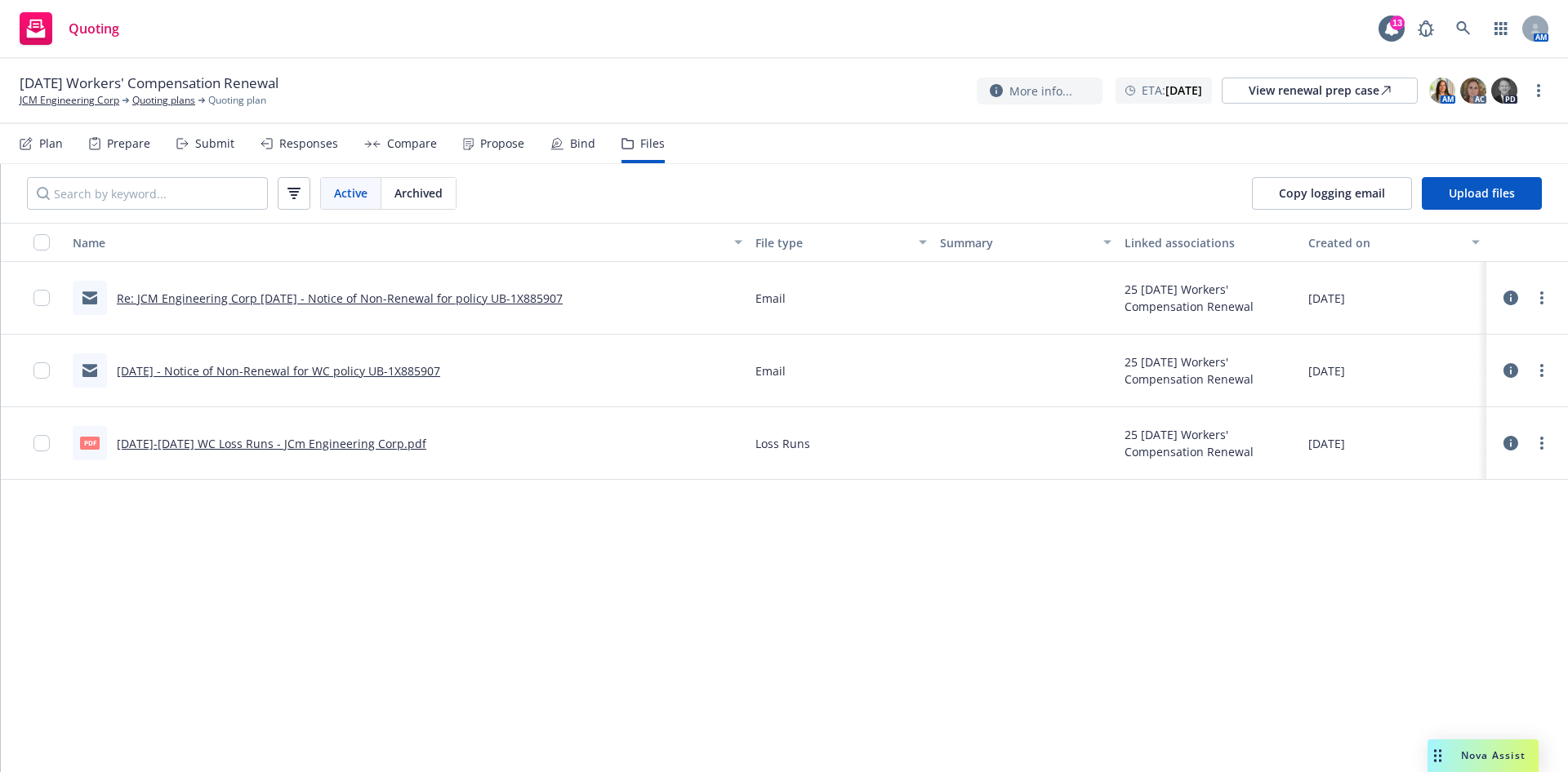
click at [1503, 369] on icon at bounding box center [1511, 371] width 15 height 15
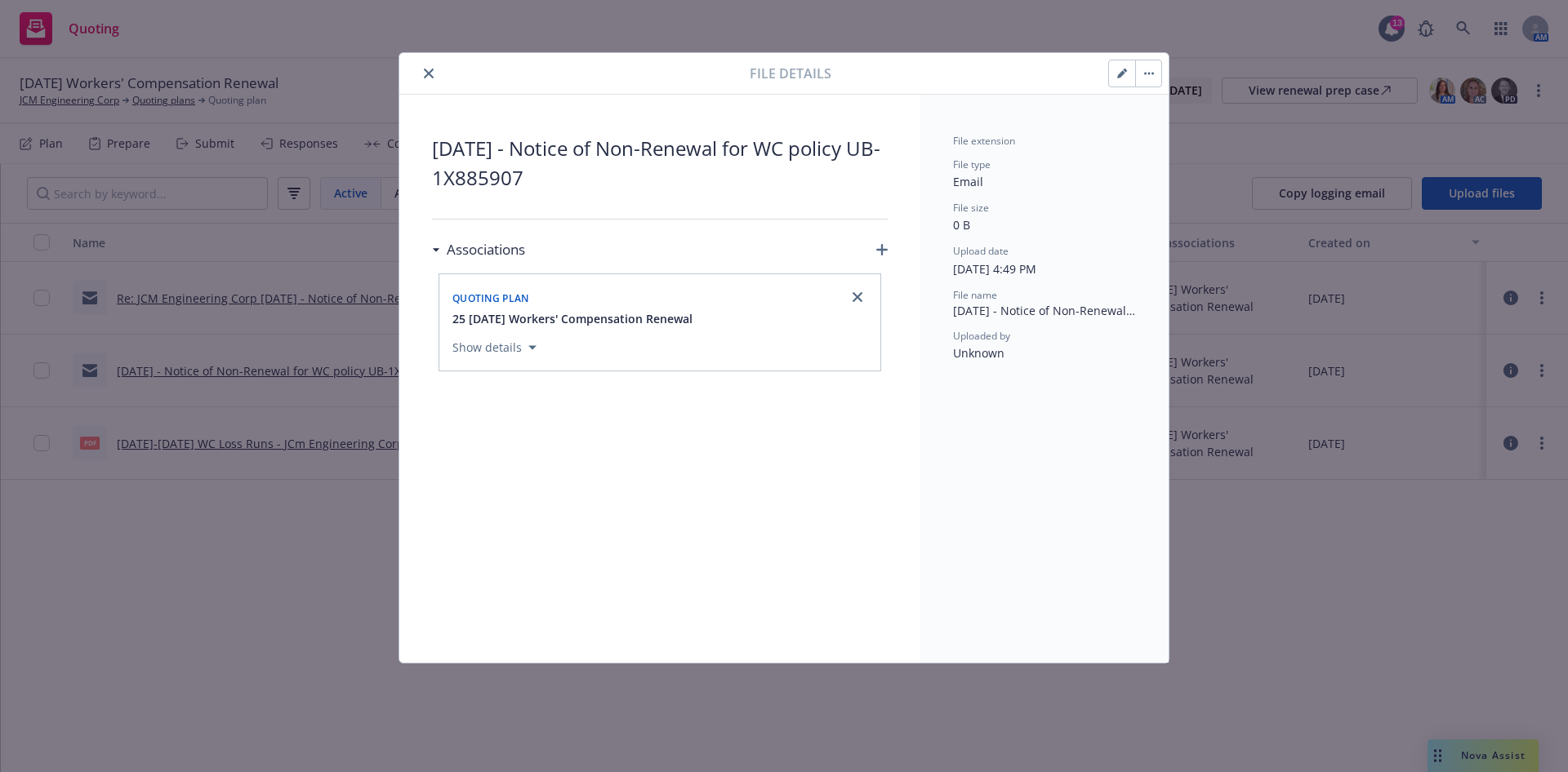
click at [427, 69] on icon "close" at bounding box center [429, 73] width 9 height 9
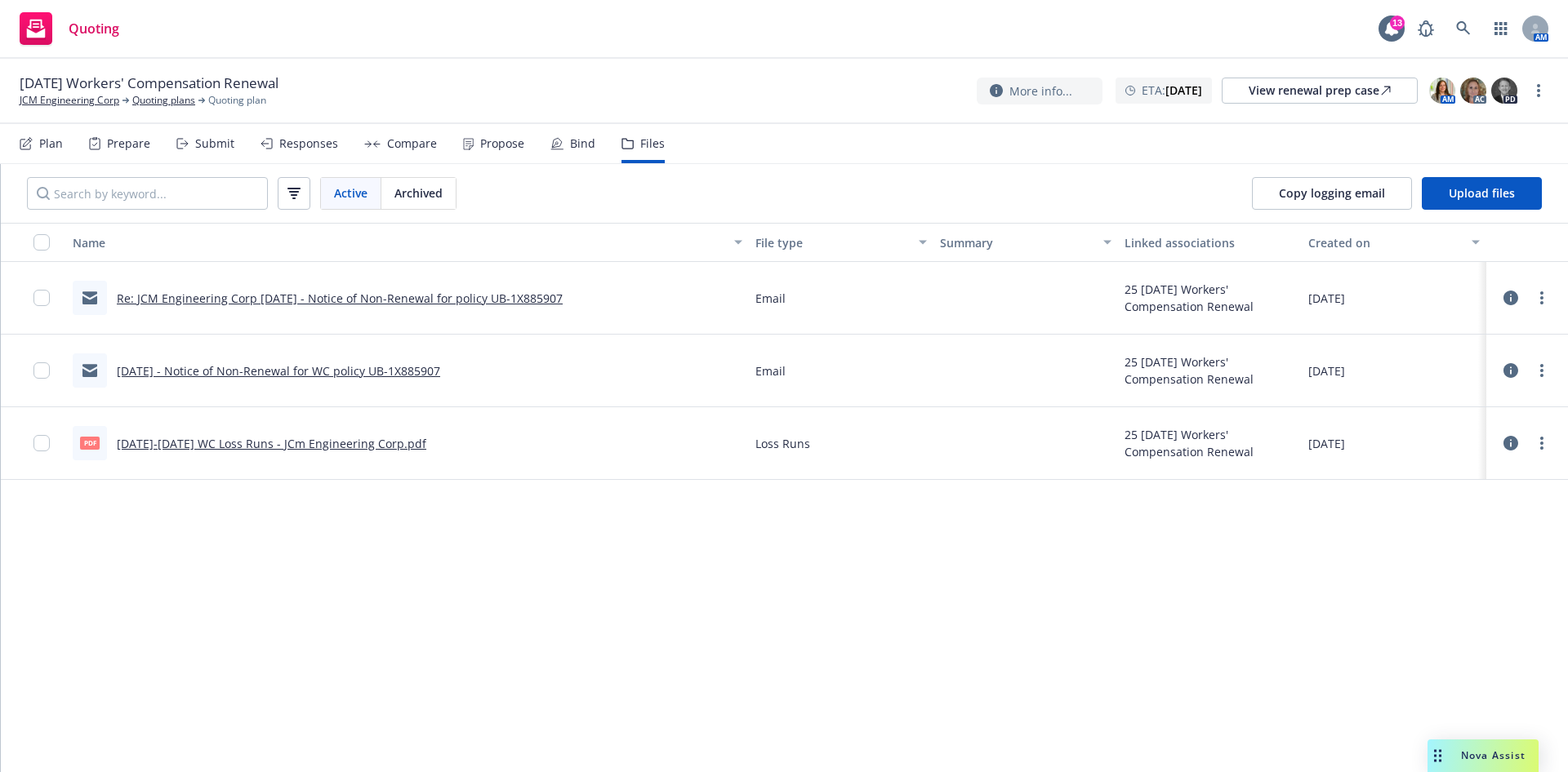
click at [1503, 445] on icon at bounding box center [1511, 444] width 15 height 15
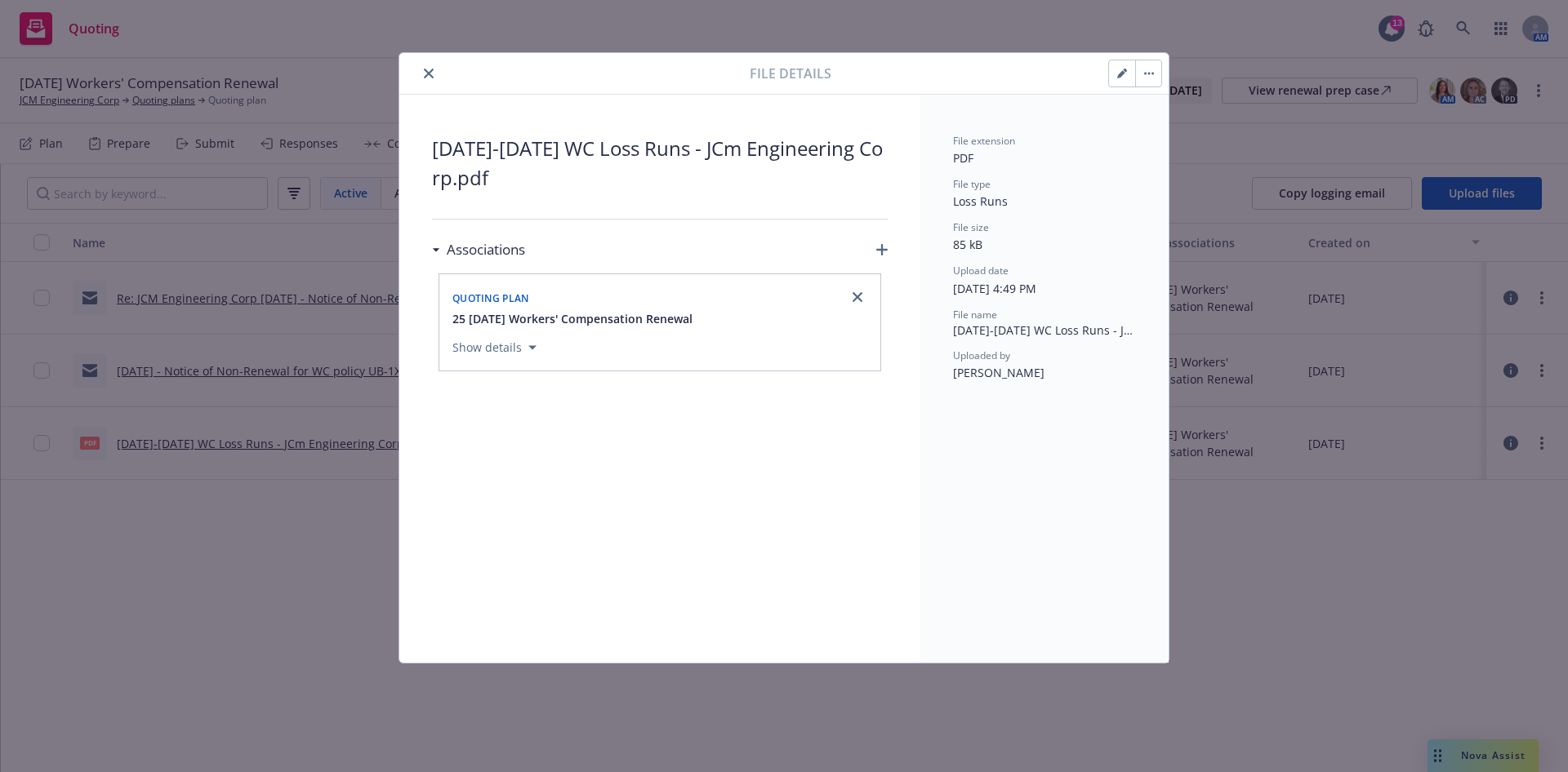
click at [435, 68] on button "close" at bounding box center [429, 73] width 20 height 20
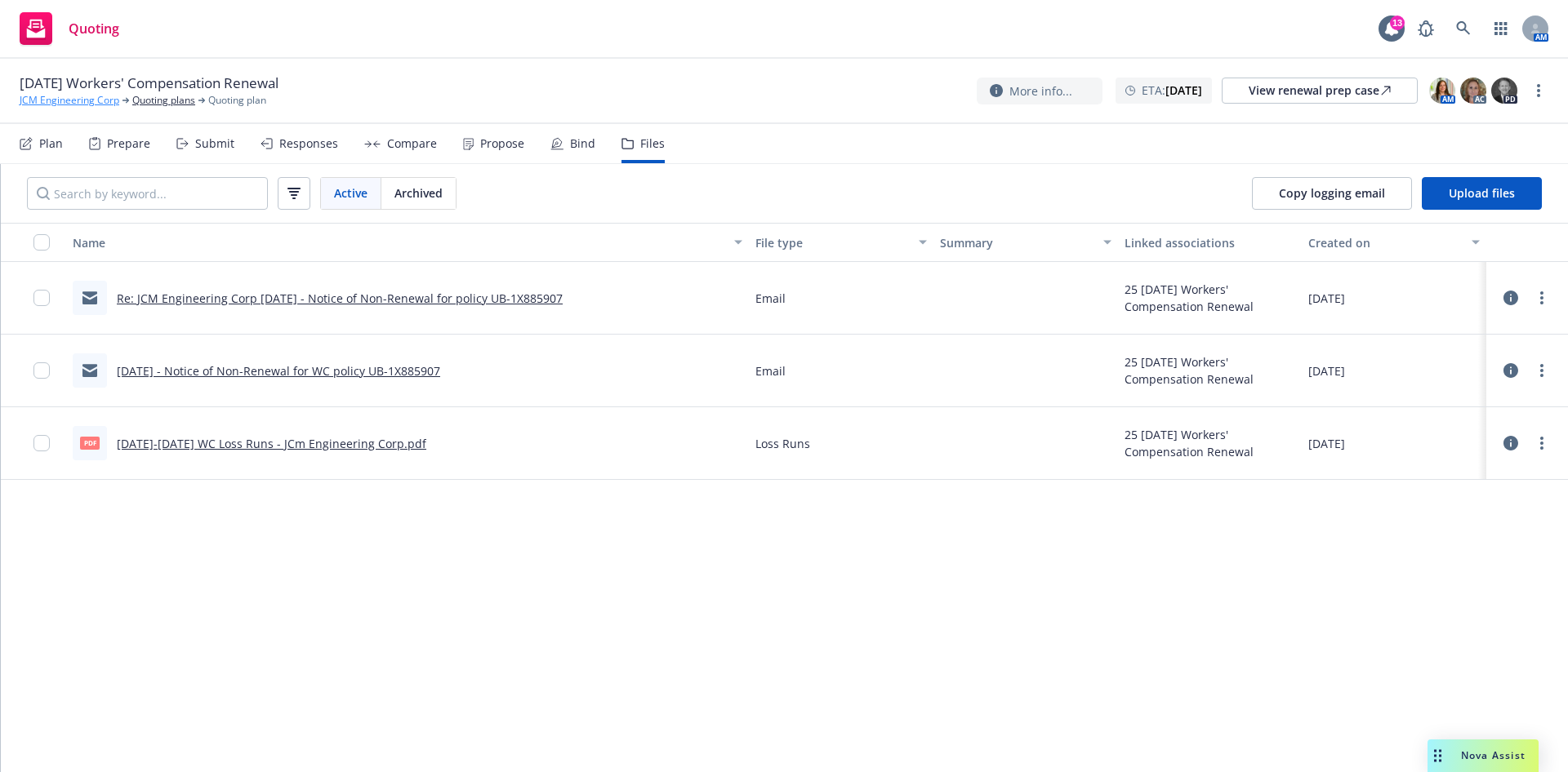
click at [84, 101] on link "JCM Engineering Corp" at bounding box center [69, 100] width 99 height 15
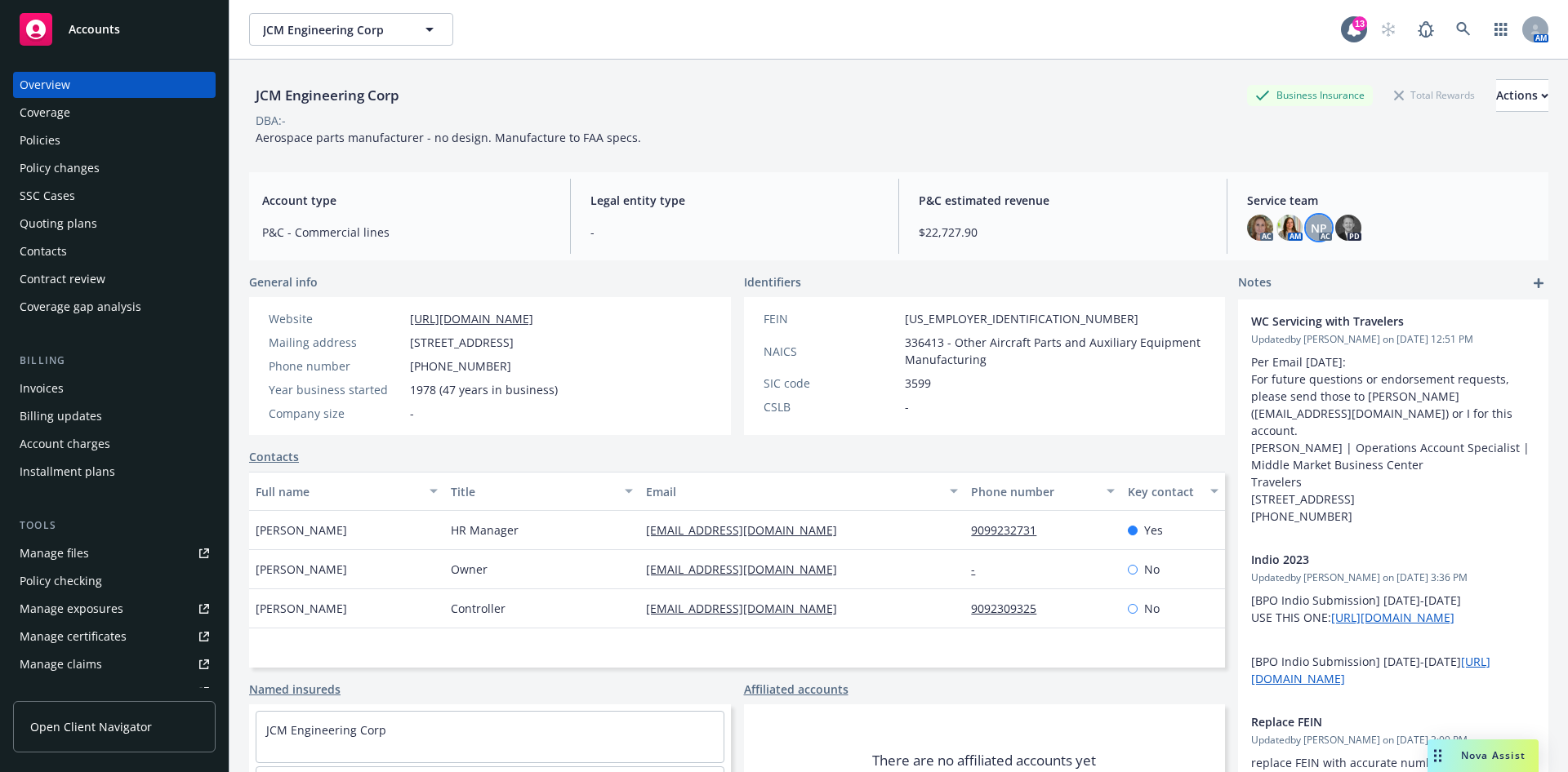
click at [1311, 224] on span "NP" at bounding box center [1318, 228] width 16 height 17
click at [1464, 231] on div "AC AM NP AC PD" at bounding box center [1391, 228] width 288 height 26
